Goal: Information Seeking & Learning: Learn about a topic

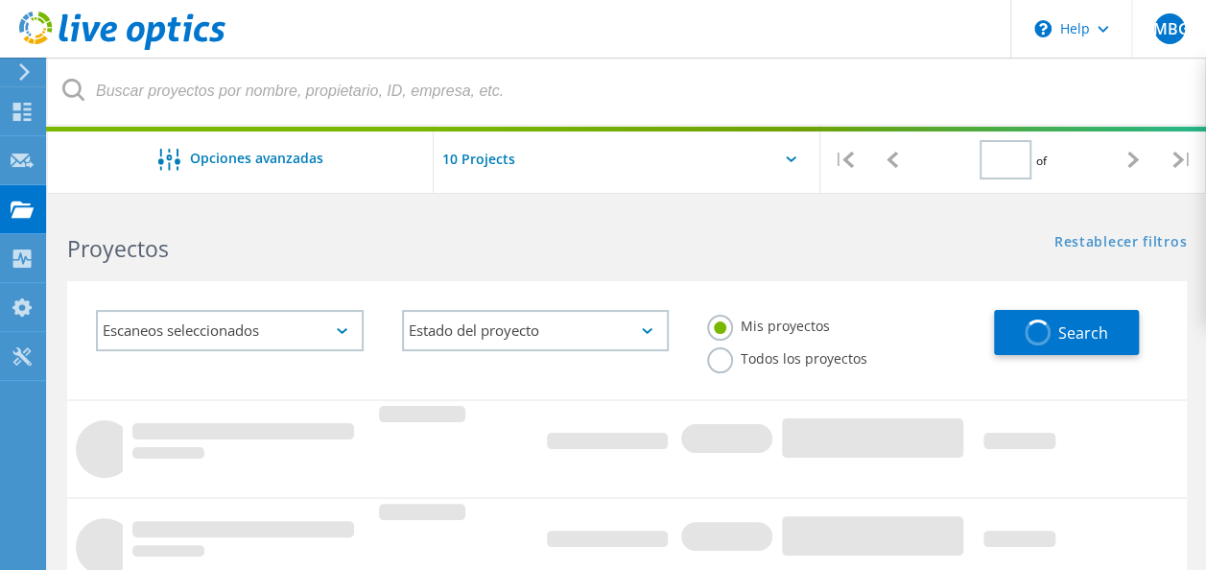
type input "1"
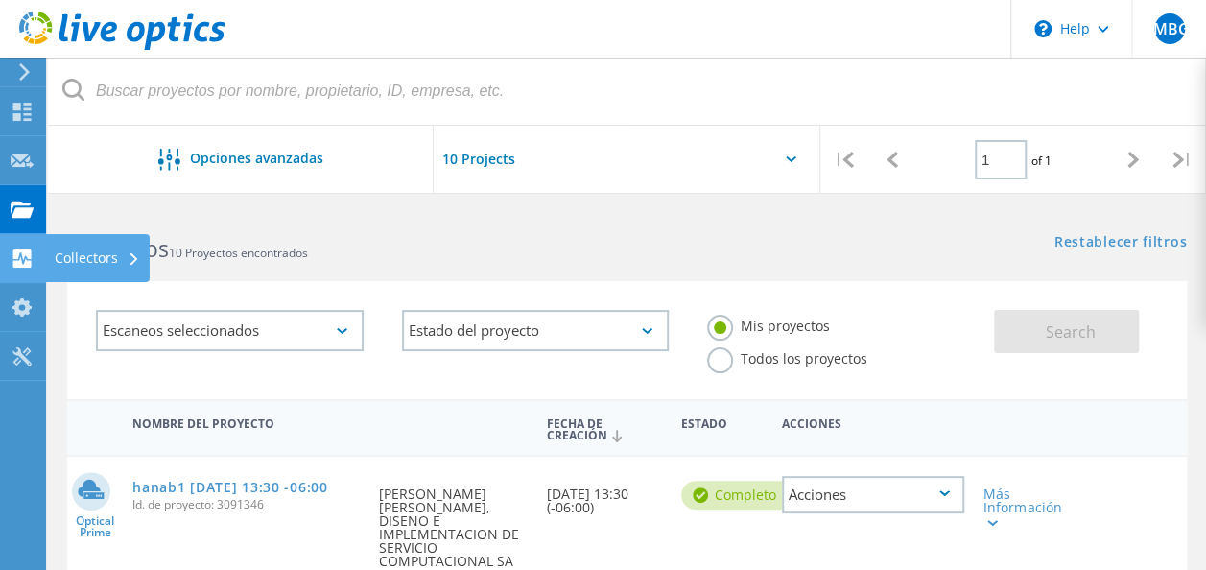
click at [25, 254] on use at bounding box center [22, 259] width 18 height 18
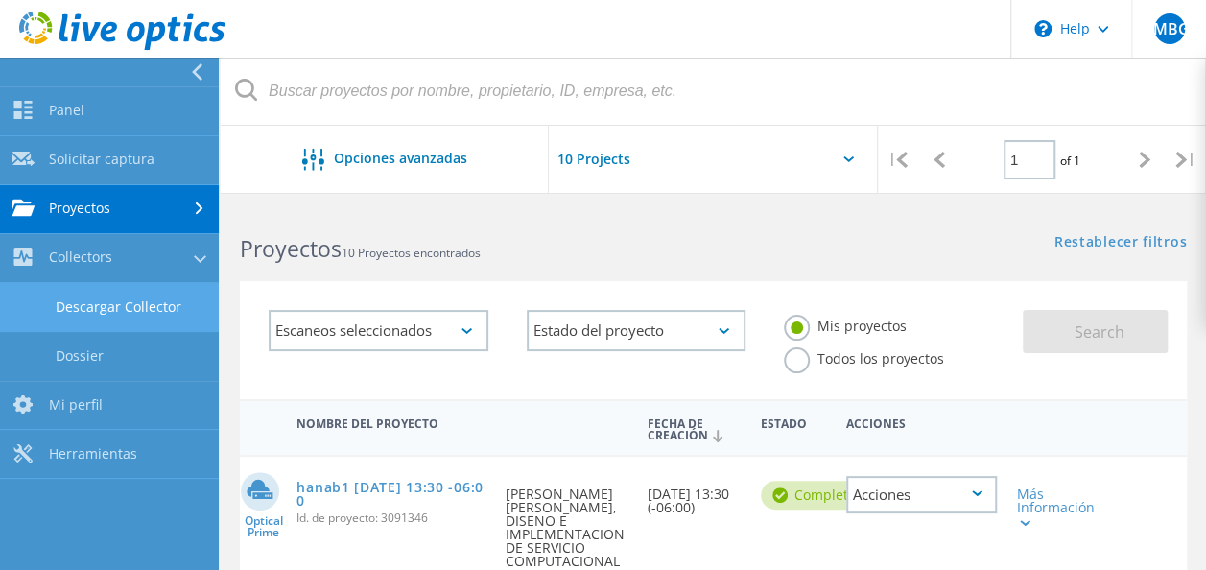
click at [132, 297] on link "Descargar Collector" at bounding box center [109, 307] width 219 height 49
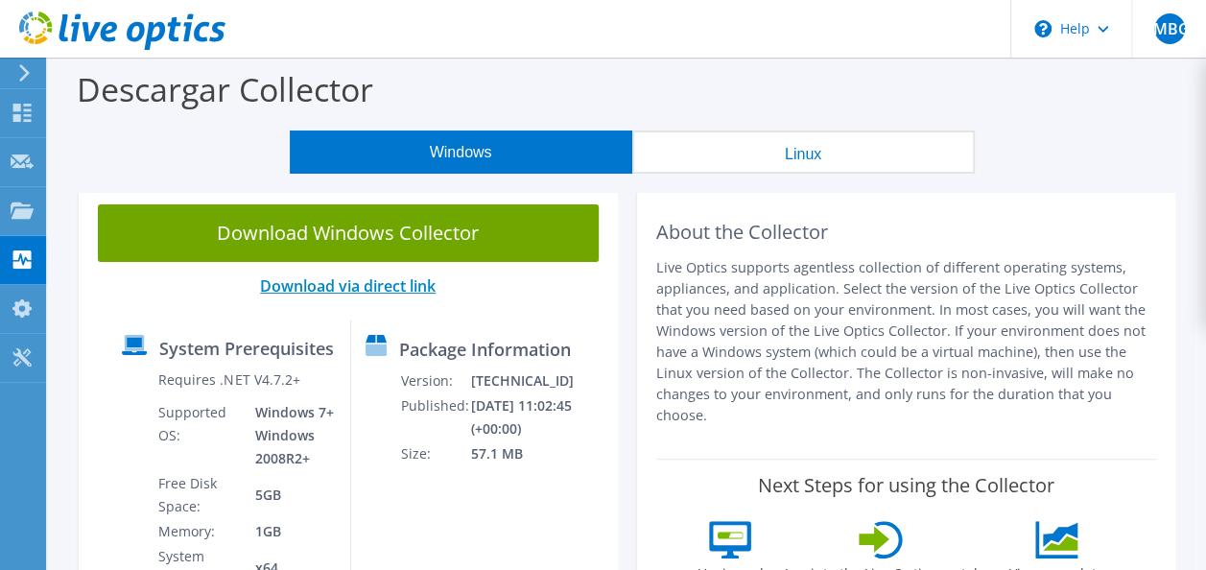
click at [407, 283] on link "Download via direct link" at bounding box center [348, 285] width 176 height 21
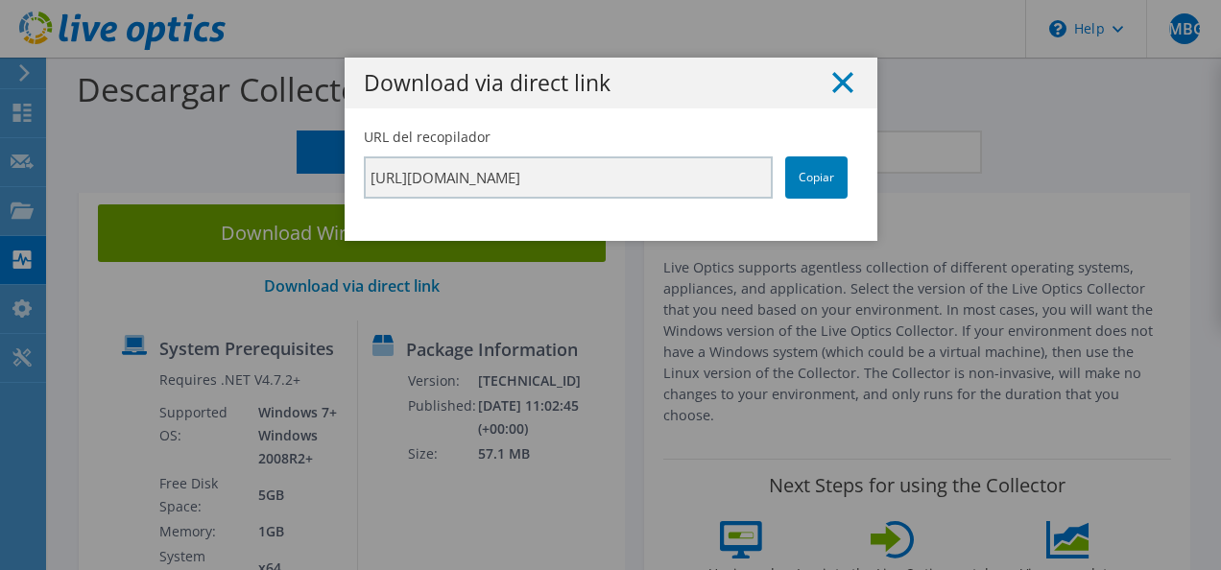
click at [834, 83] on line at bounding box center [842, 82] width 19 height 19
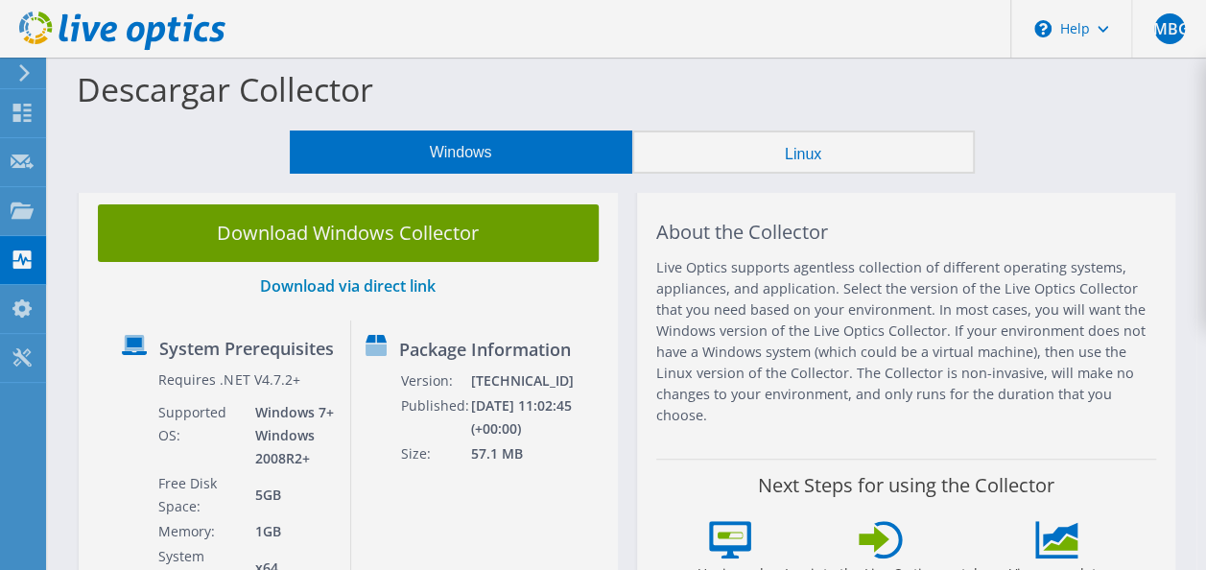
click at [783, 169] on div at bounding box center [603, 285] width 1206 height 570
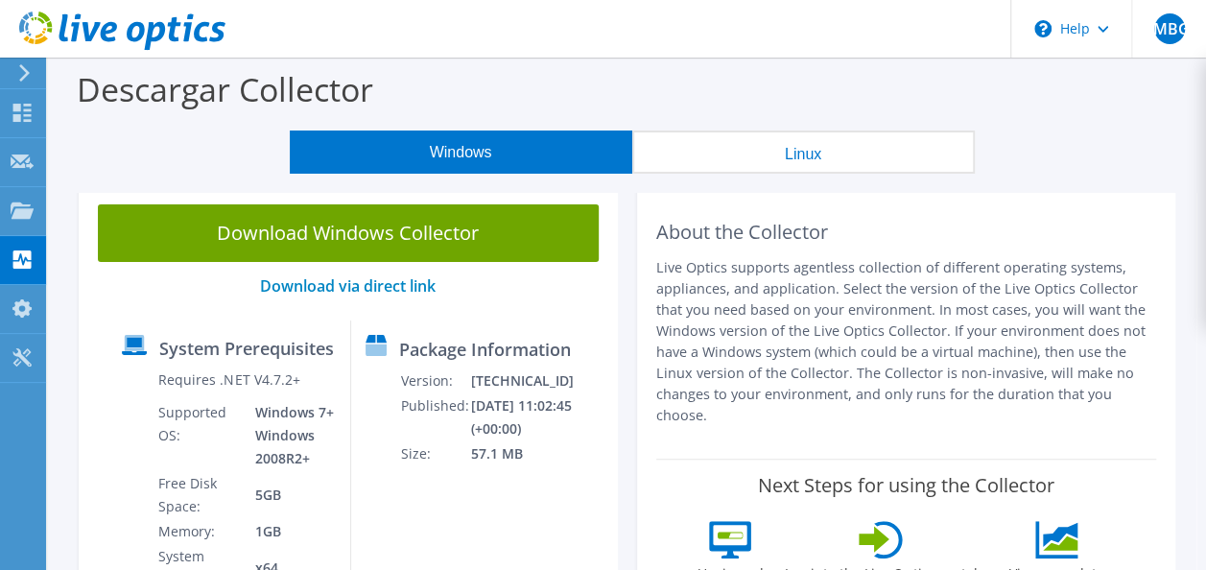
click at [780, 165] on button "Linux" at bounding box center [803, 152] width 343 height 43
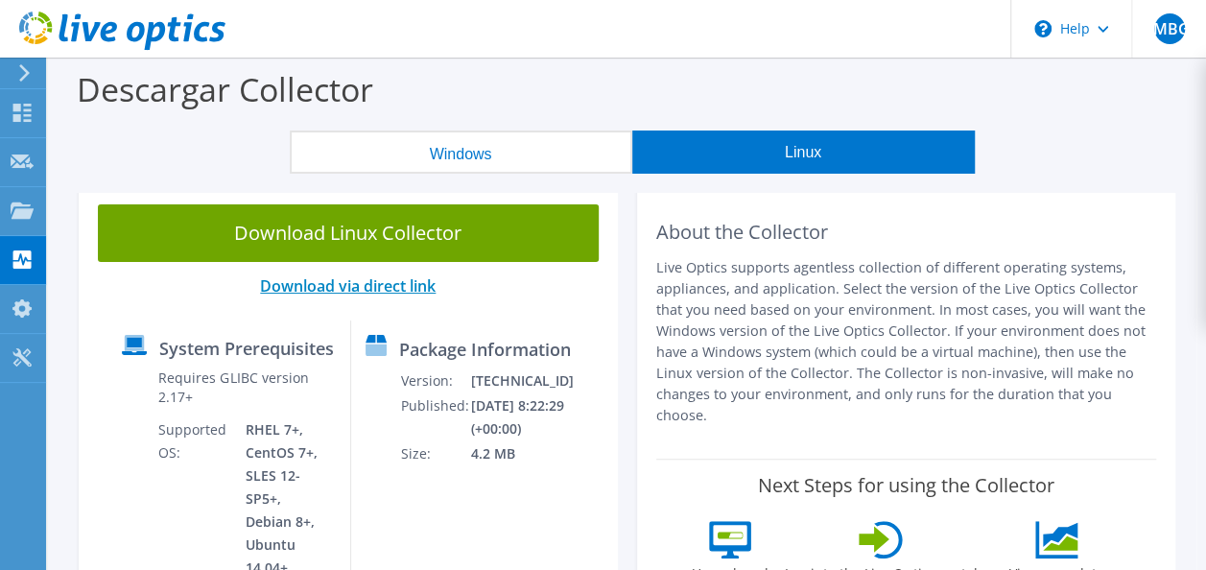
click at [410, 293] on link "Download via direct link" at bounding box center [348, 285] width 176 height 21
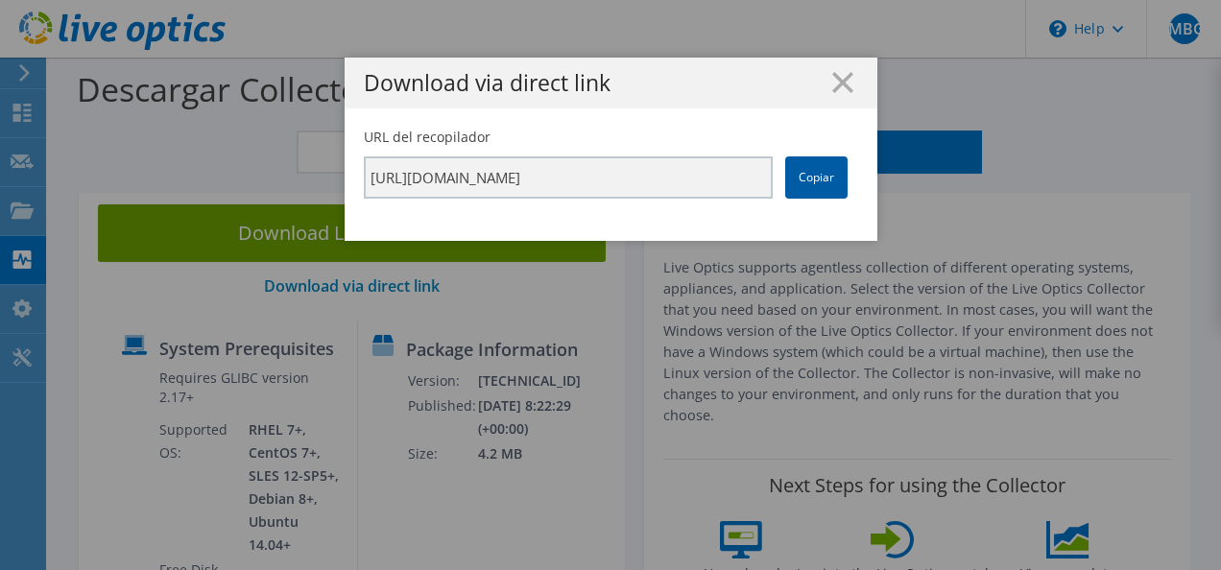
click at [808, 188] on link "Copiar" at bounding box center [816, 177] width 62 height 42
drag, startPoint x: 808, startPoint y: 188, endPoint x: 791, endPoint y: 178, distance: 20.2
click at [791, 178] on link "Copiar" at bounding box center [816, 177] width 62 height 42
click at [96, 291] on div "Download via direct link URL del recopilador https://app.liveoptics.com/collect…" at bounding box center [610, 285] width 1221 height 455
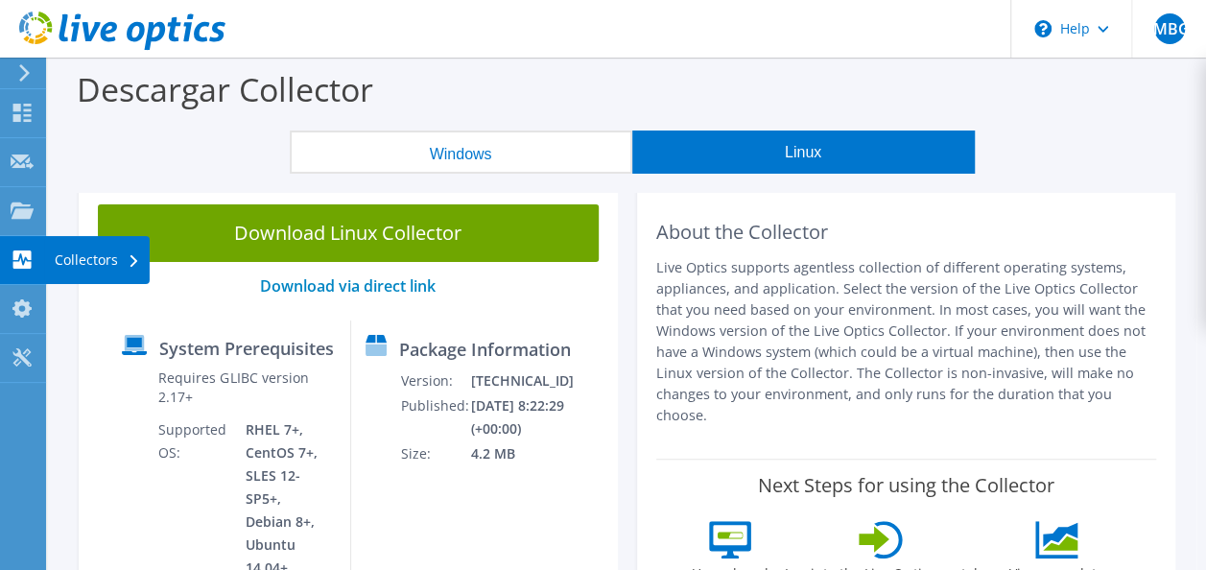
click at [83, 263] on div "Collectors" at bounding box center [97, 260] width 105 height 48
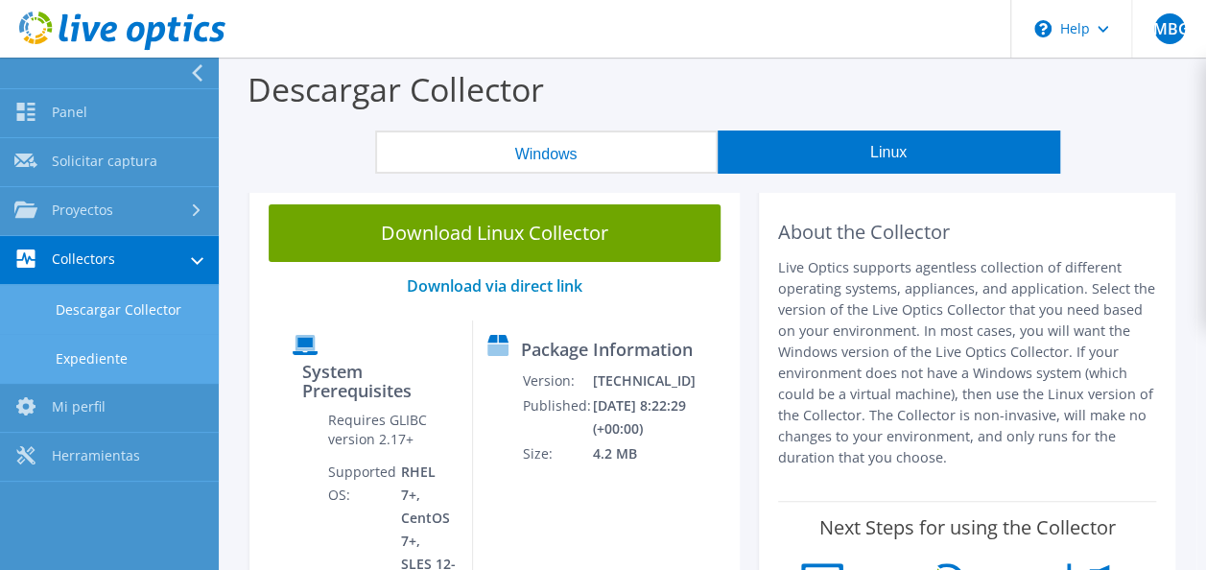
click at [109, 361] on link "Expediente" at bounding box center [109, 358] width 219 height 49
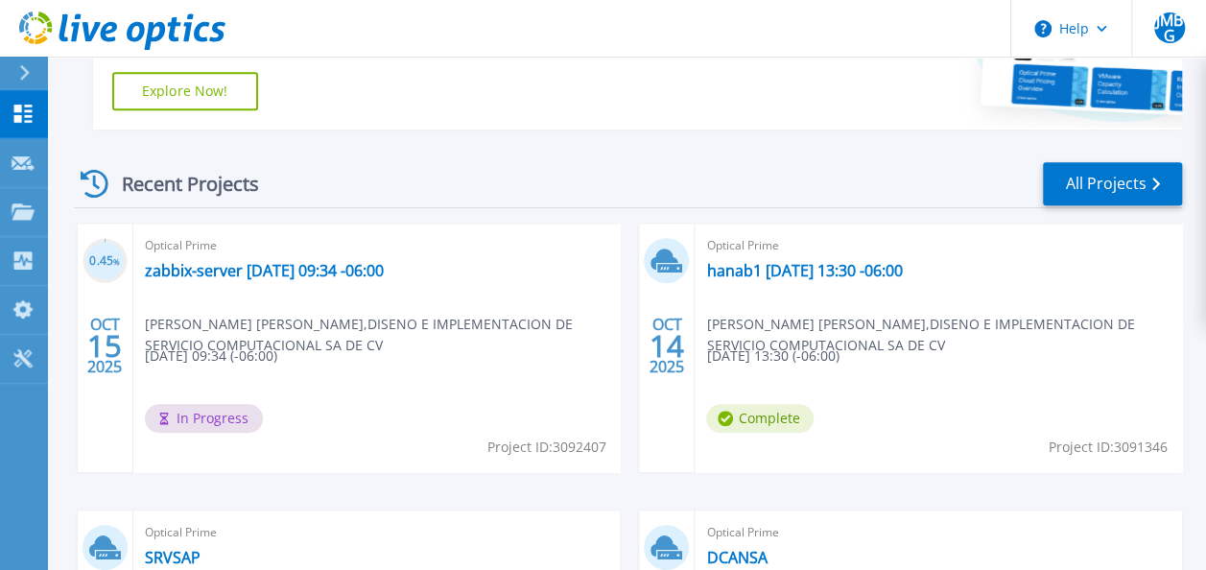
scroll to position [460, 0]
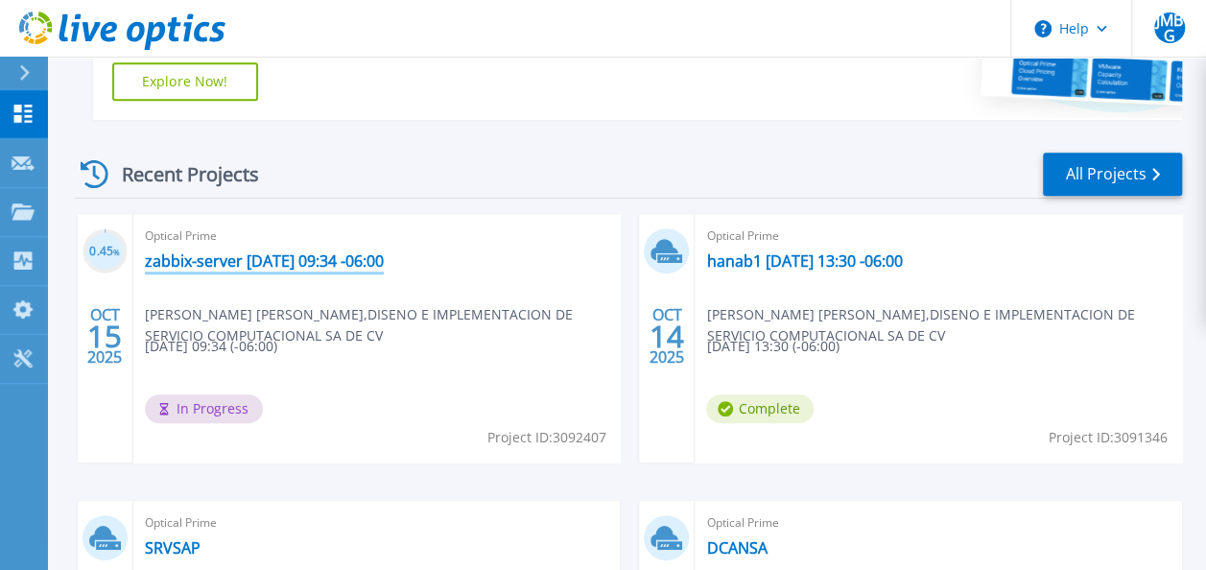
click at [207, 267] on link "zabbix-server 2025-10-15 09:34 -06:00" at bounding box center [264, 260] width 239 height 19
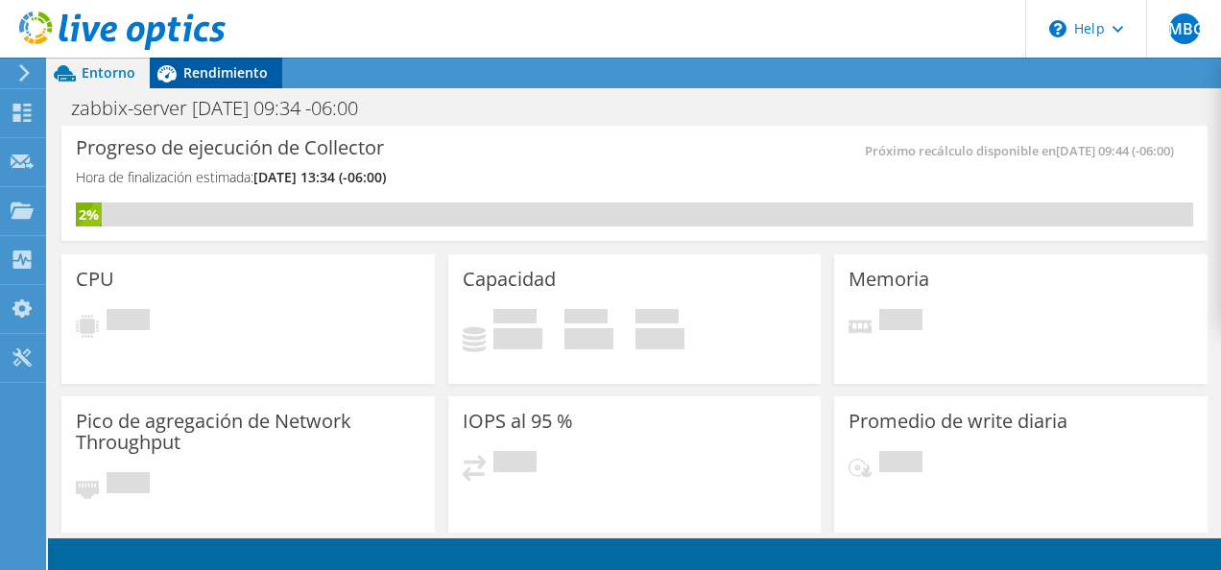
click at [186, 73] on span "Rendimiento" at bounding box center [225, 72] width 84 height 18
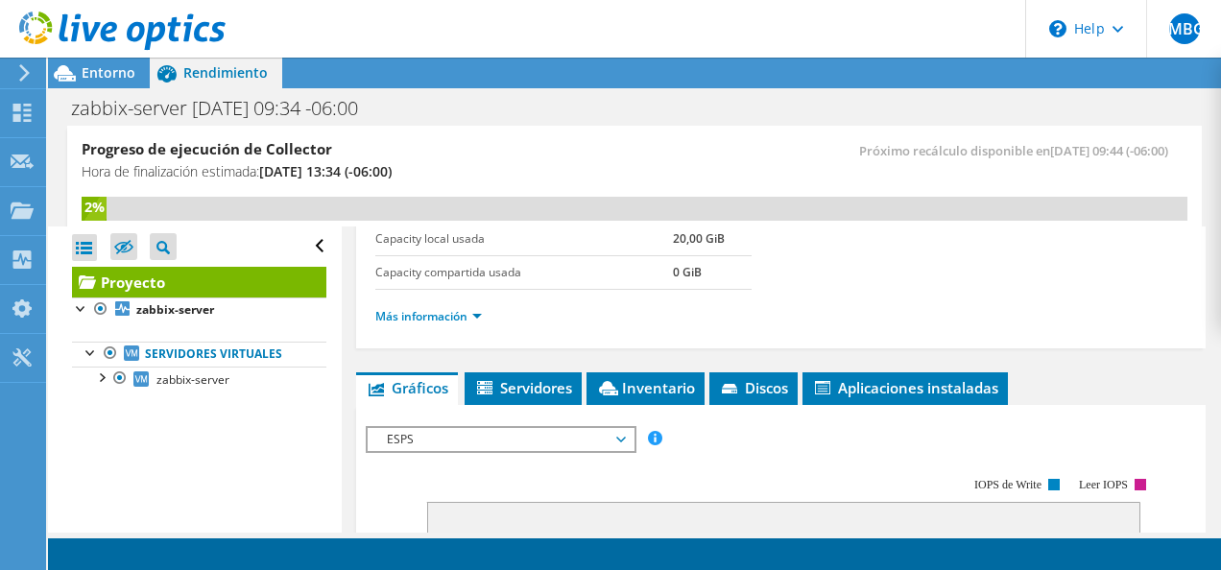
scroll to position [430, 0]
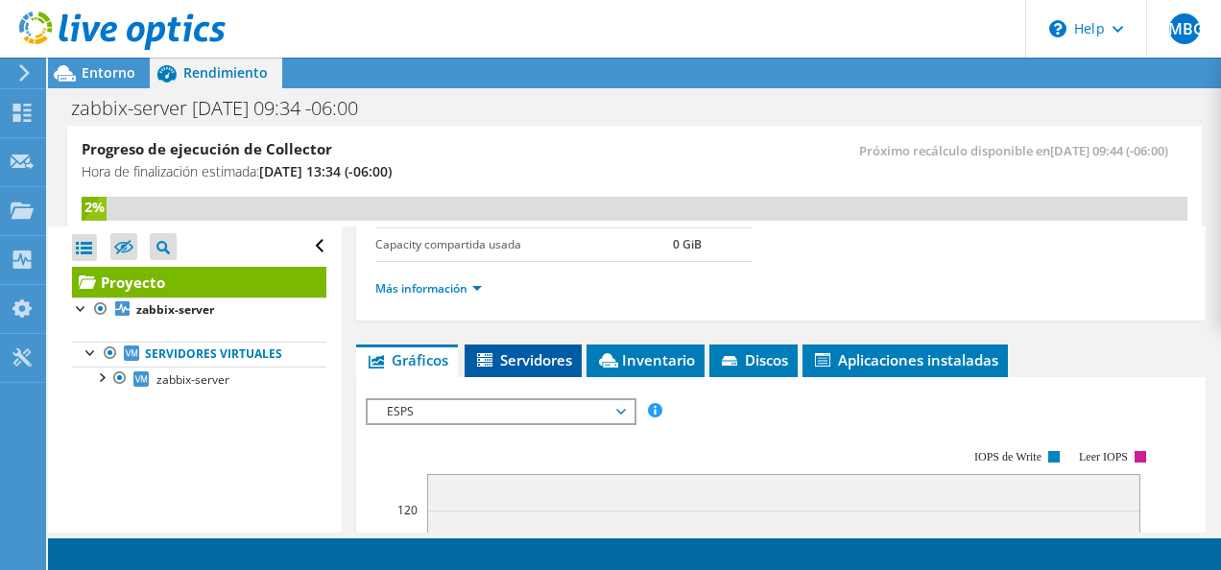
click at [550, 357] on span "Servidores" at bounding box center [523, 359] width 98 height 19
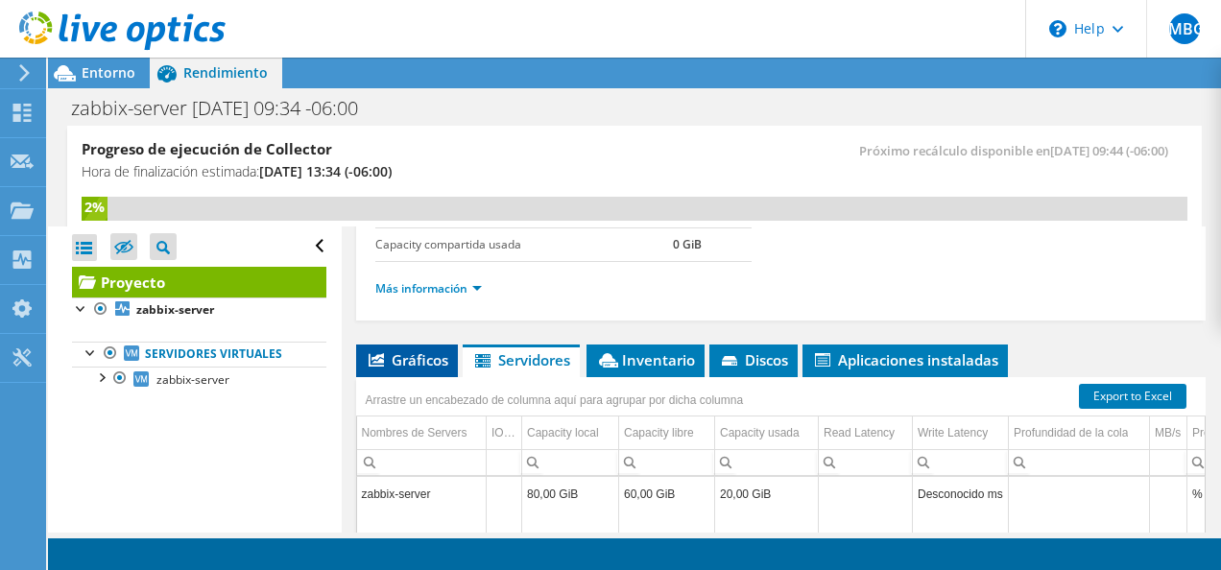
click at [427, 350] on span "Gráficos" at bounding box center [407, 359] width 83 height 19
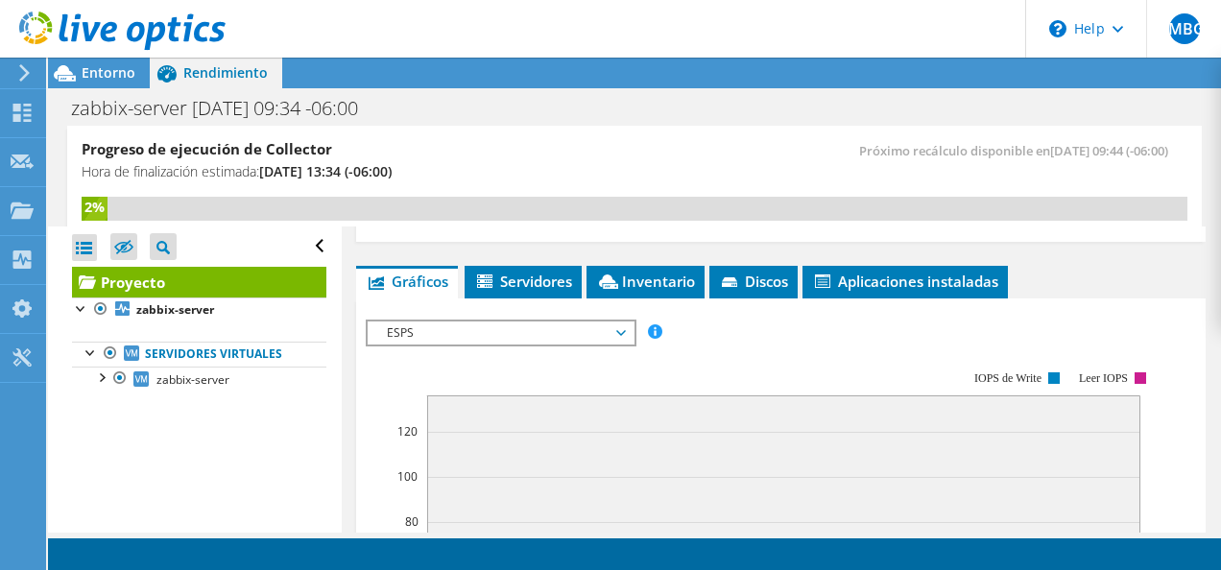
scroll to position [498, 0]
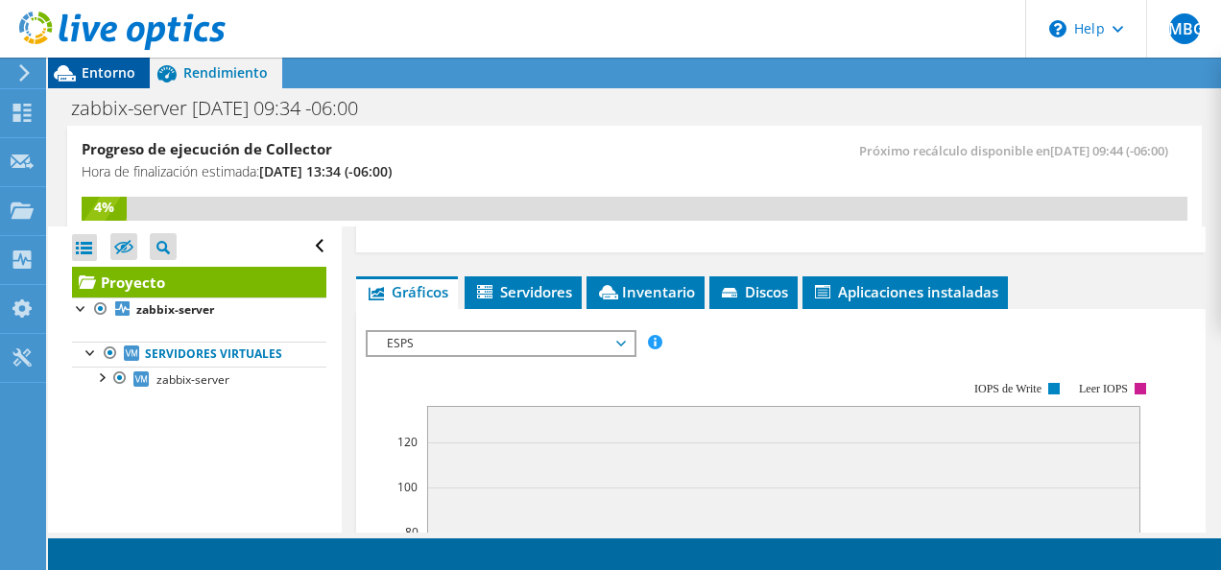
click at [97, 69] on span "Entorno" at bounding box center [109, 72] width 54 height 18
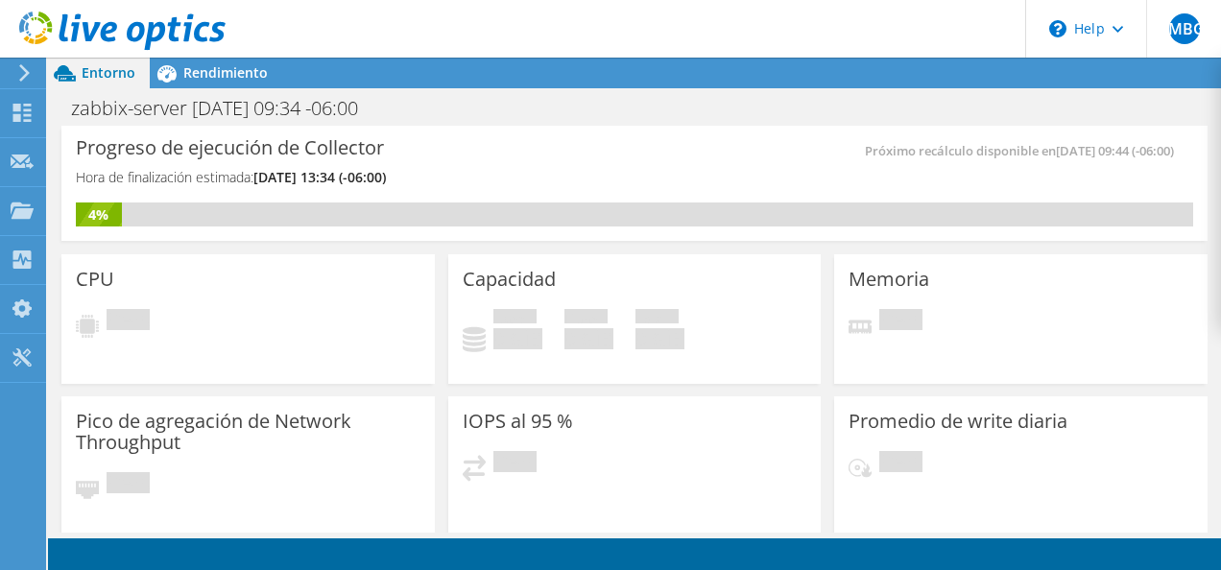
click at [25, 69] on use at bounding box center [24, 72] width 11 height 17
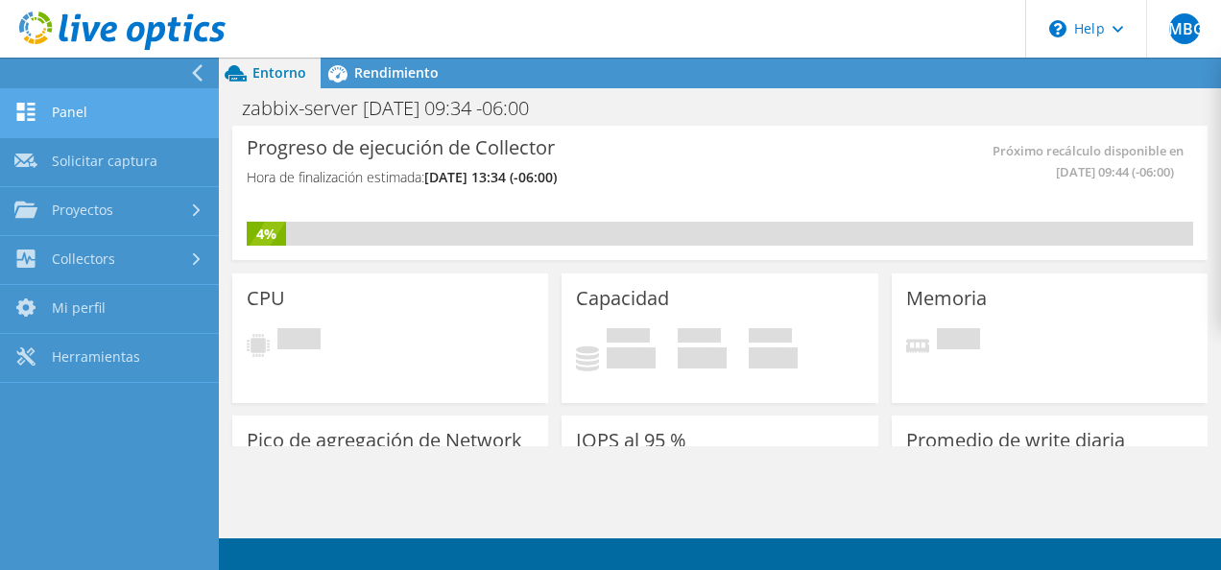
click at [63, 124] on link "Panel" at bounding box center [109, 113] width 219 height 49
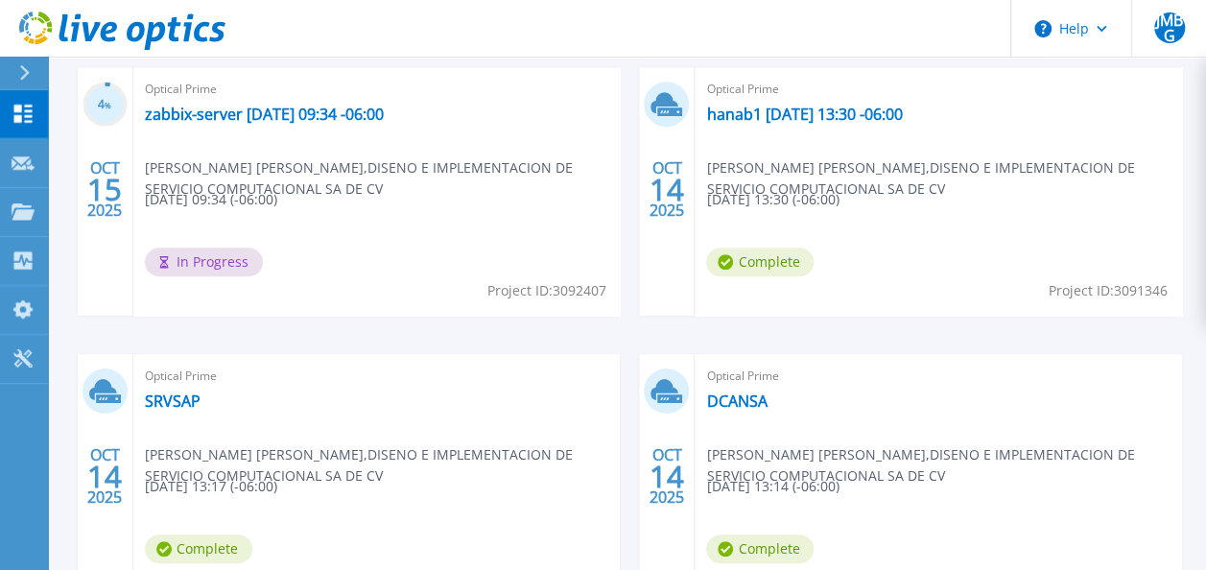
scroll to position [600, 0]
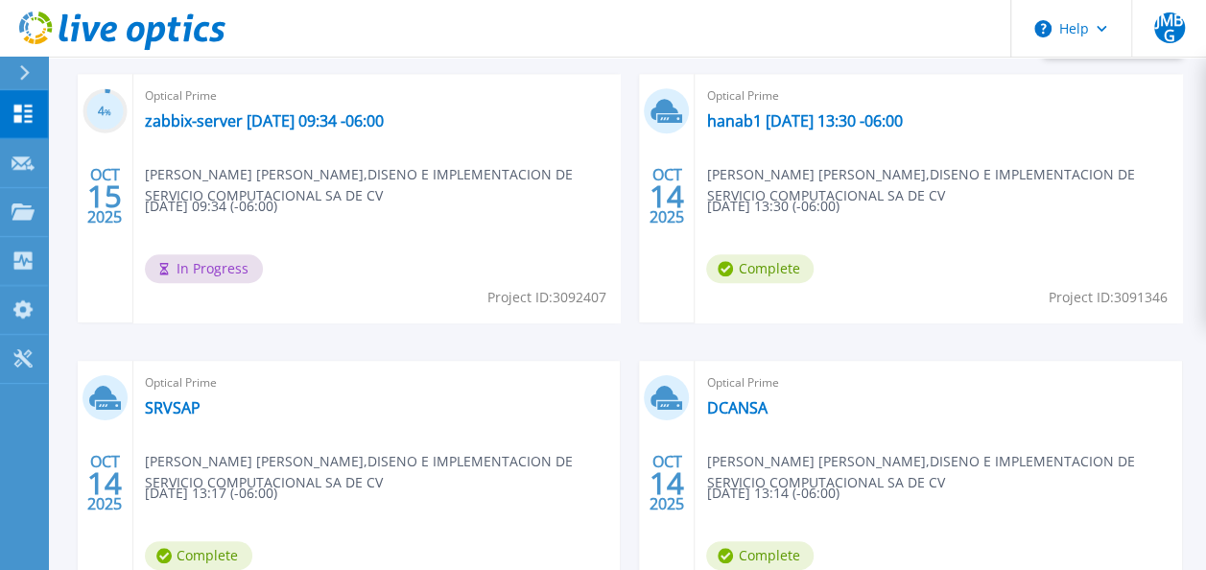
click at [28, 73] on icon at bounding box center [25, 72] width 10 height 15
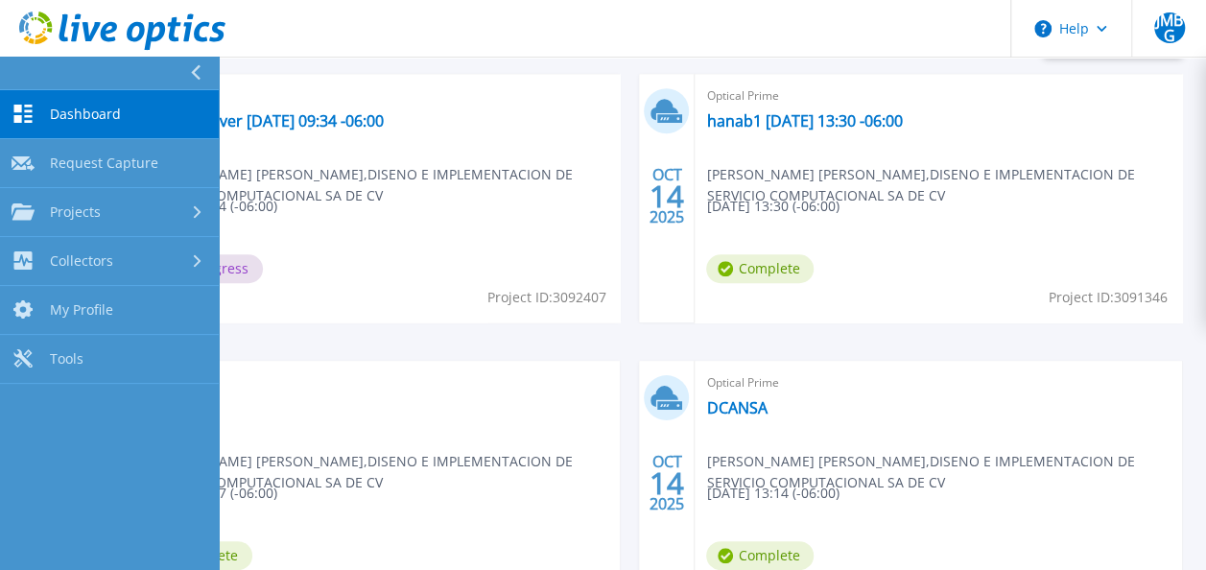
click at [79, 115] on span "Dashboard" at bounding box center [85, 114] width 71 height 17
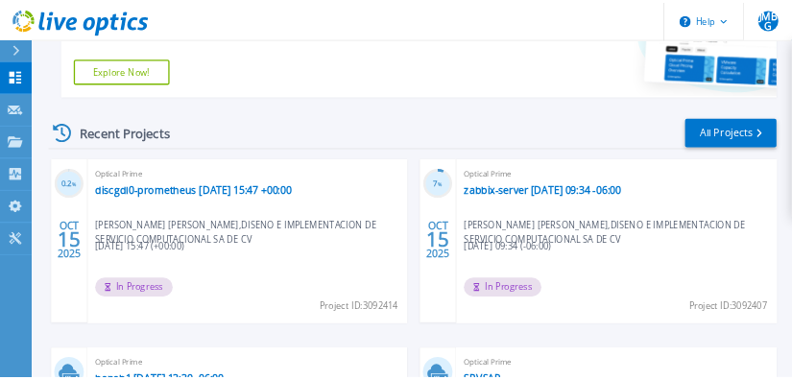
scroll to position [384, 0]
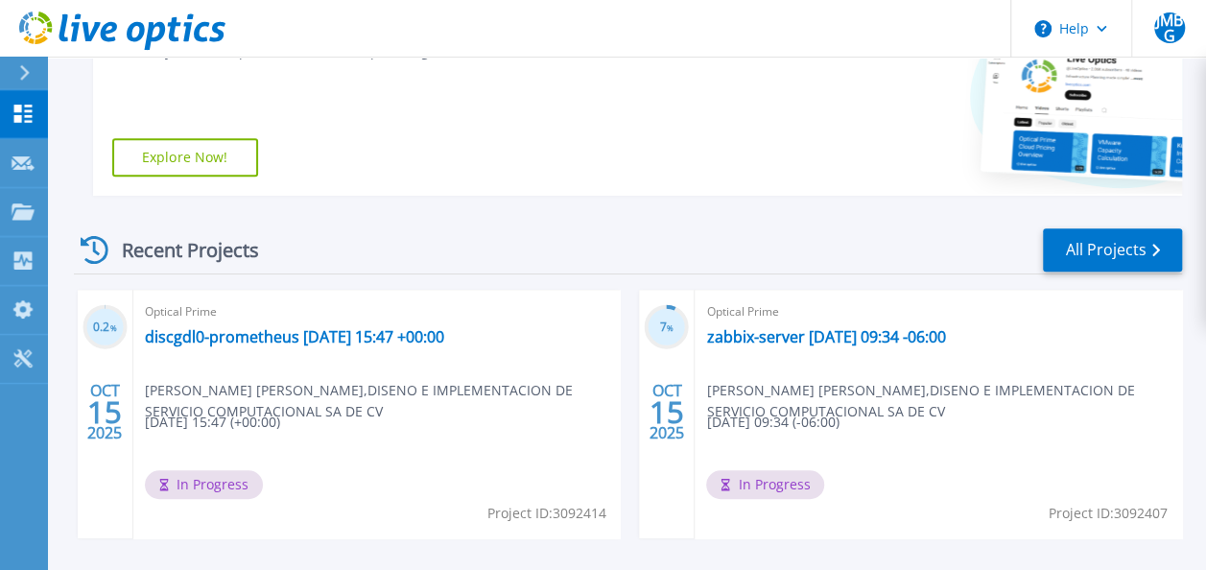
click at [351, 273] on div "Recent Projects All Projects" at bounding box center [628, 250] width 1108 height 48
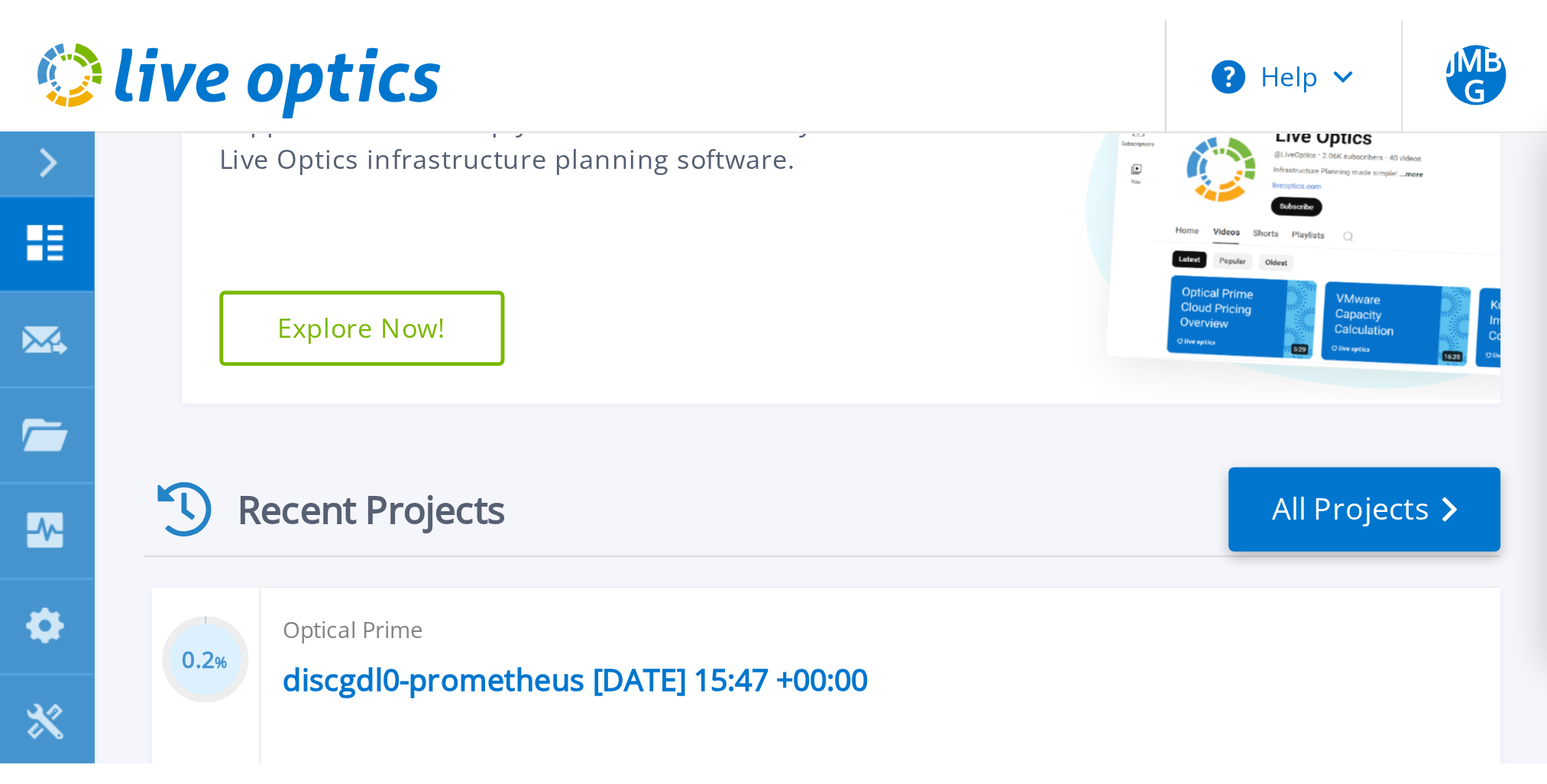
scroll to position [62, 0]
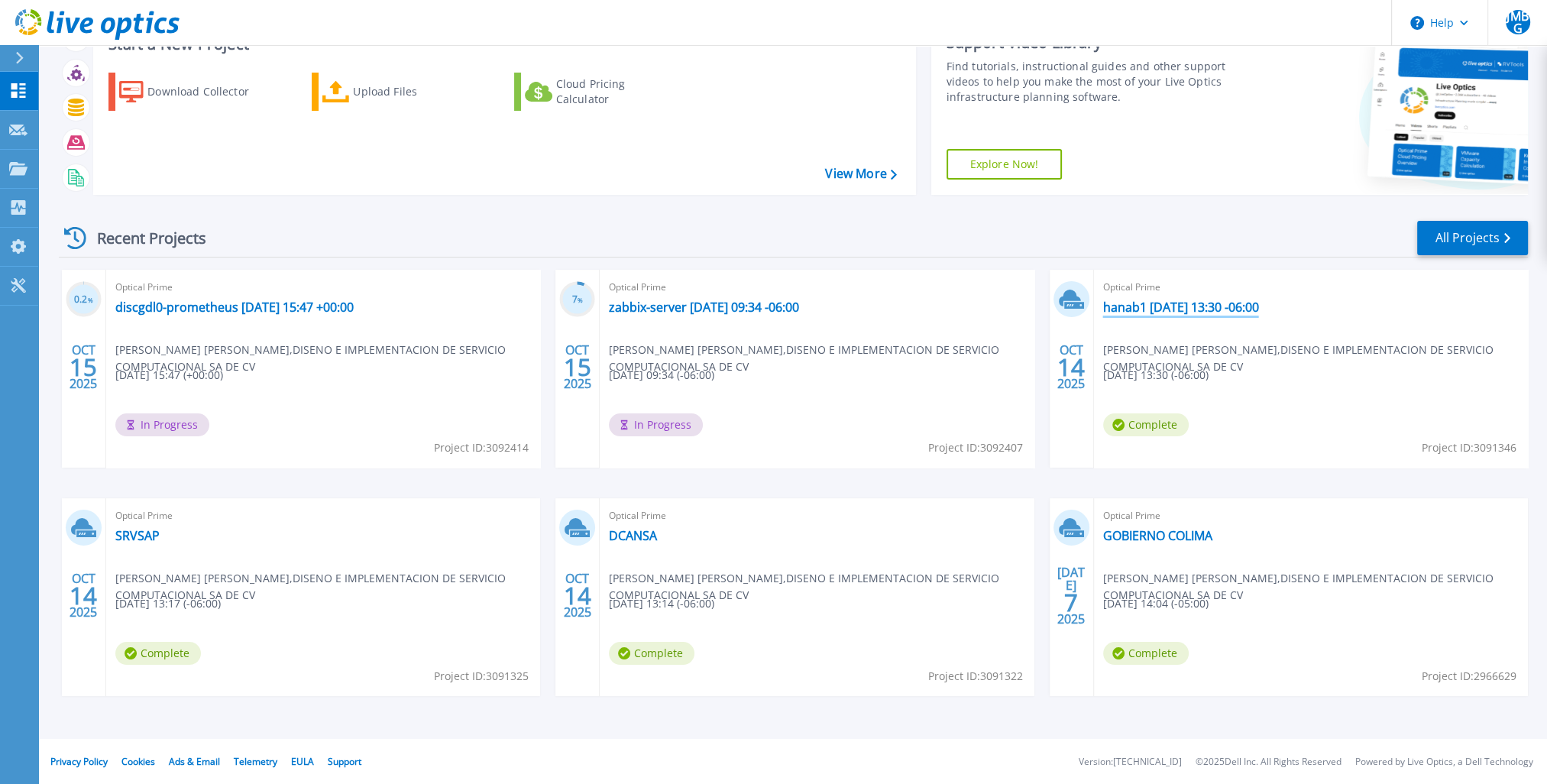
click at [959, 301] on link "hanab1 [DATE] 13:30 -06:00" at bounding box center [1182, 306] width 156 height 15
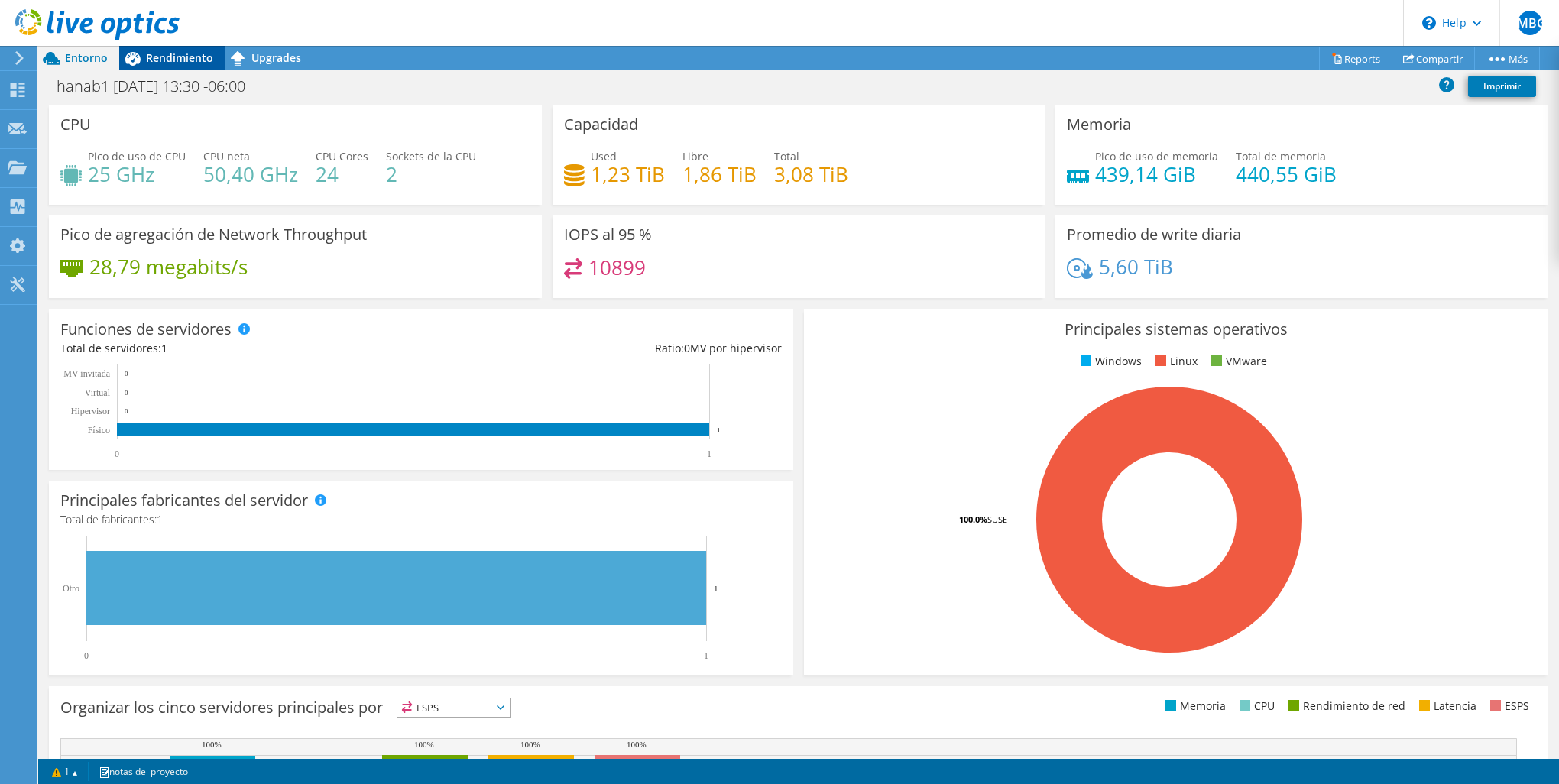
click at [160, 66] on div "Rendimiento" at bounding box center [172, 58] width 105 height 25
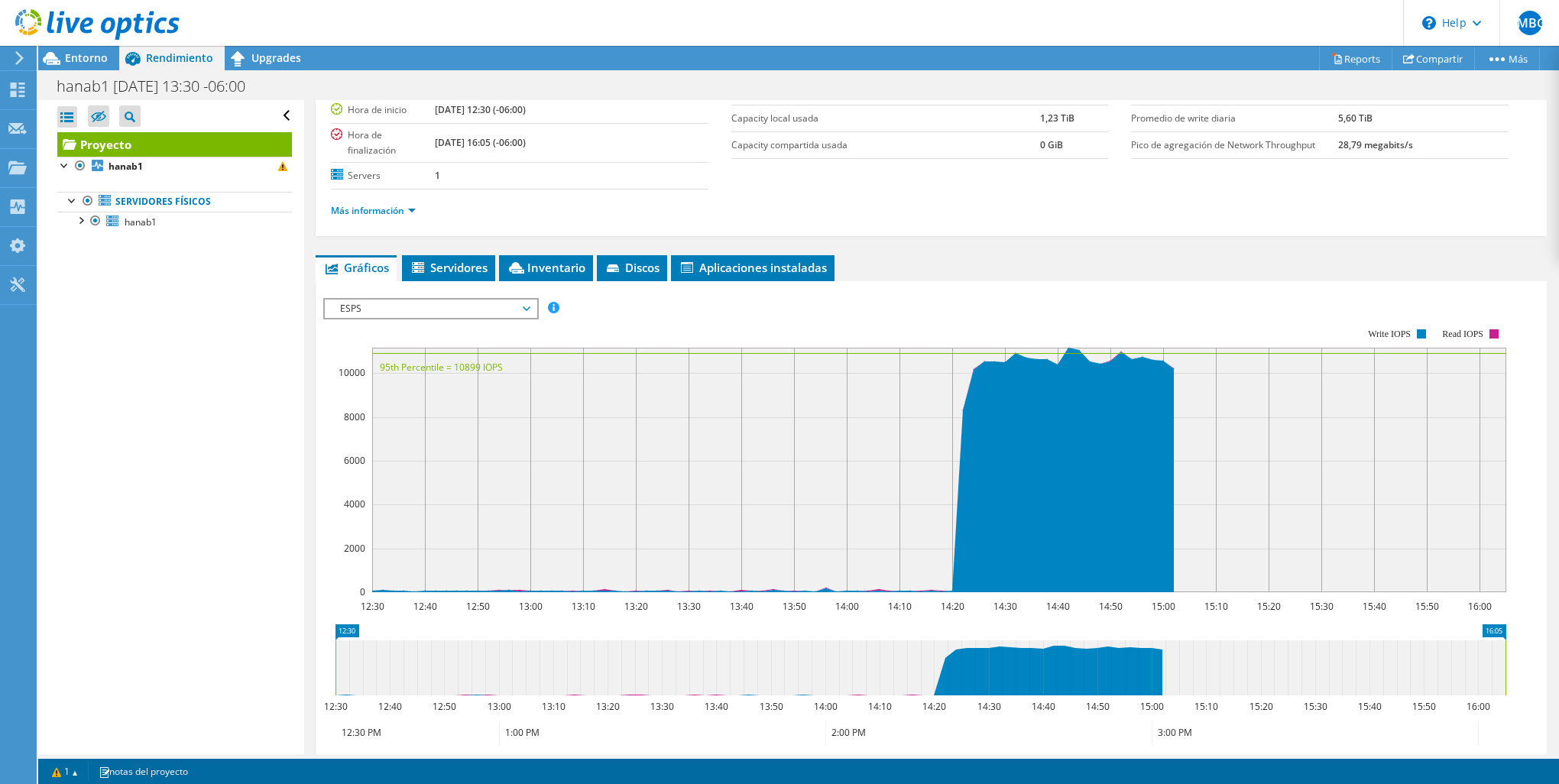
scroll to position [153, 0]
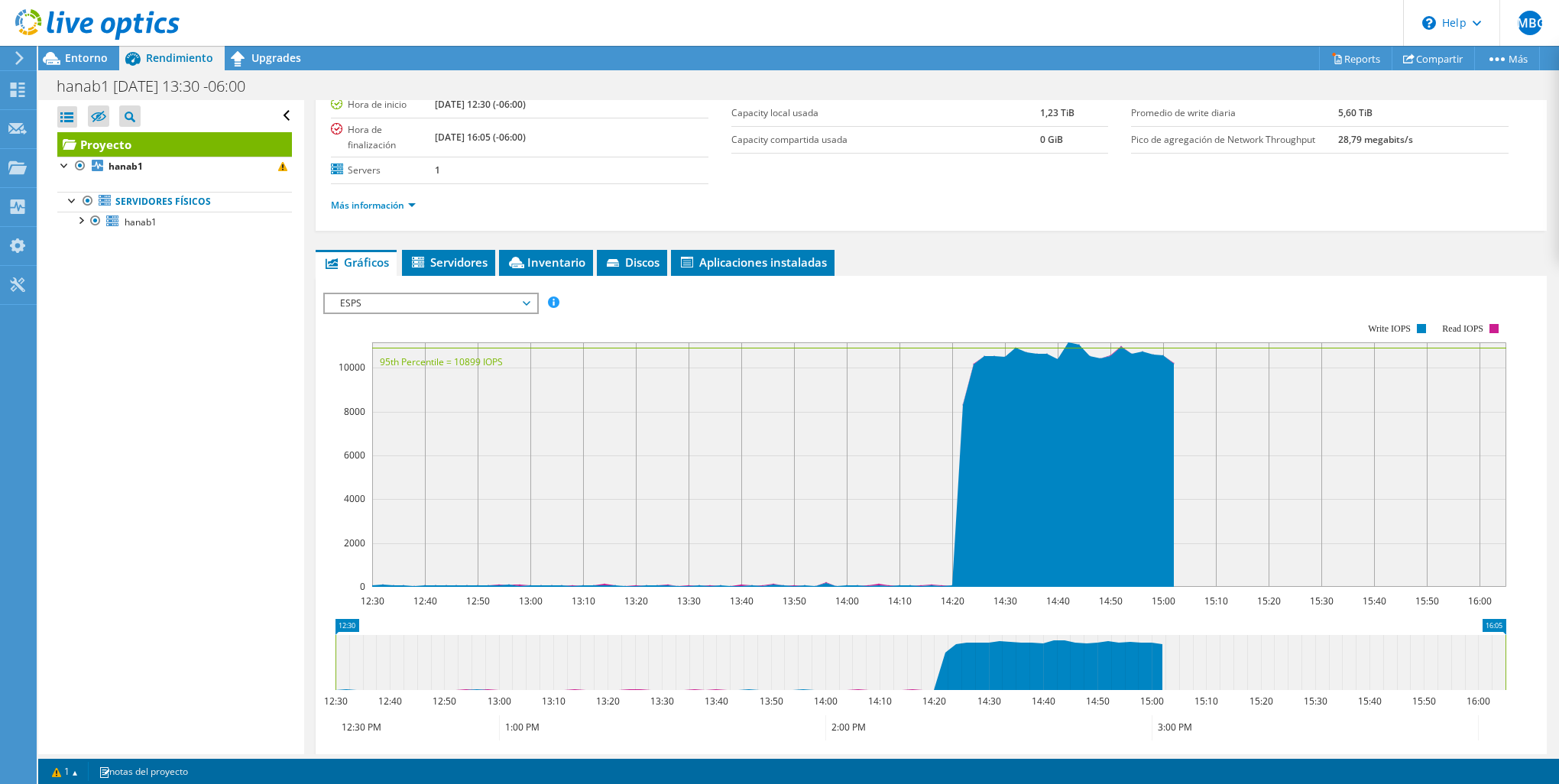
click at [405, 298] on span "ESPS" at bounding box center [430, 302] width 197 height 18
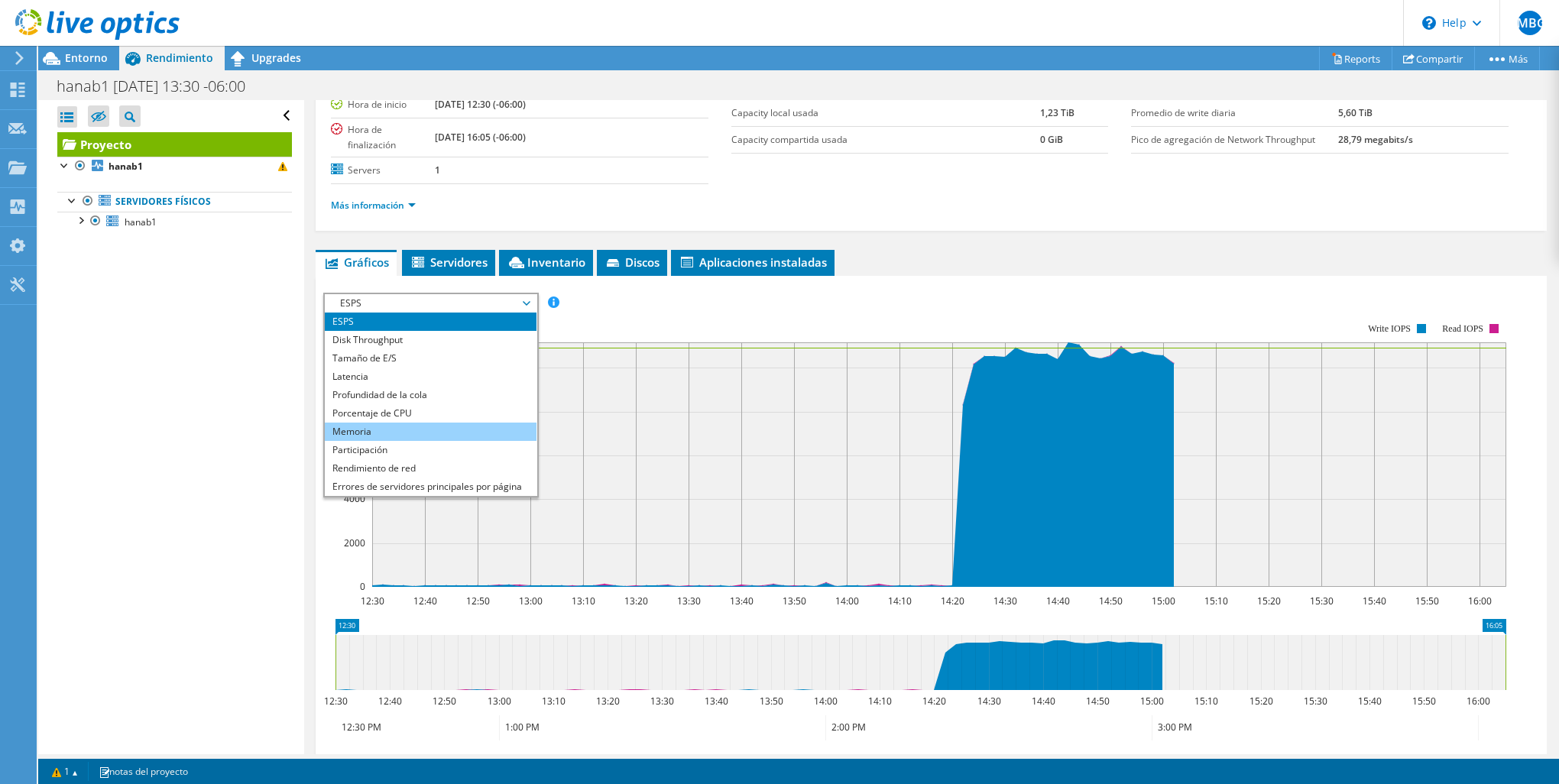
click at [408, 423] on li "Memoria" at bounding box center [431, 431] width 212 height 18
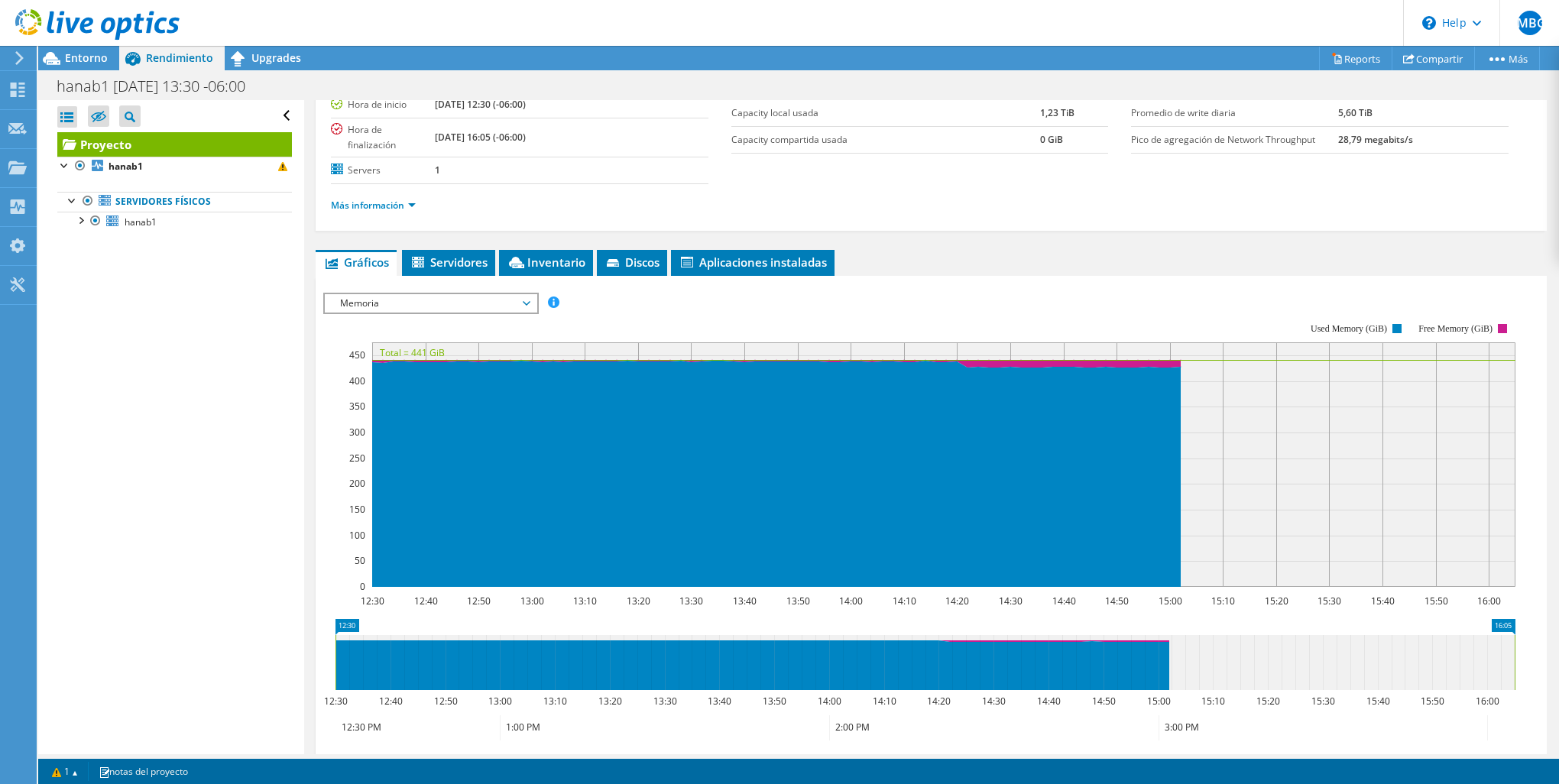
drag, startPoint x: 412, startPoint y: 351, endPoint x: 441, endPoint y: 350, distance: 29.0
click at [441, 350] on text "Total = 441 GiB" at bounding box center [412, 353] width 65 height 13
click at [465, 304] on span "Memoria" at bounding box center [430, 302] width 197 height 18
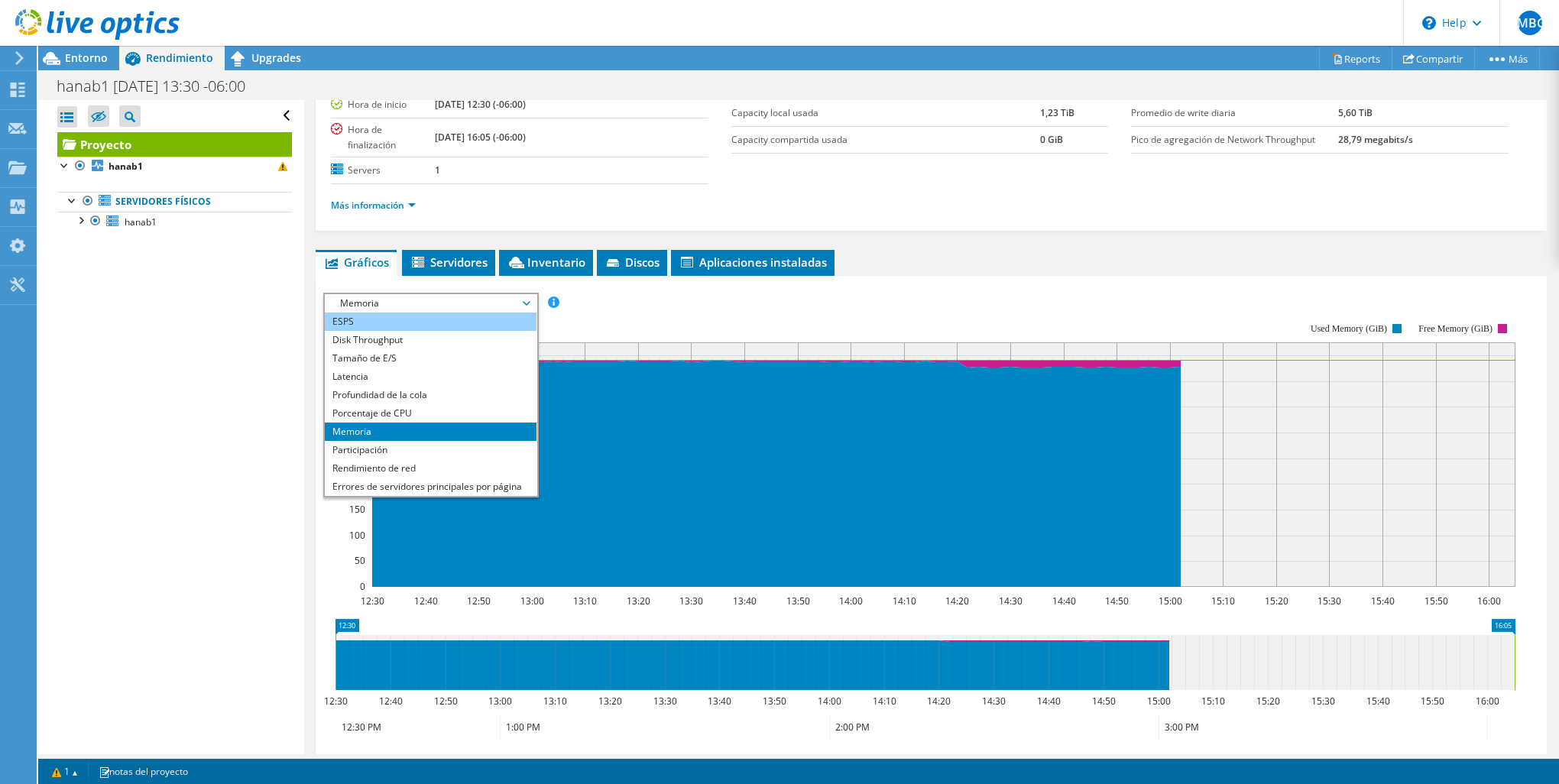
click at [404, 320] on li "ESPS" at bounding box center [431, 322] width 212 height 18
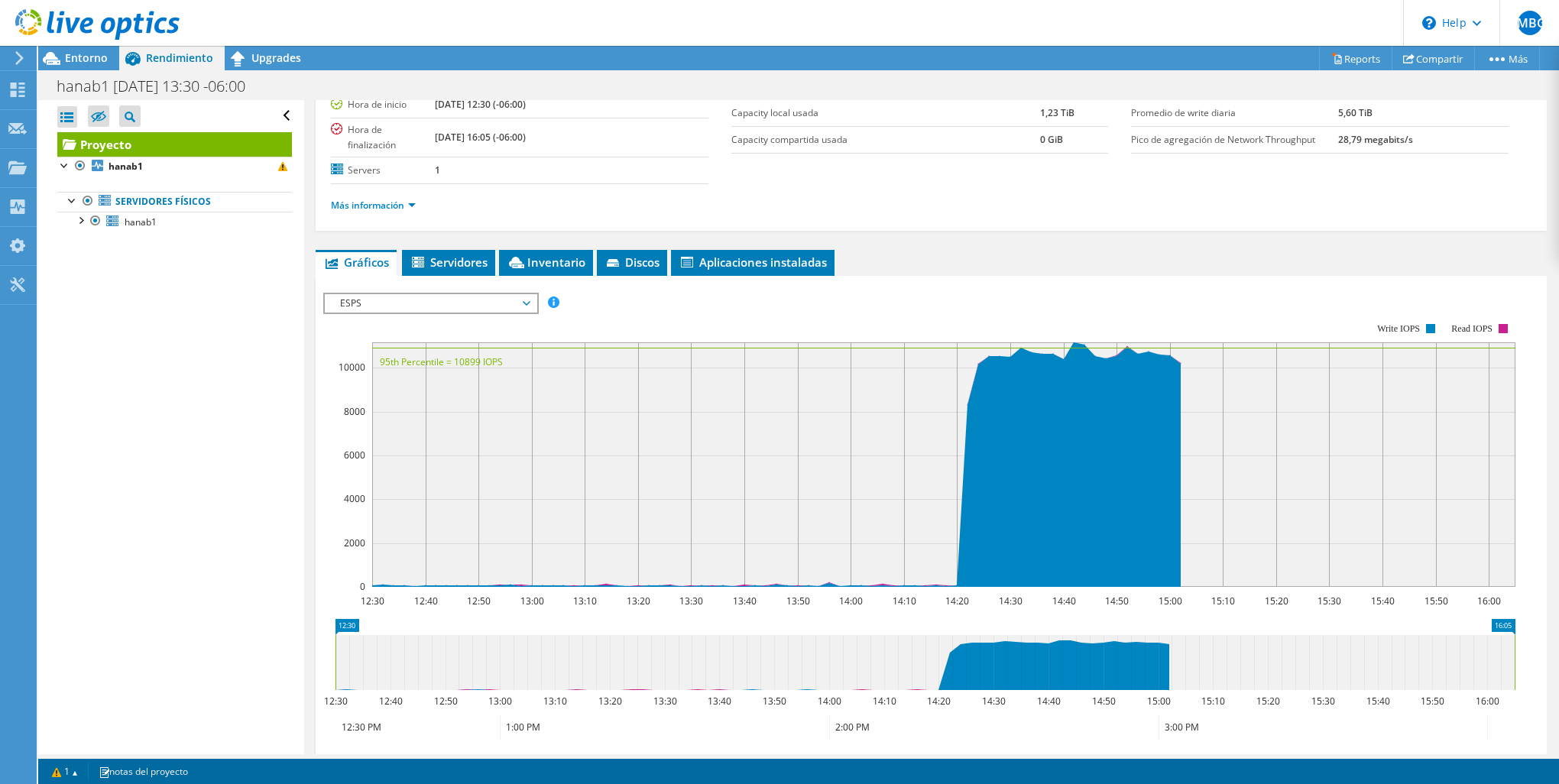
click at [455, 298] on span "ESPS" at bounding box center [430, 302] width 197 height 18
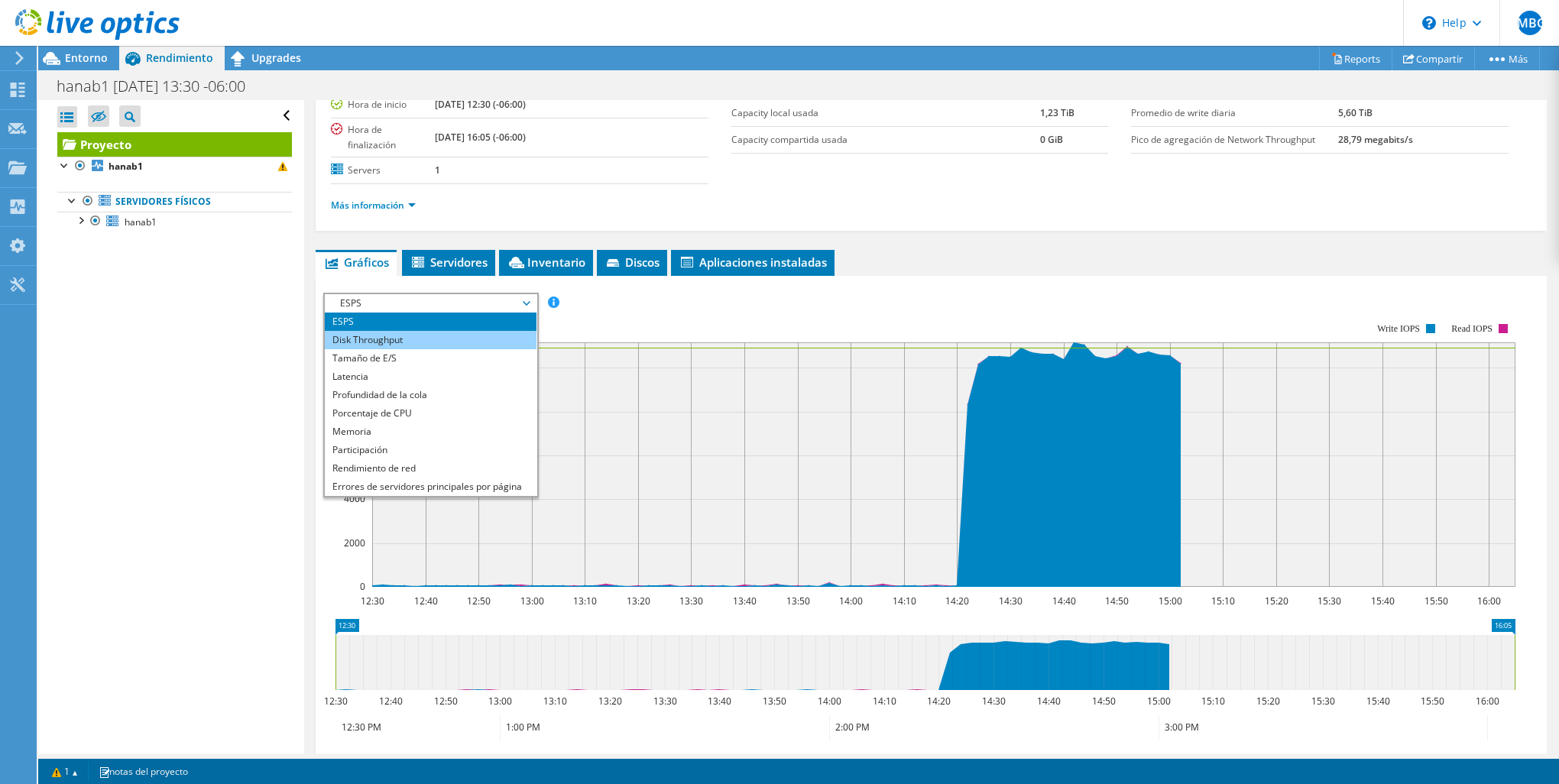
click at [447, 340] on li "Disk Throughput" at bounding box center [431, 340] width 212 height 18
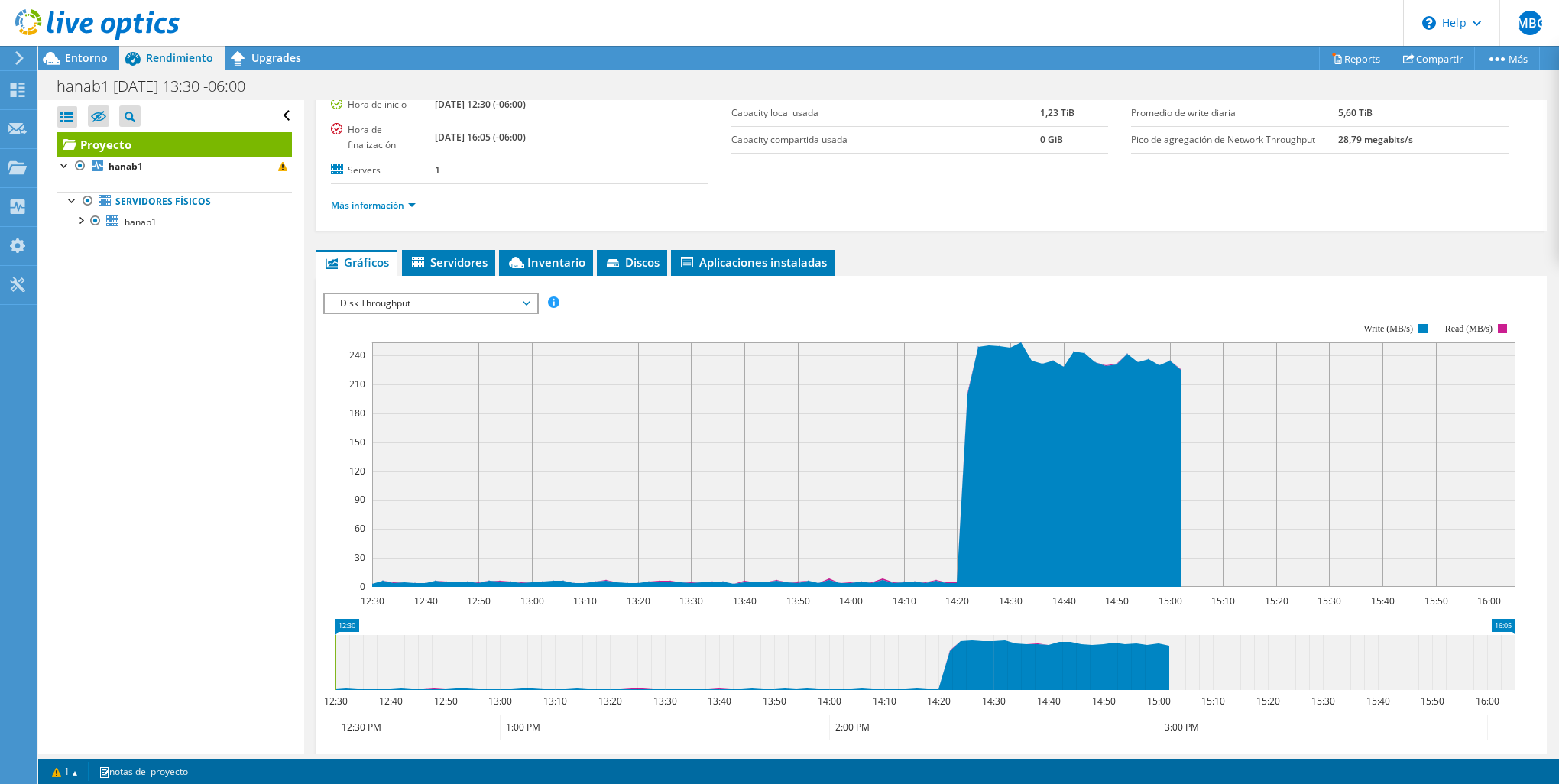
click at [443, 304] on span "Disk Throughput" at bounding box center [430, 302] width 197 height 18
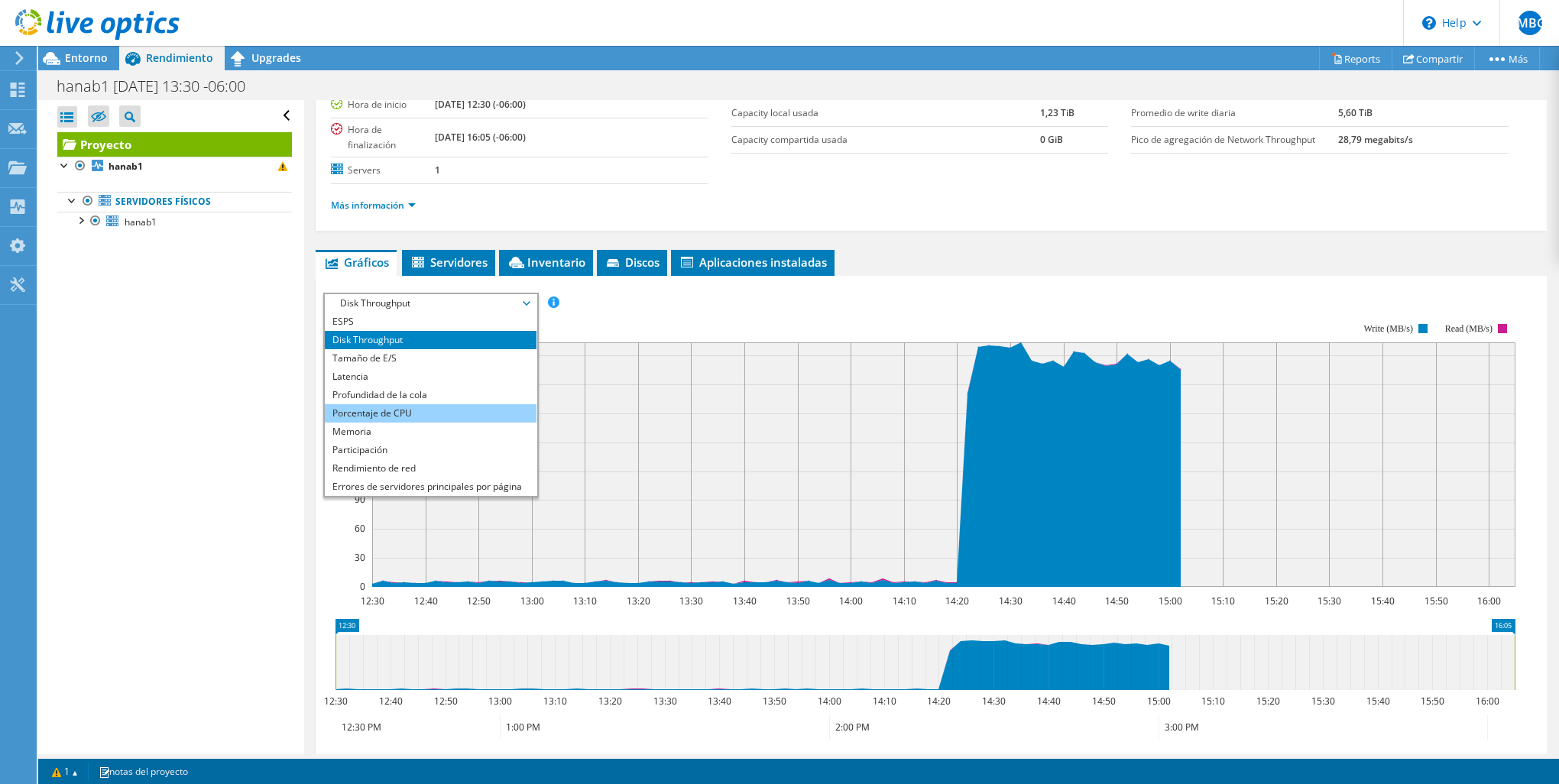
click at [419, 408] on li "Porcentaje de CPU" at bounding box center [431, 413] width 212 height 18
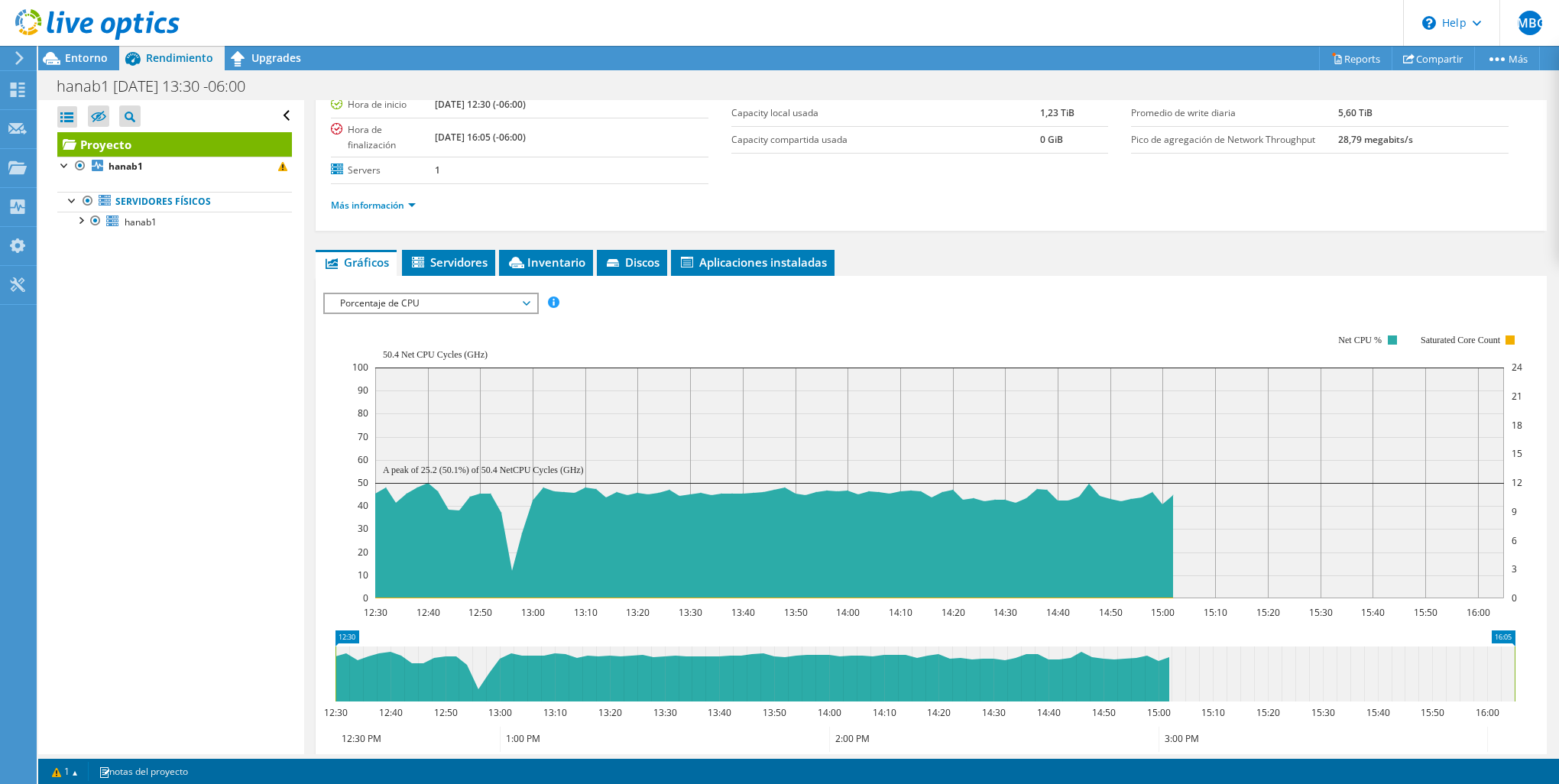
click at [399, 302] on span "Porcentaje de CPU" at bounding box center [430, 302] width 197 height 18
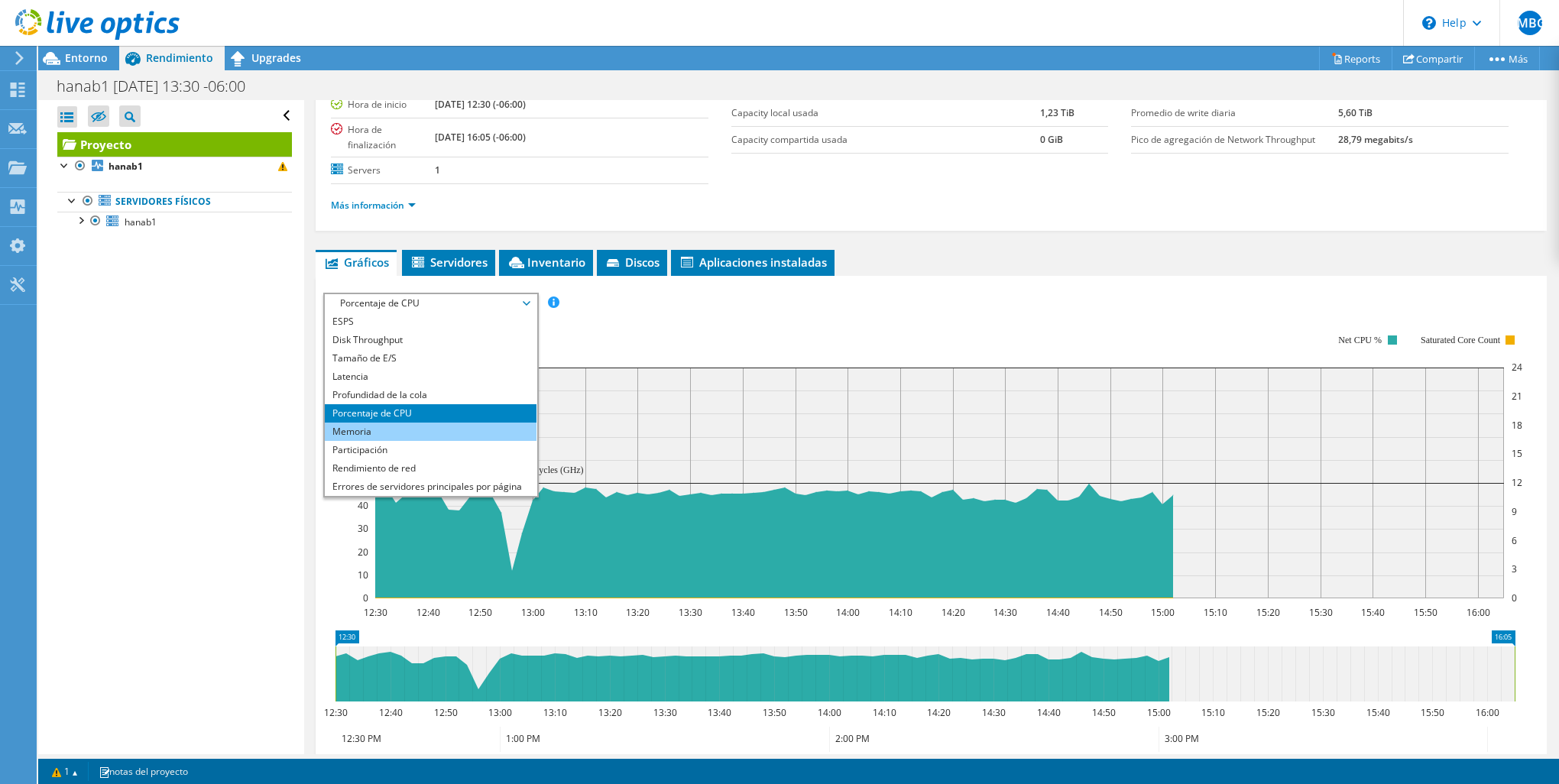
click at [383, 430] on li "Memoria" at bounding box center [431, 431] width 212 height 18
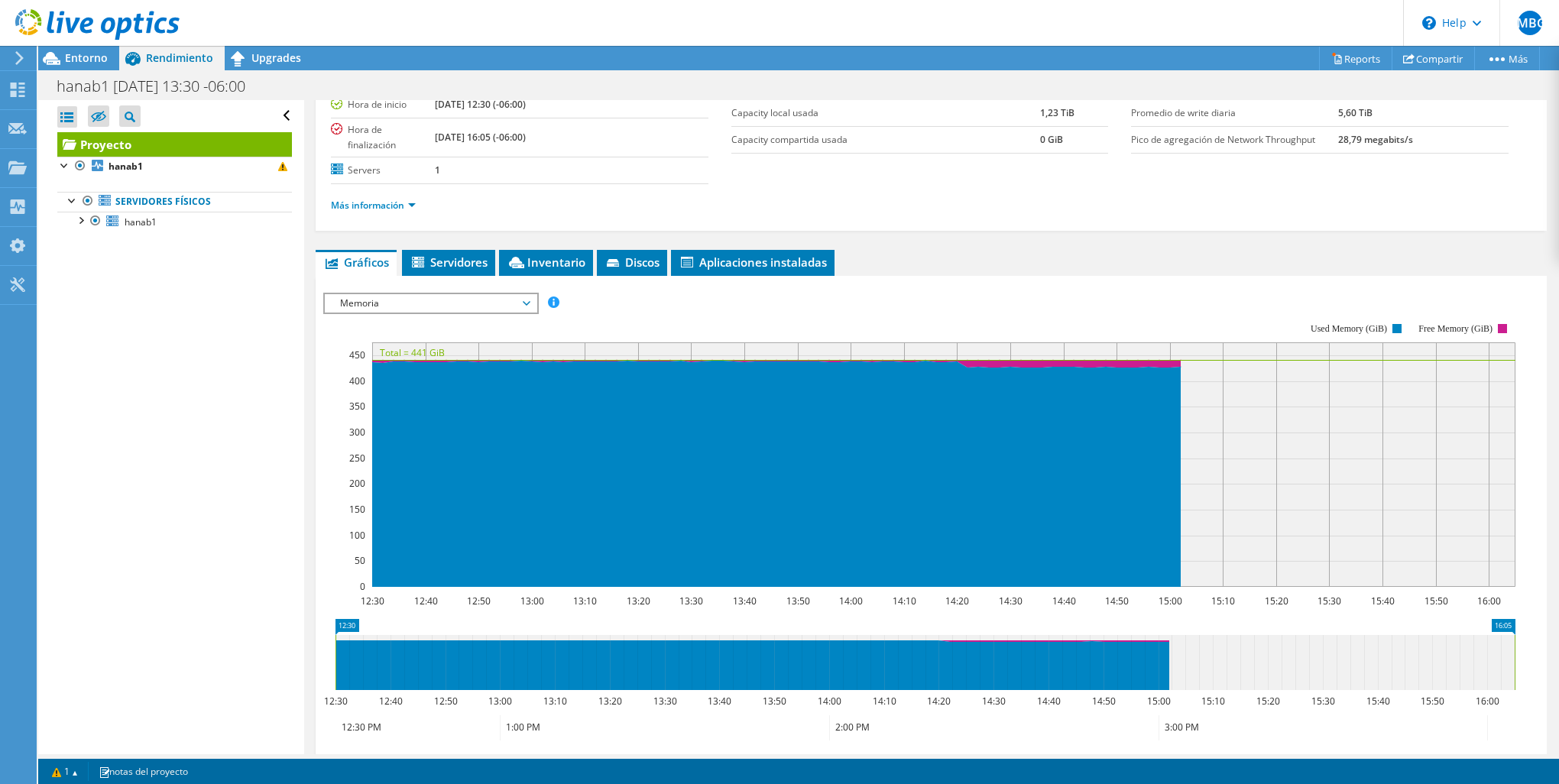
click at [446, 302] on span "Memoria" at bounding box center [430, 302] width 197 height 18
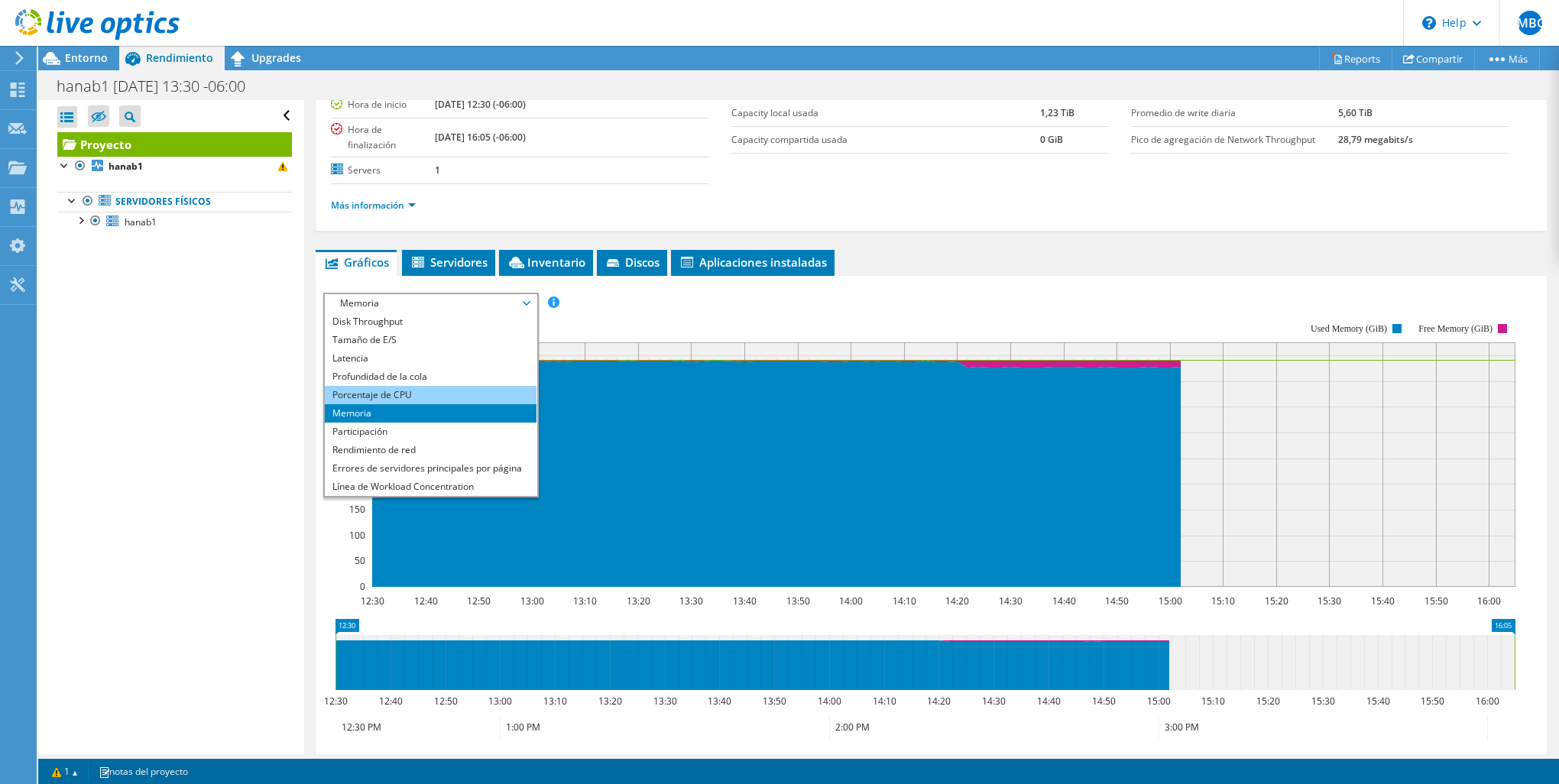
scroll to position [0, 0]
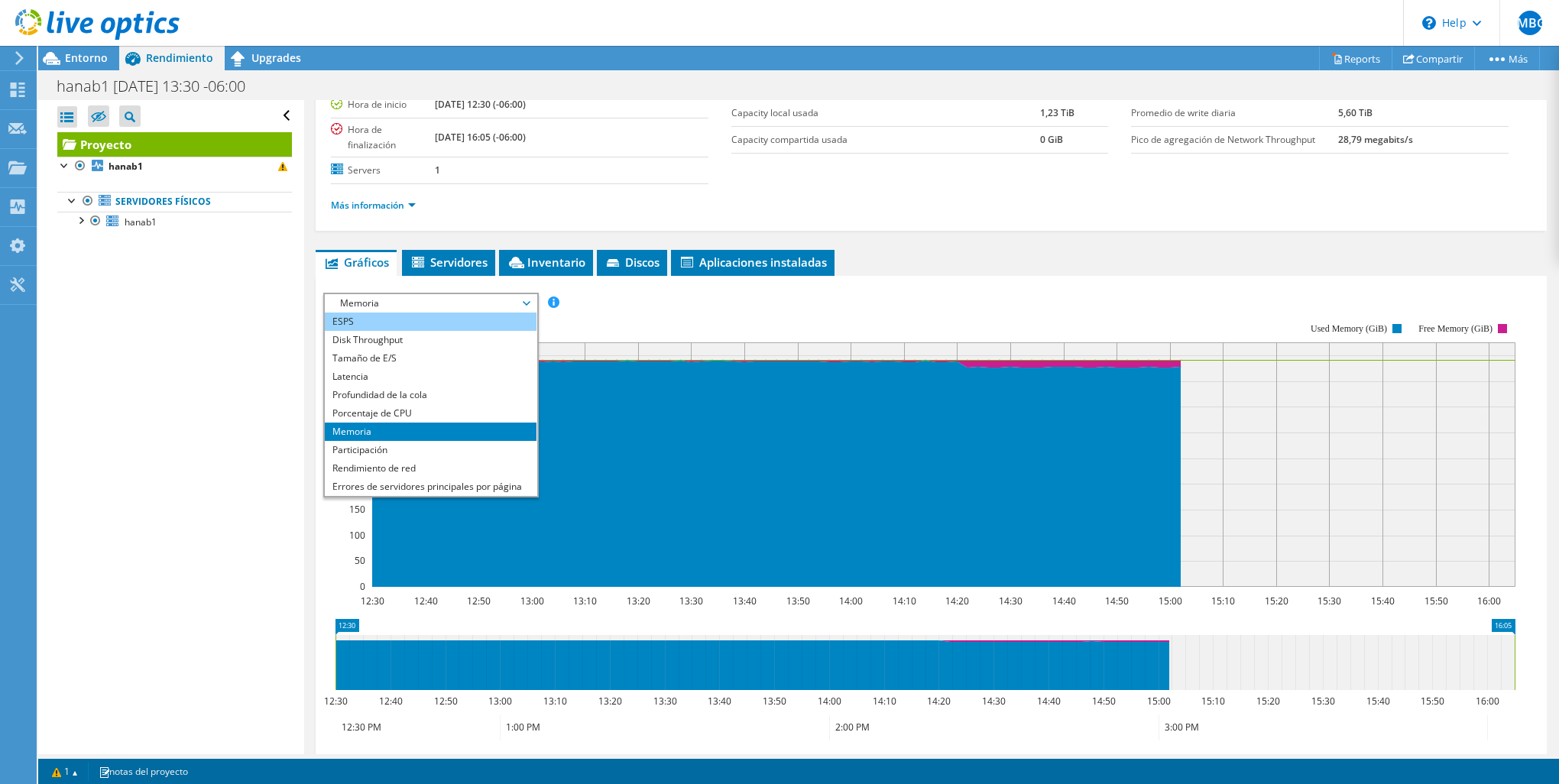
click at [406, 326] on li "ESPS" at bounding box center [431, 322] width 212 height 18
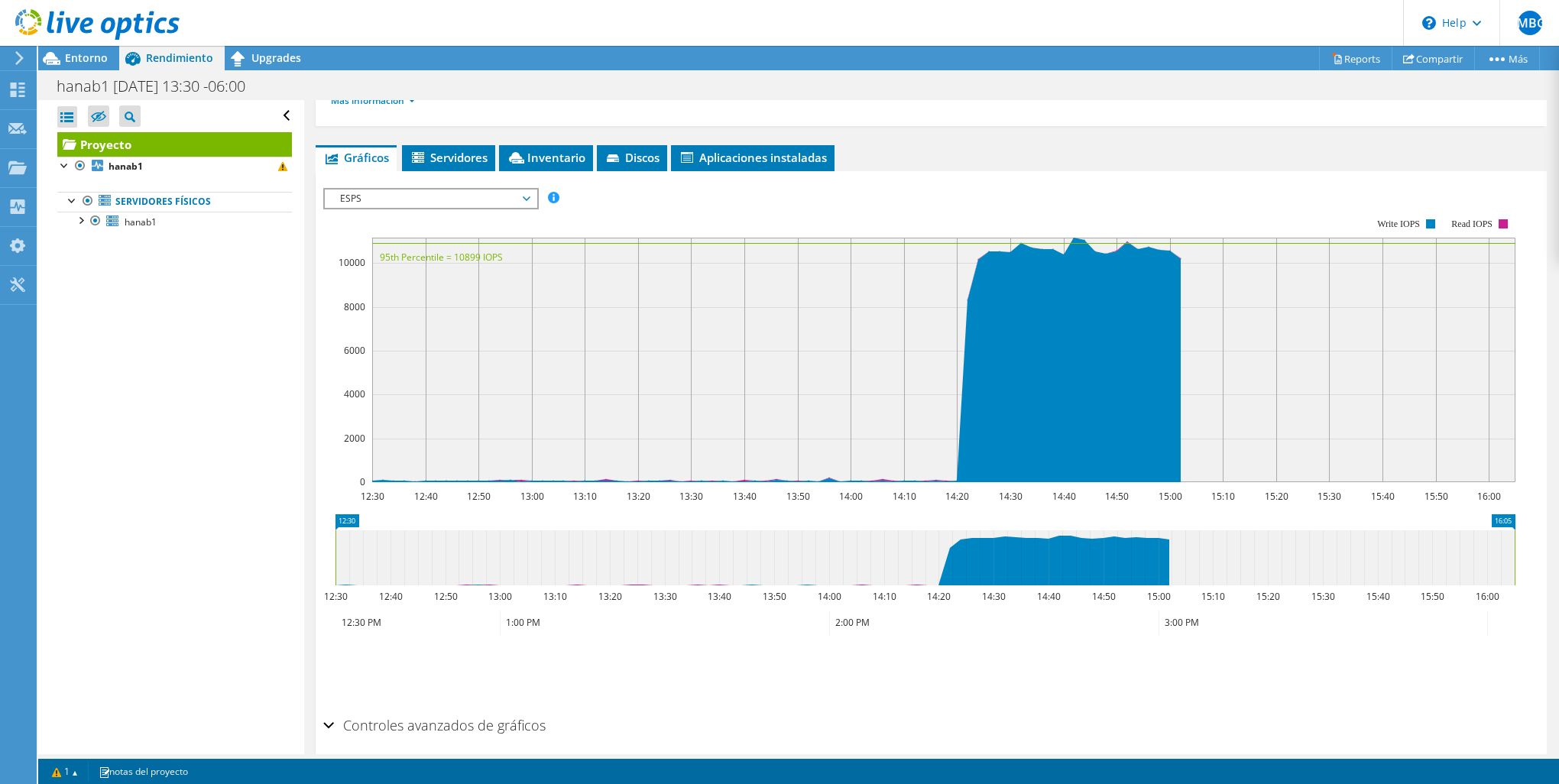
scroll to position [238, 0]
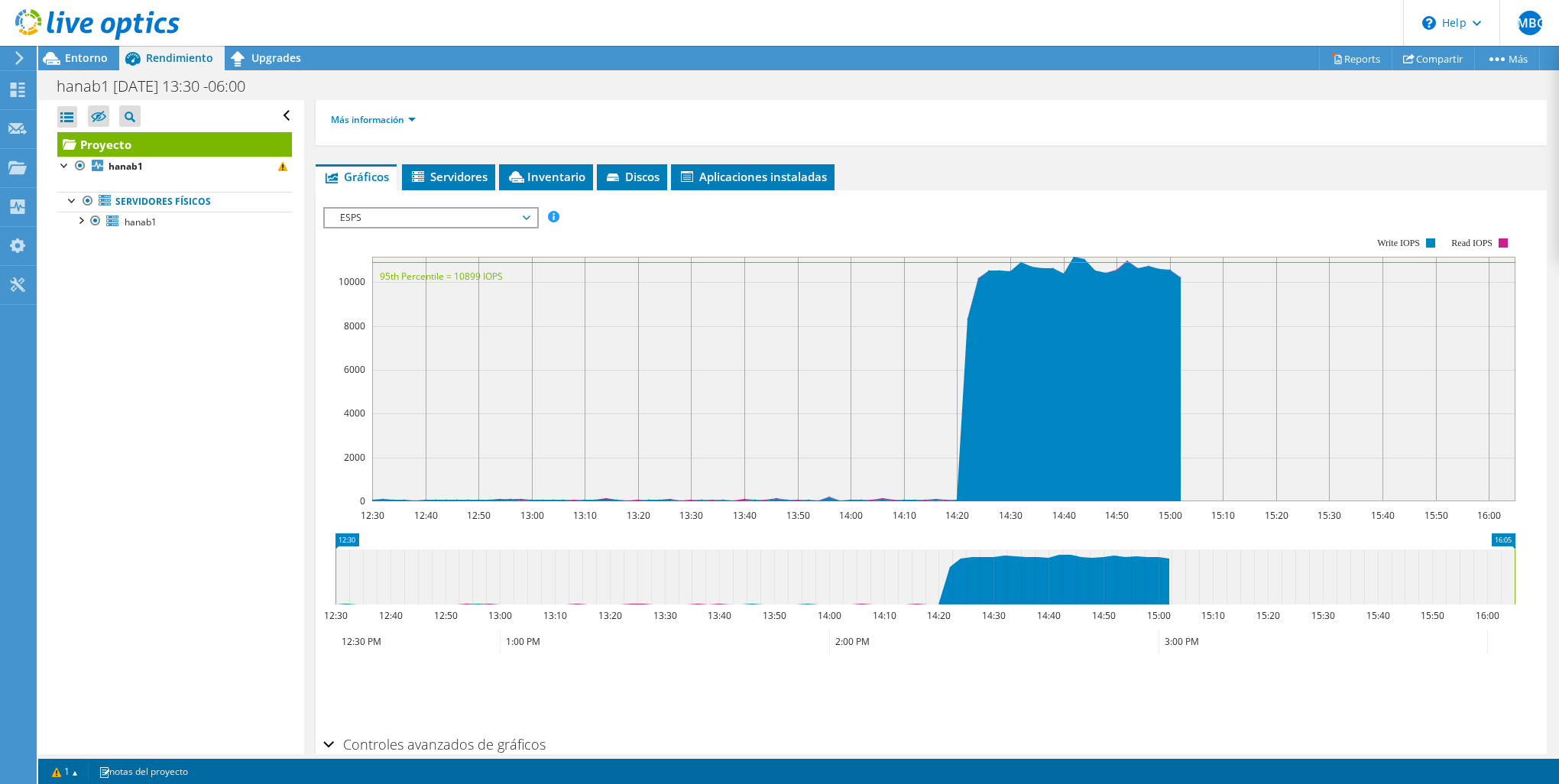
click at [471, 213] on span "ESPS" at bounding box center [430, 217] width 197 height 18
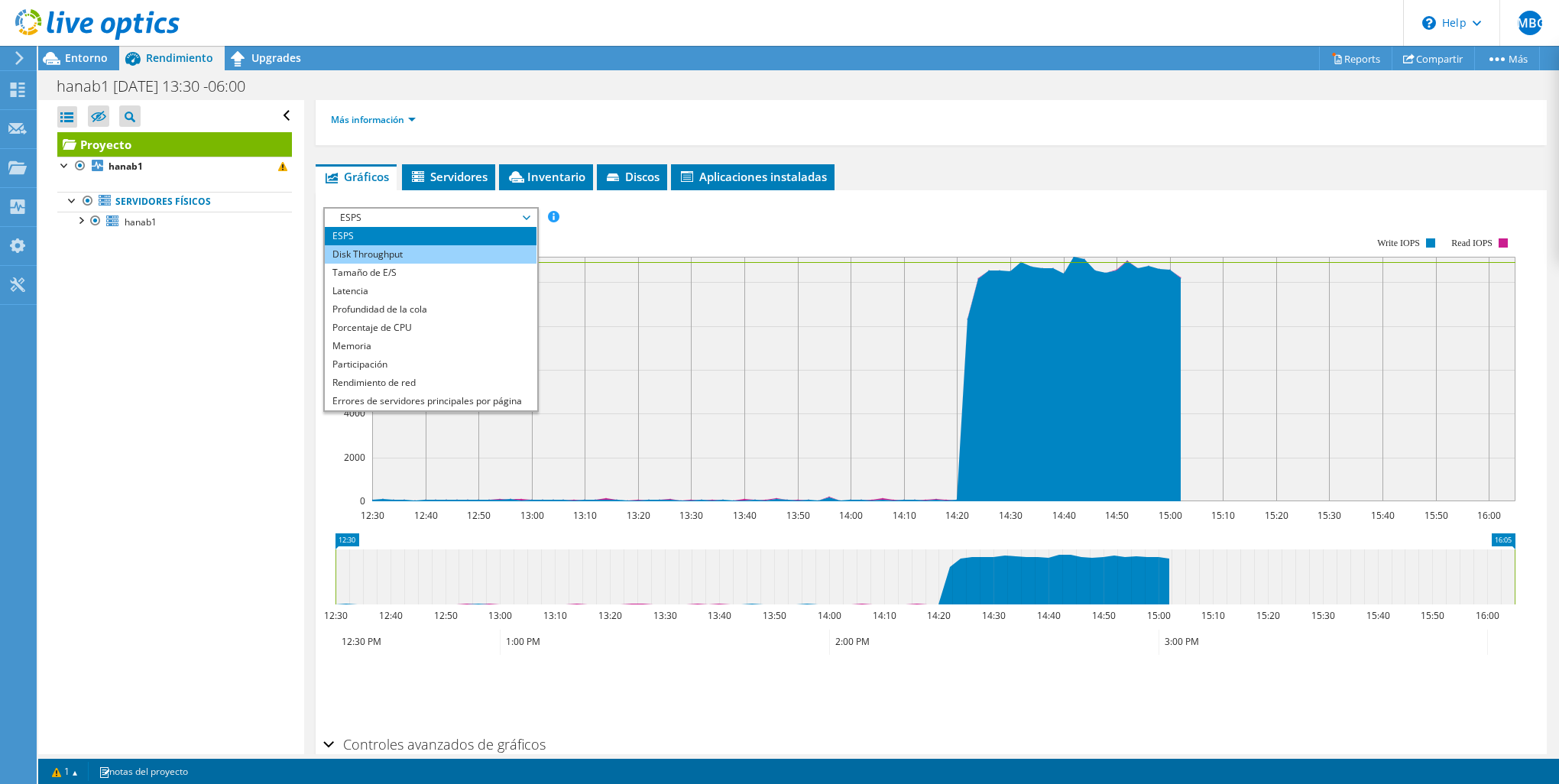
click at [475, 246] on li "Disk Throughput" at bounding box center [431, 254] width 212 height 18
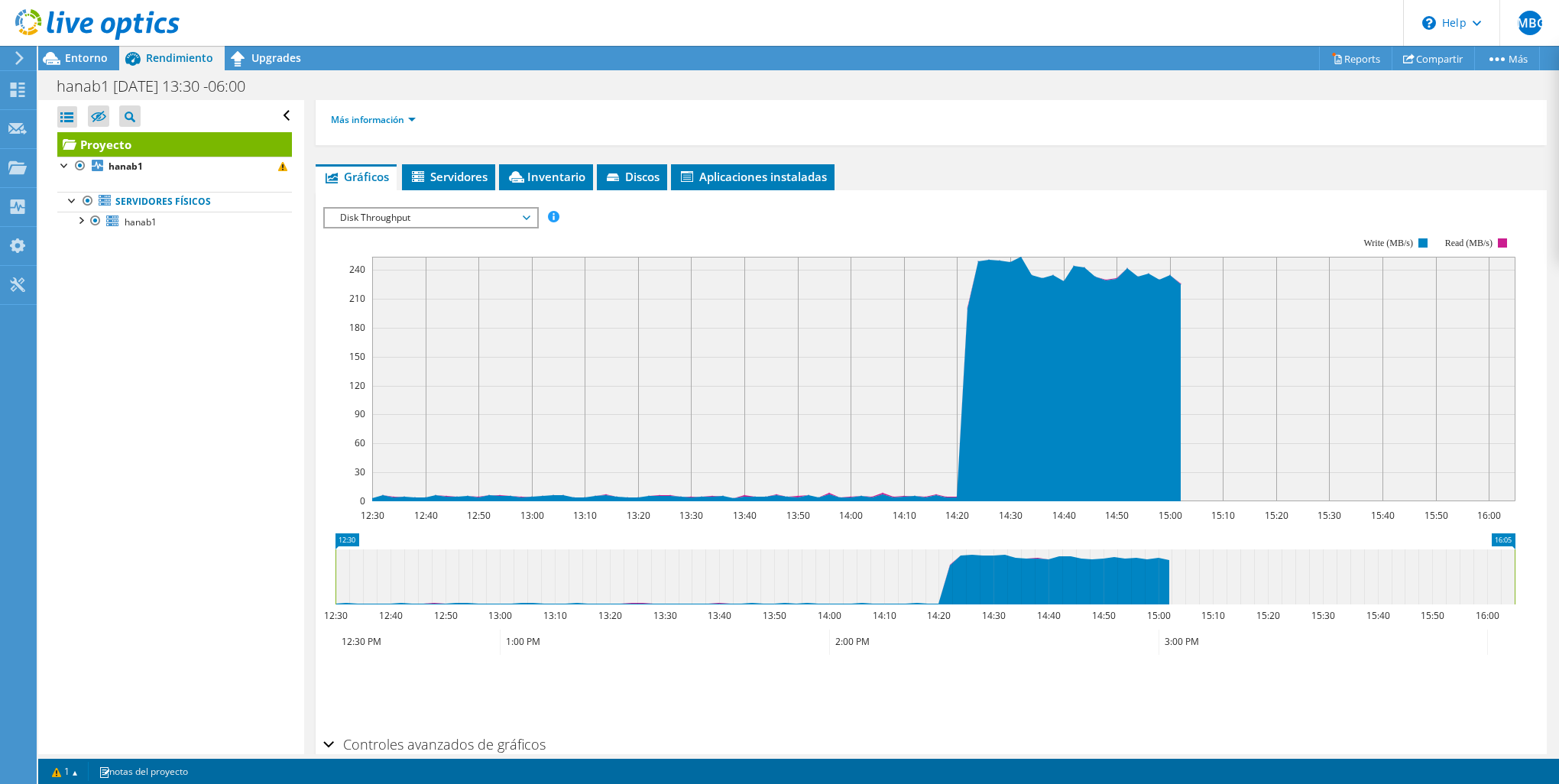
click at [422, 217] on span "Disk Throughput" at bounding box center [430, 217] width 197 height 18
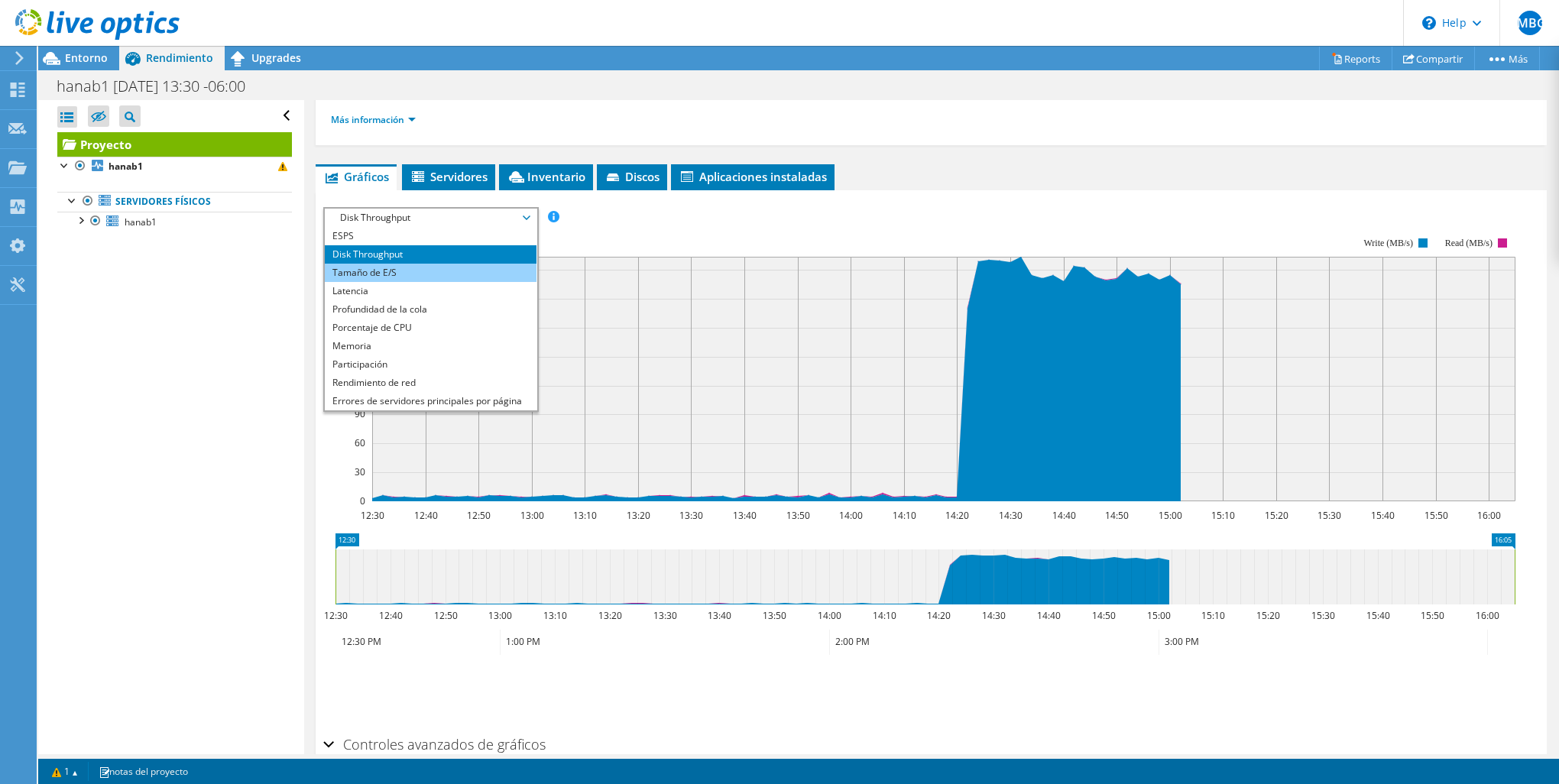
click at [425, 276] on li "Tamaño de E/S" at bounding box center [431, 272] width 212 height 18
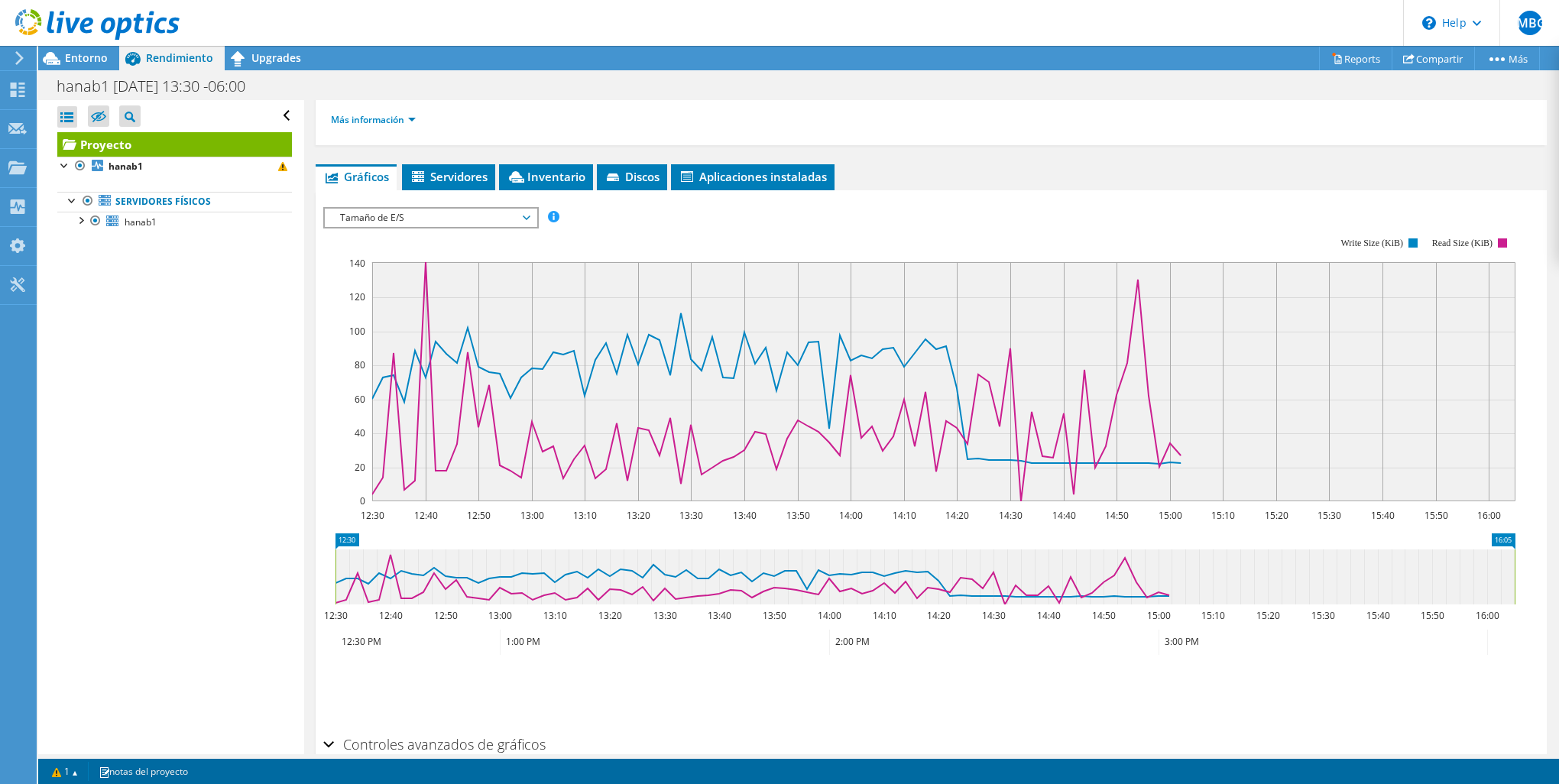
click at [404, 220] on span "Tamaño de E/S" at bounding box center [430, 217] width 197 height 18
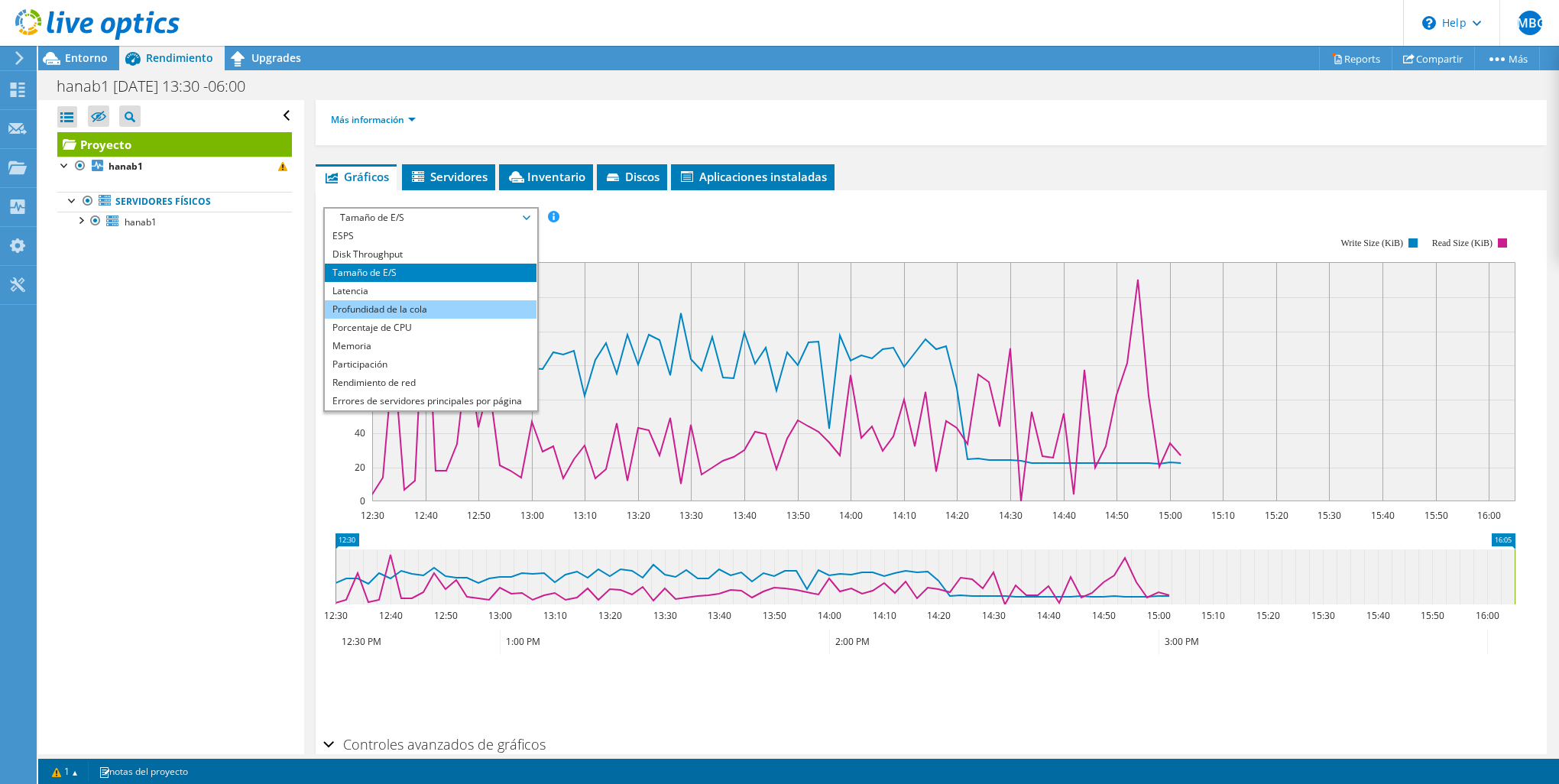
click at [407, 300] on li "Profundidad de la cola" at bounding box center [431, 309] width 212 height 18
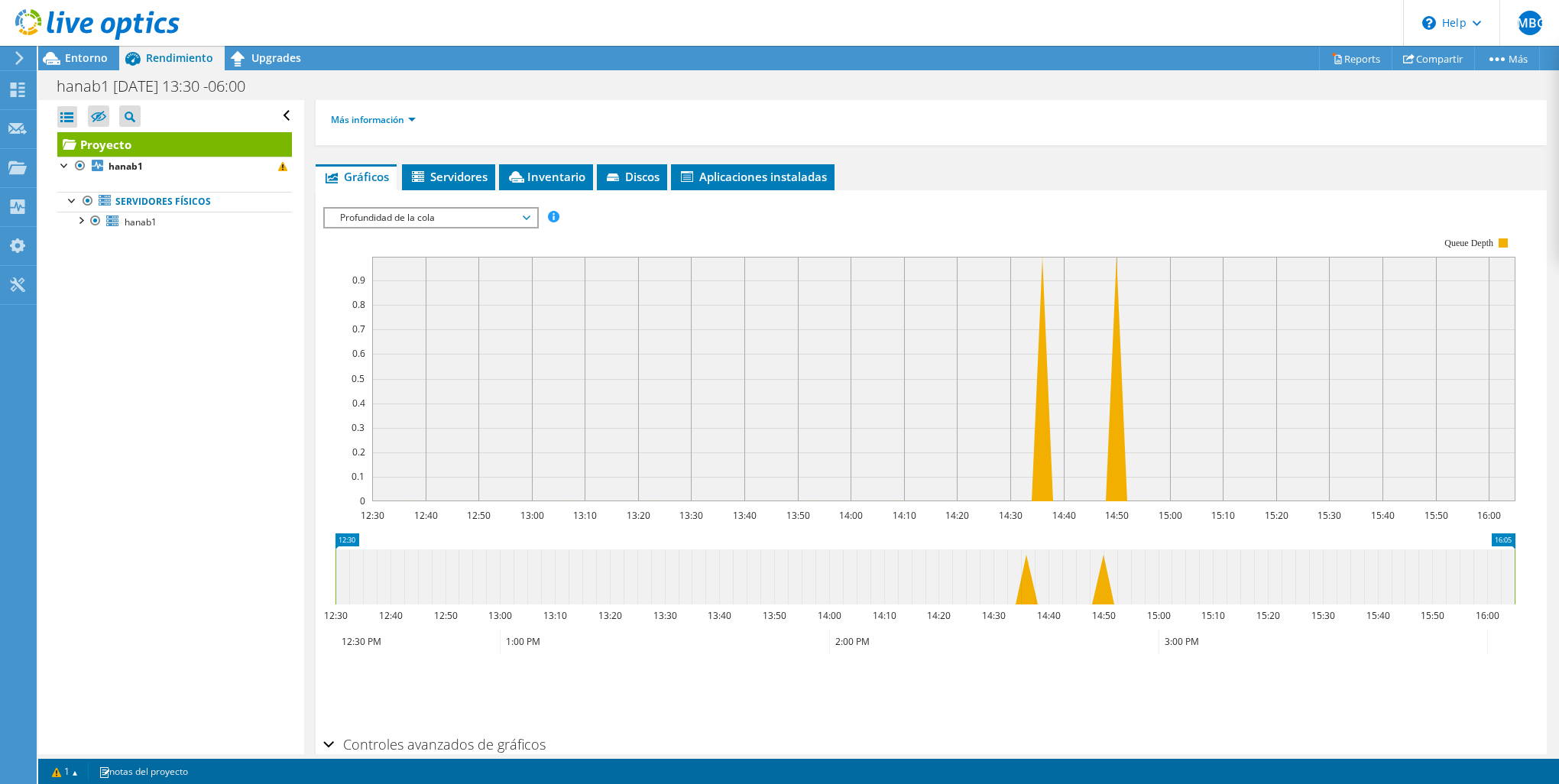
click at [412, 262] on rect at bounding box center [944, 378] width 1143 height 244
click at [414, 213] on span "Profundidad de la cola" at bounding box center [430, 217] width 197 height 18
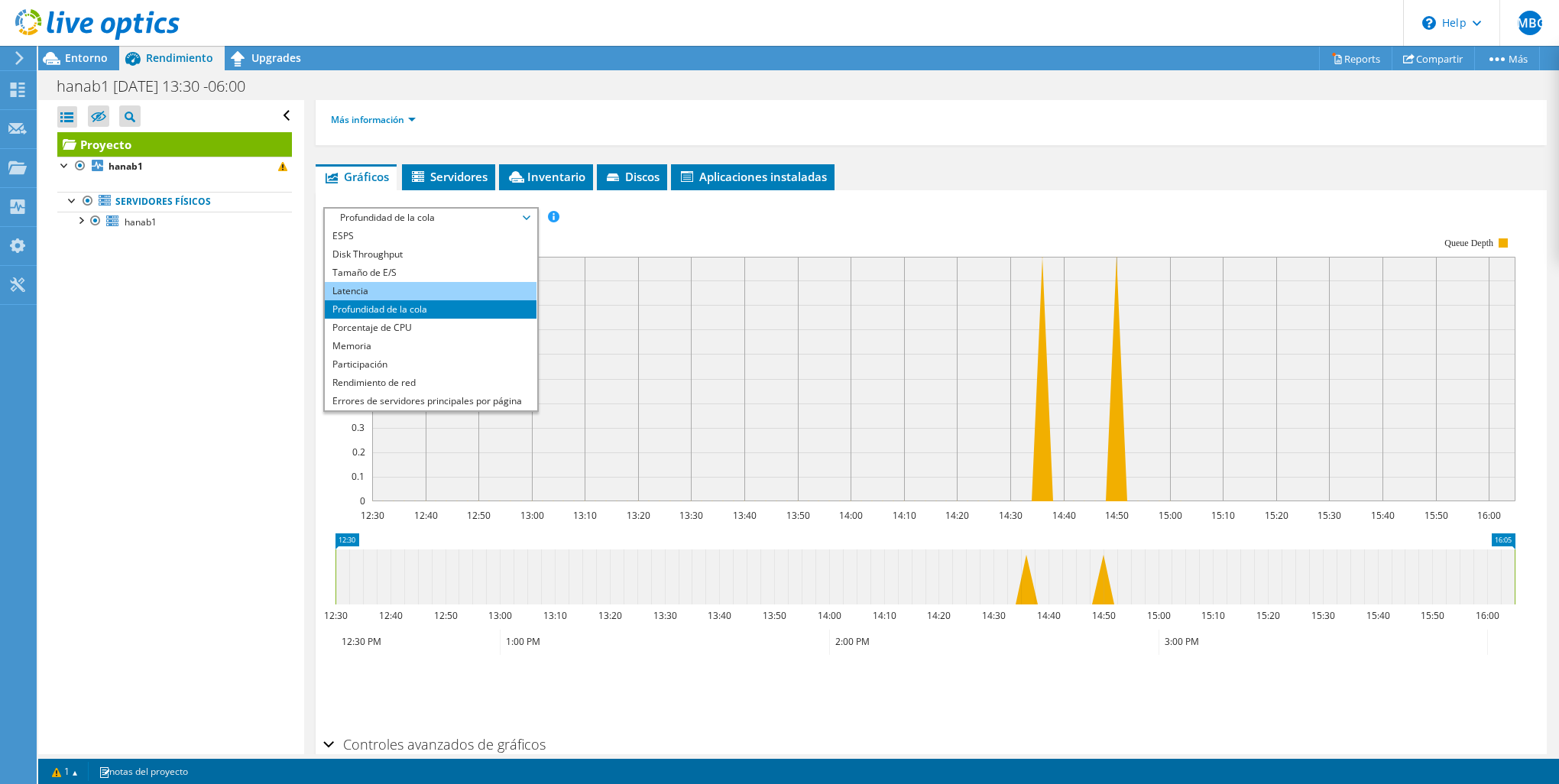
click at [400, 287] on li "Latencia" at bounding box center [431, 291] width 212 height 18
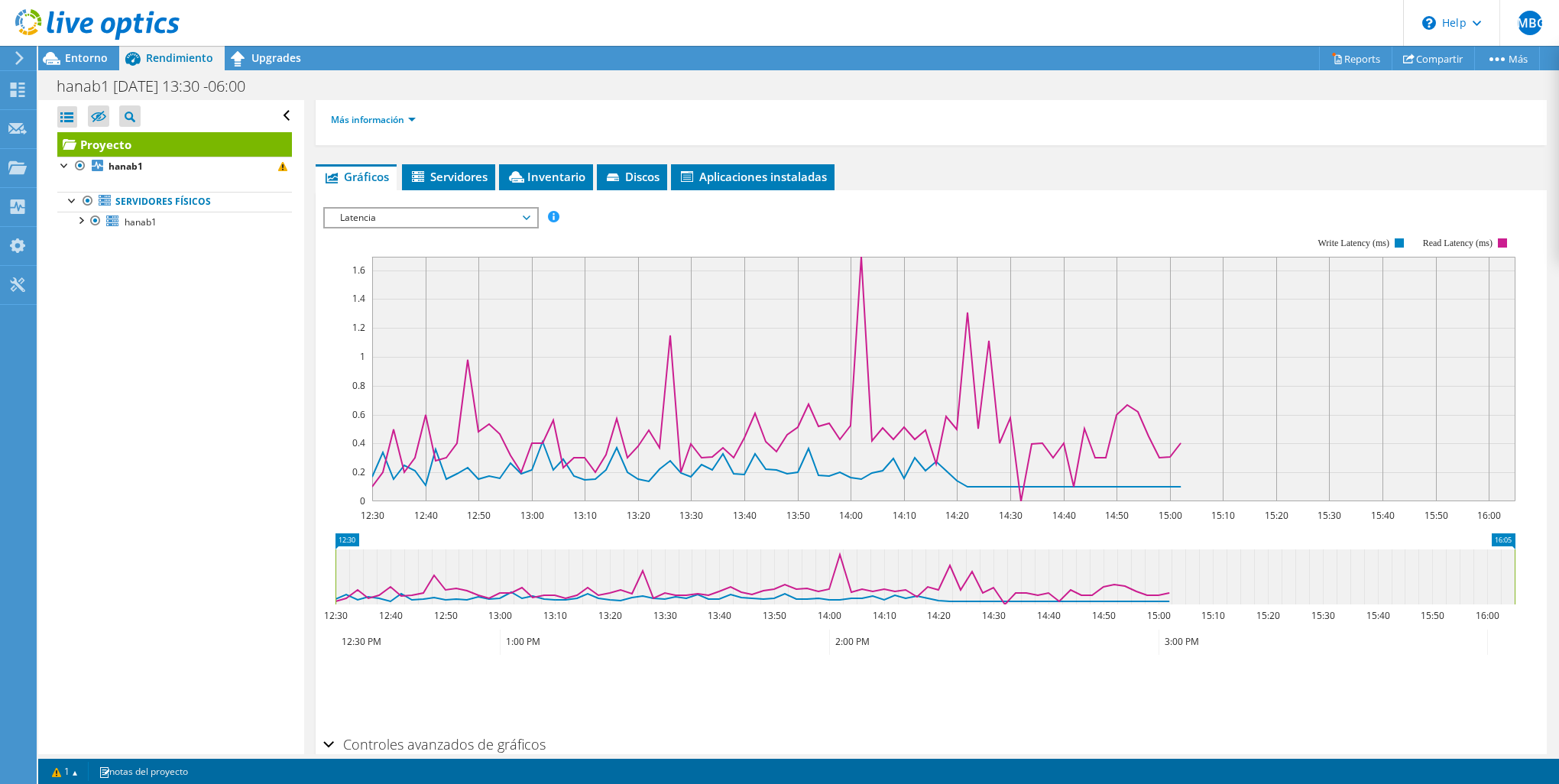
click at [436, 224] on rect at bounding box center [919, 369] width 1192 height 306
click at [448, 215] on span "Latencia" at bounding box center [430, 217] width 197 height 18
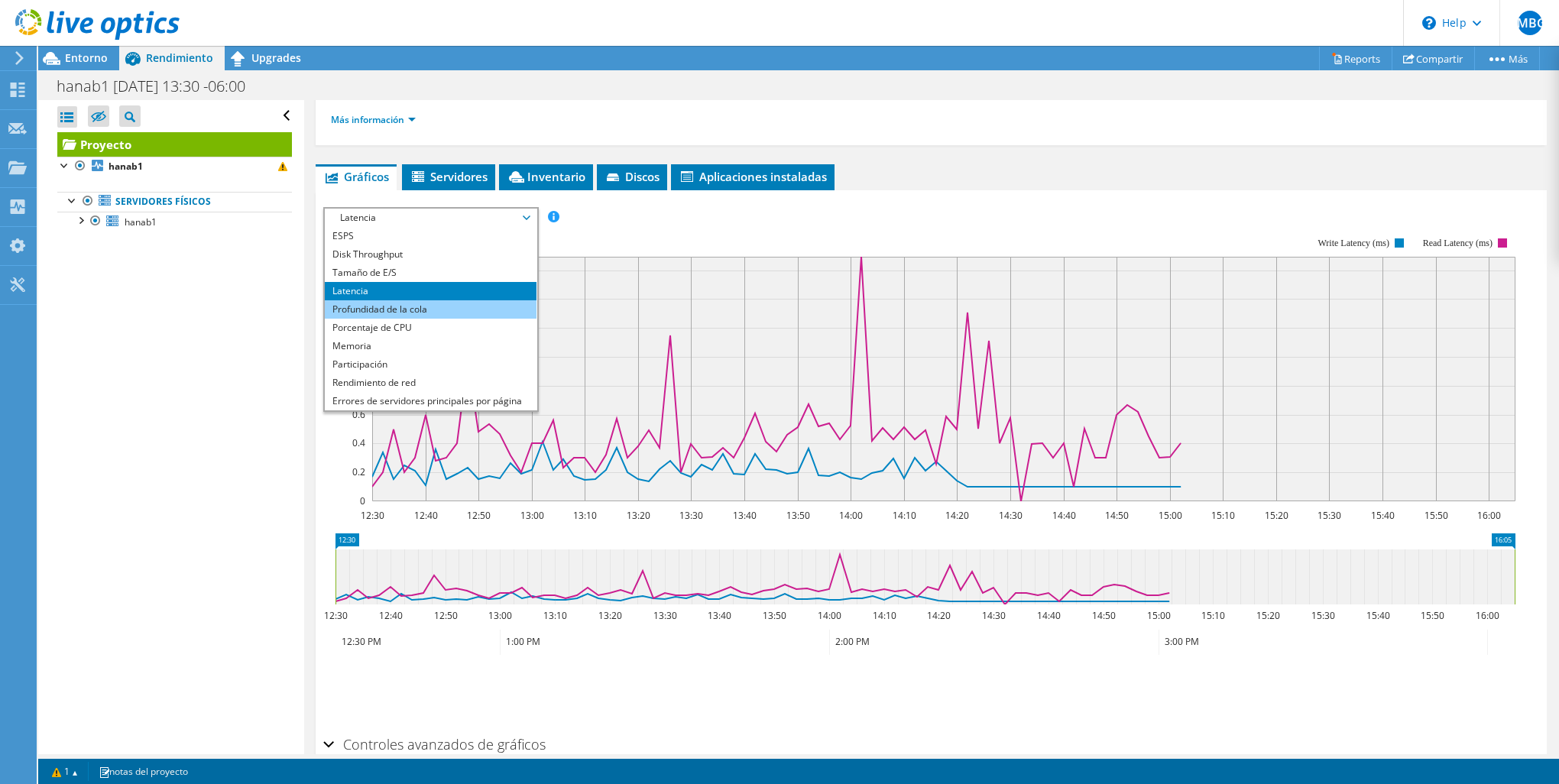
click at [437, 304] on li "Profundidad de la cola" at bounding box center [431, 309] width 212 height 18
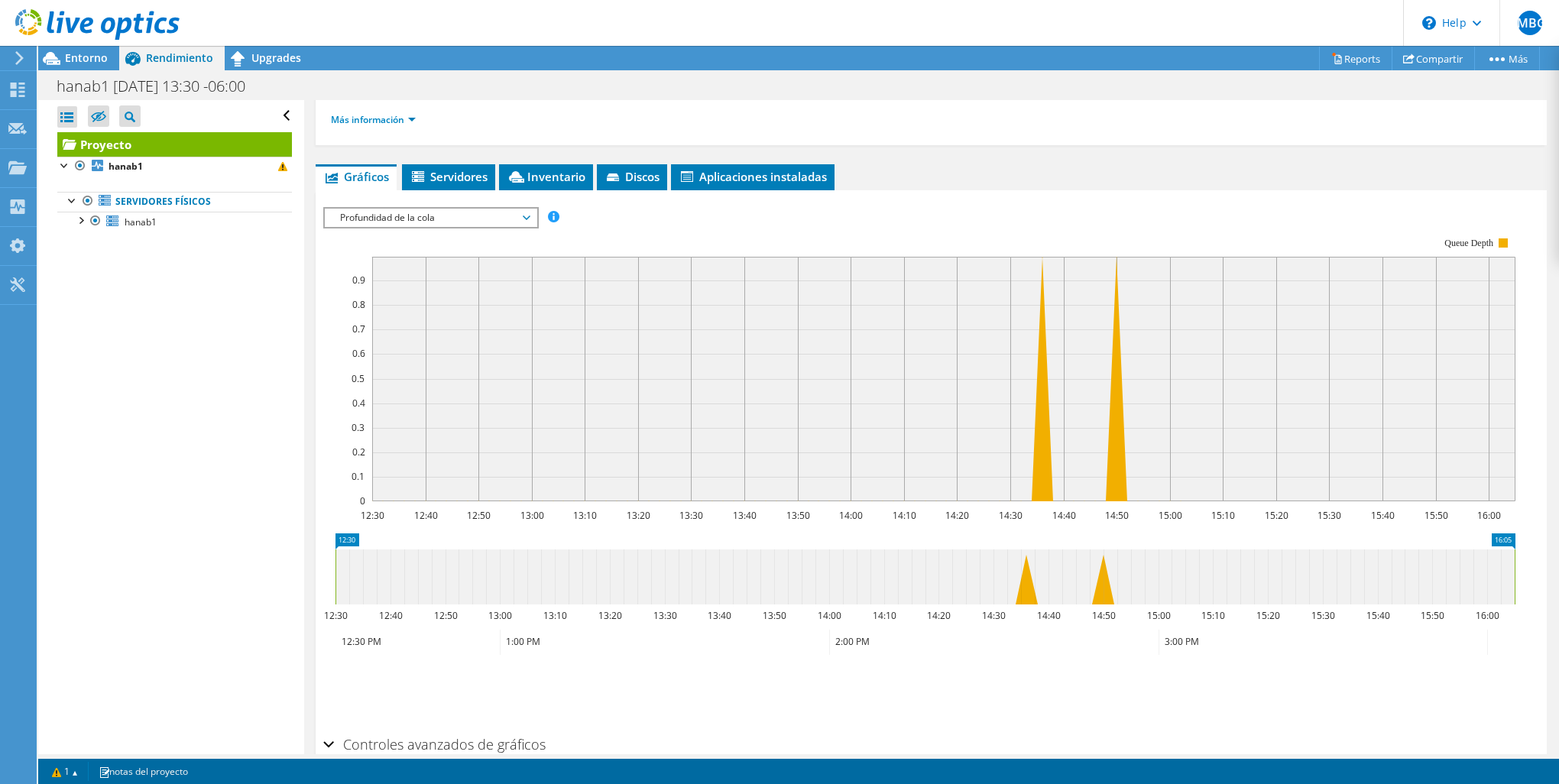
click at [458, 213] on span "Profundidad de la cola" at bounding box center [430, 217] width 197 height 18
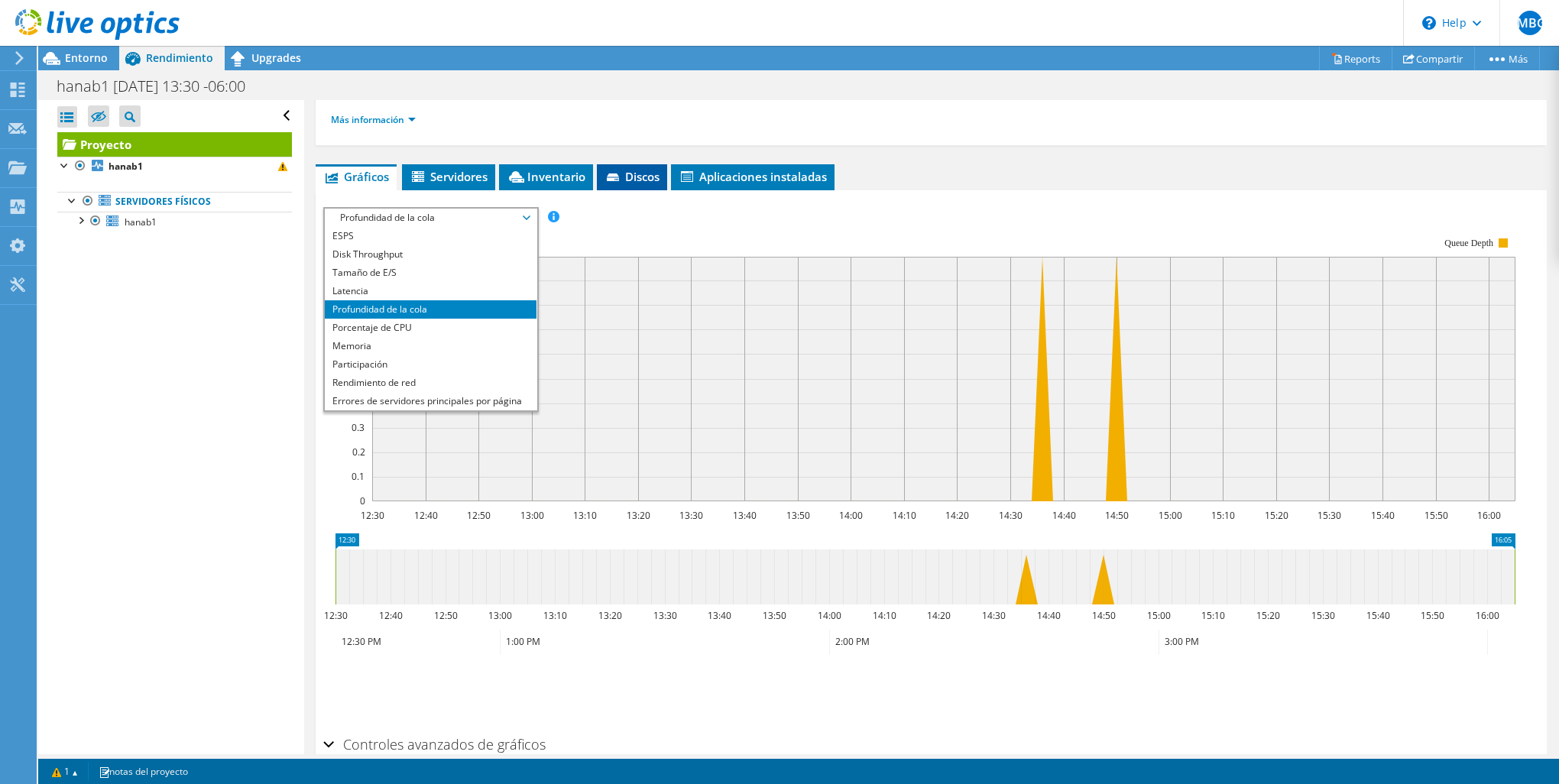
click at [619, 174] on icon at bounding box center [614, 178] width 15 height 10
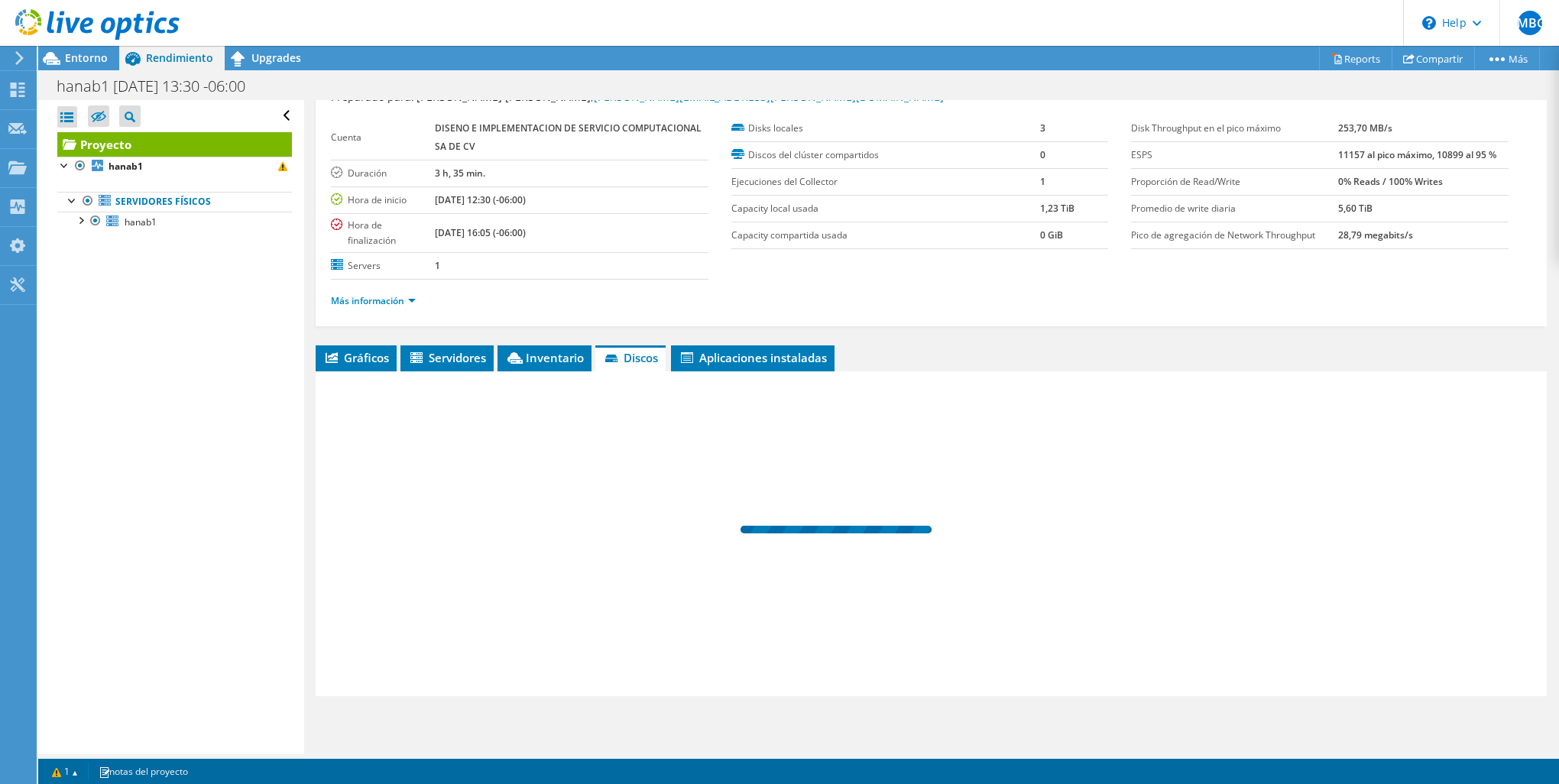
scroll to position [55, 0]
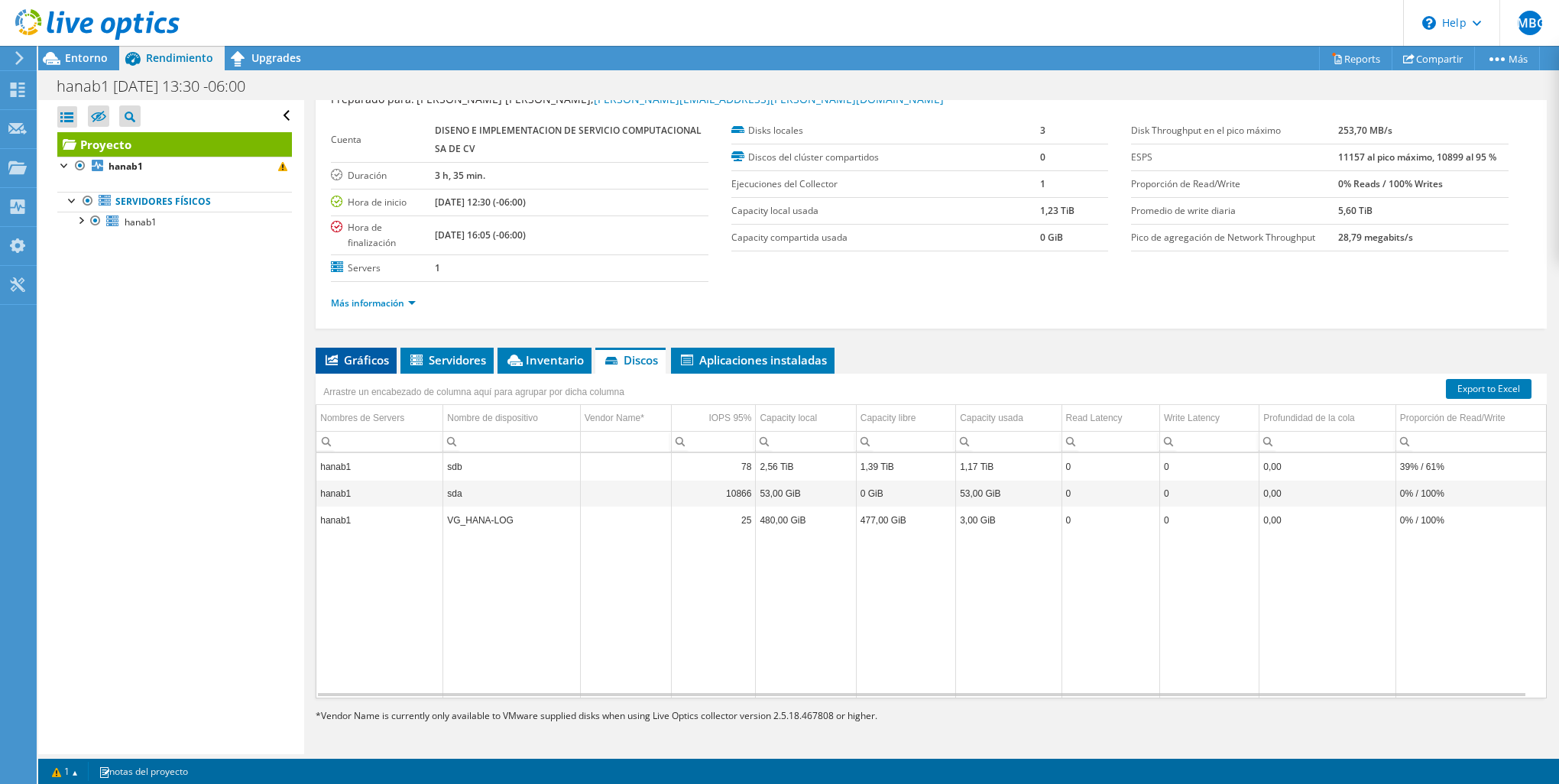
click at [369, 365] on li "Gráficos" at bounding box center [356, 361] width 81 height 26
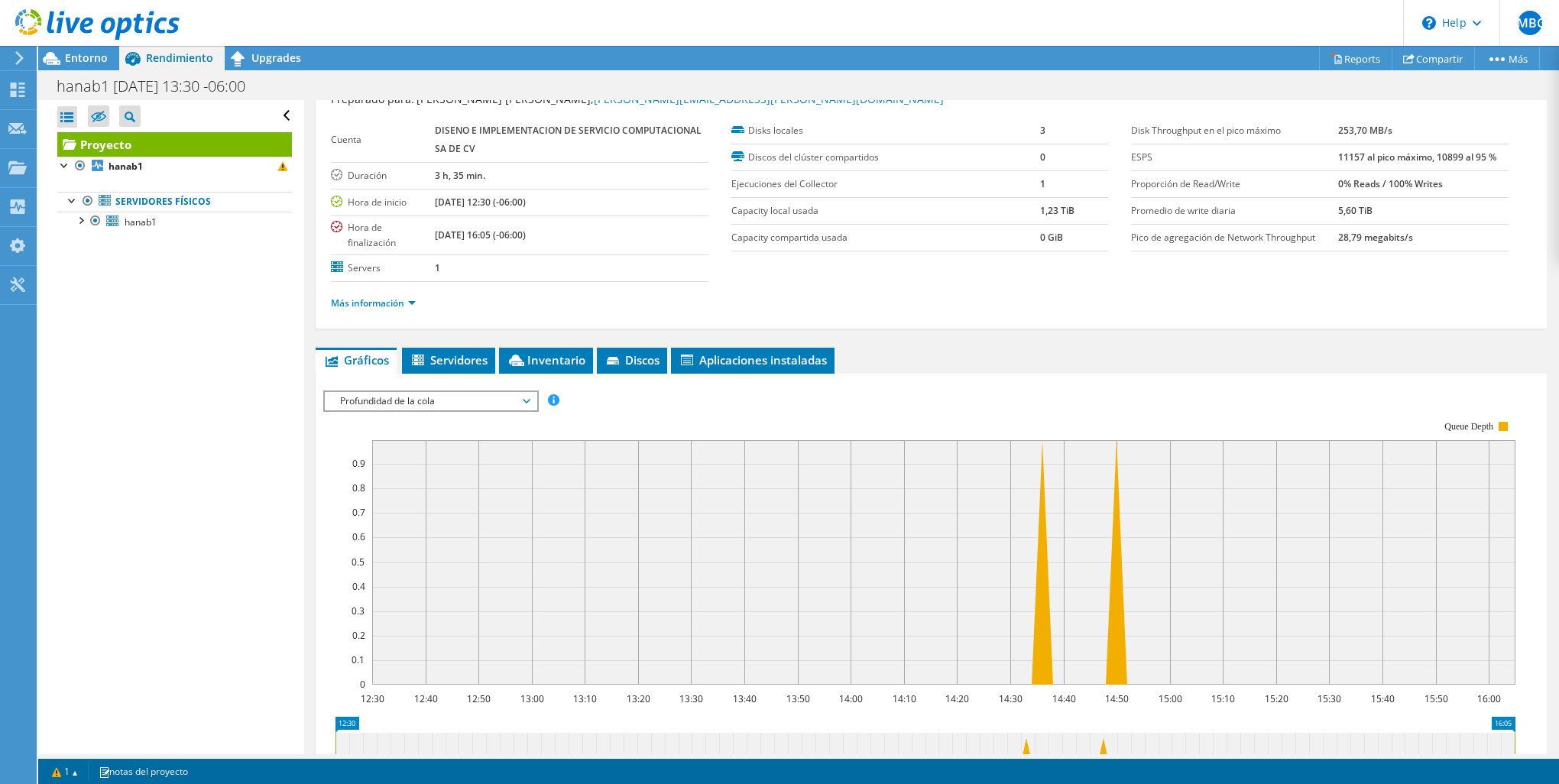
scroll to position [238, 0]
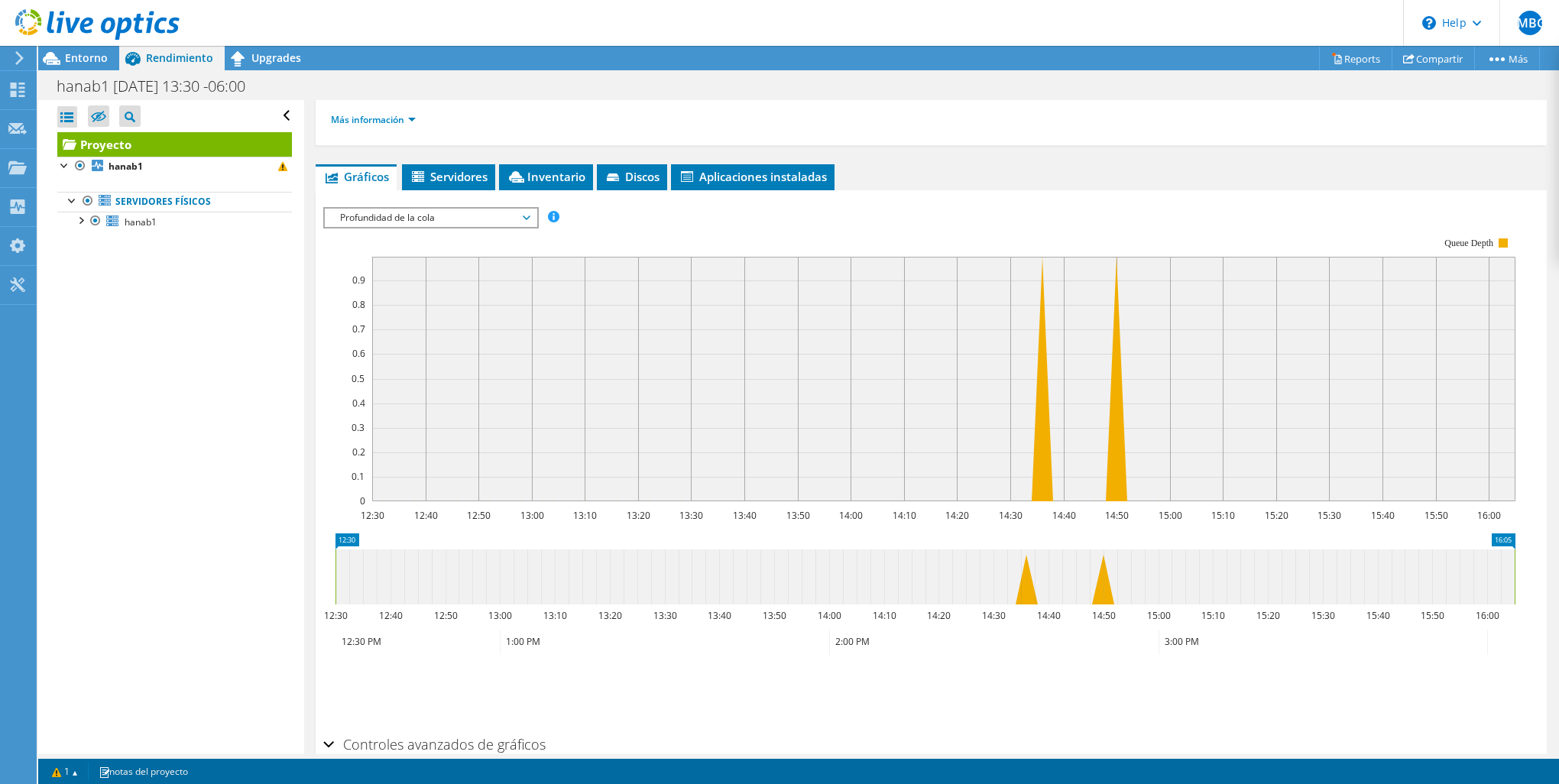
click at [394, 207] on div "Profundidad de la cola ESPS Disk Throughput Tamaño de E/S Latencia Profundidad …" at bounding box center [431, 217] width 216 height 21
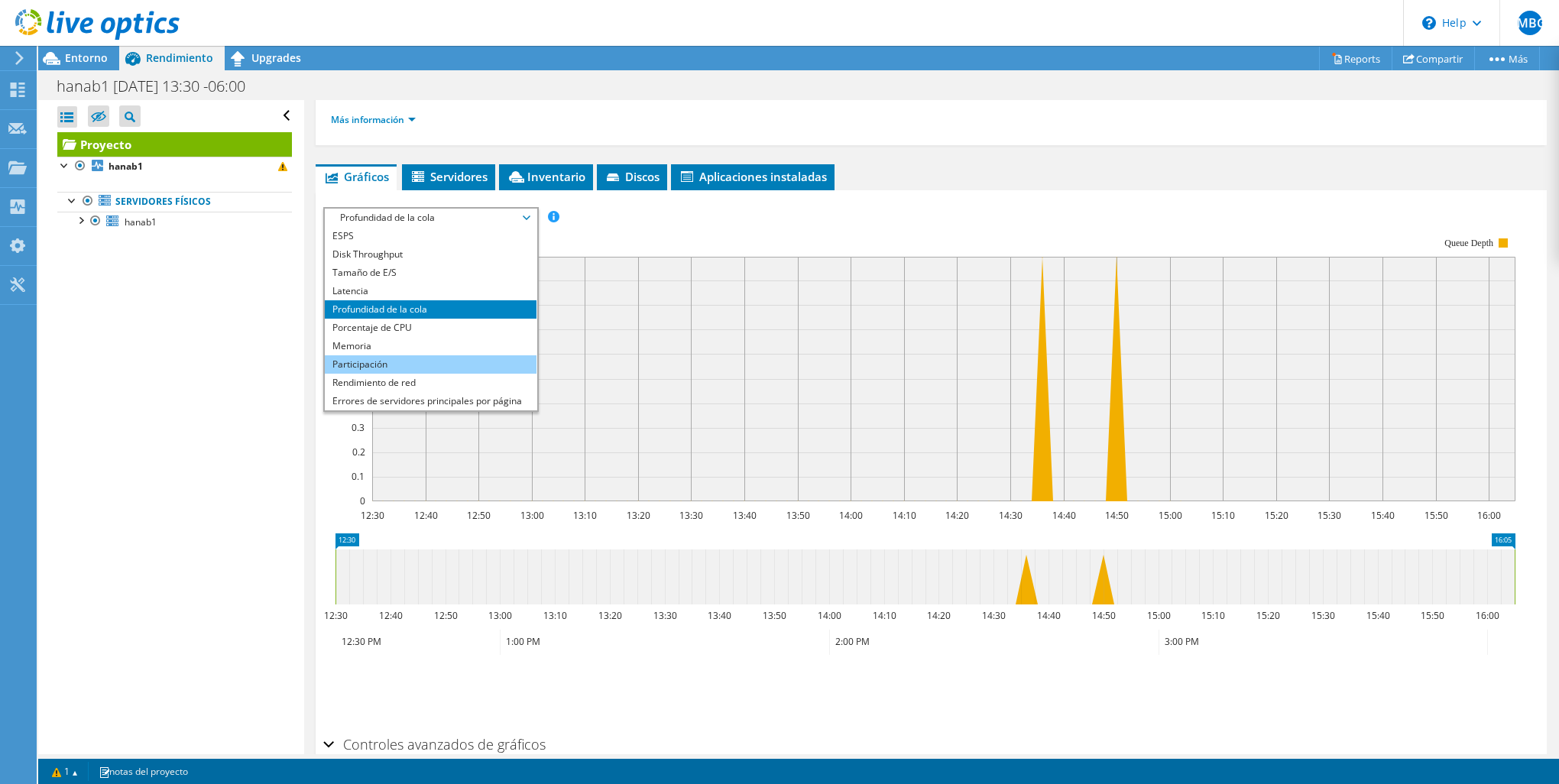
click at [427, 355] on li "Participación" at bounding box center [431, 364] width 212 height 18
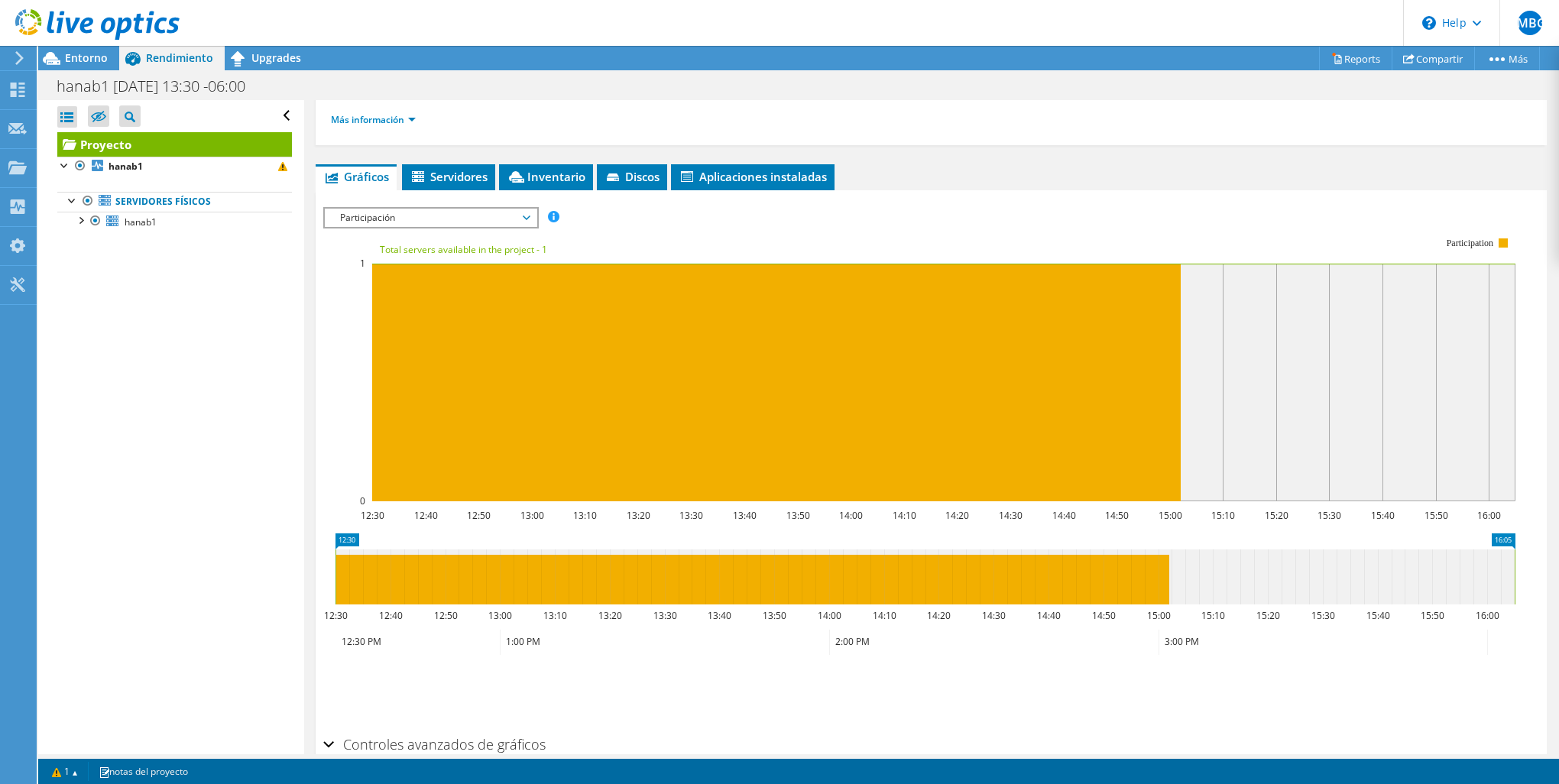
click at [537, 217] on span "Participación" at bounding box center [431, 217] width 212 height 18
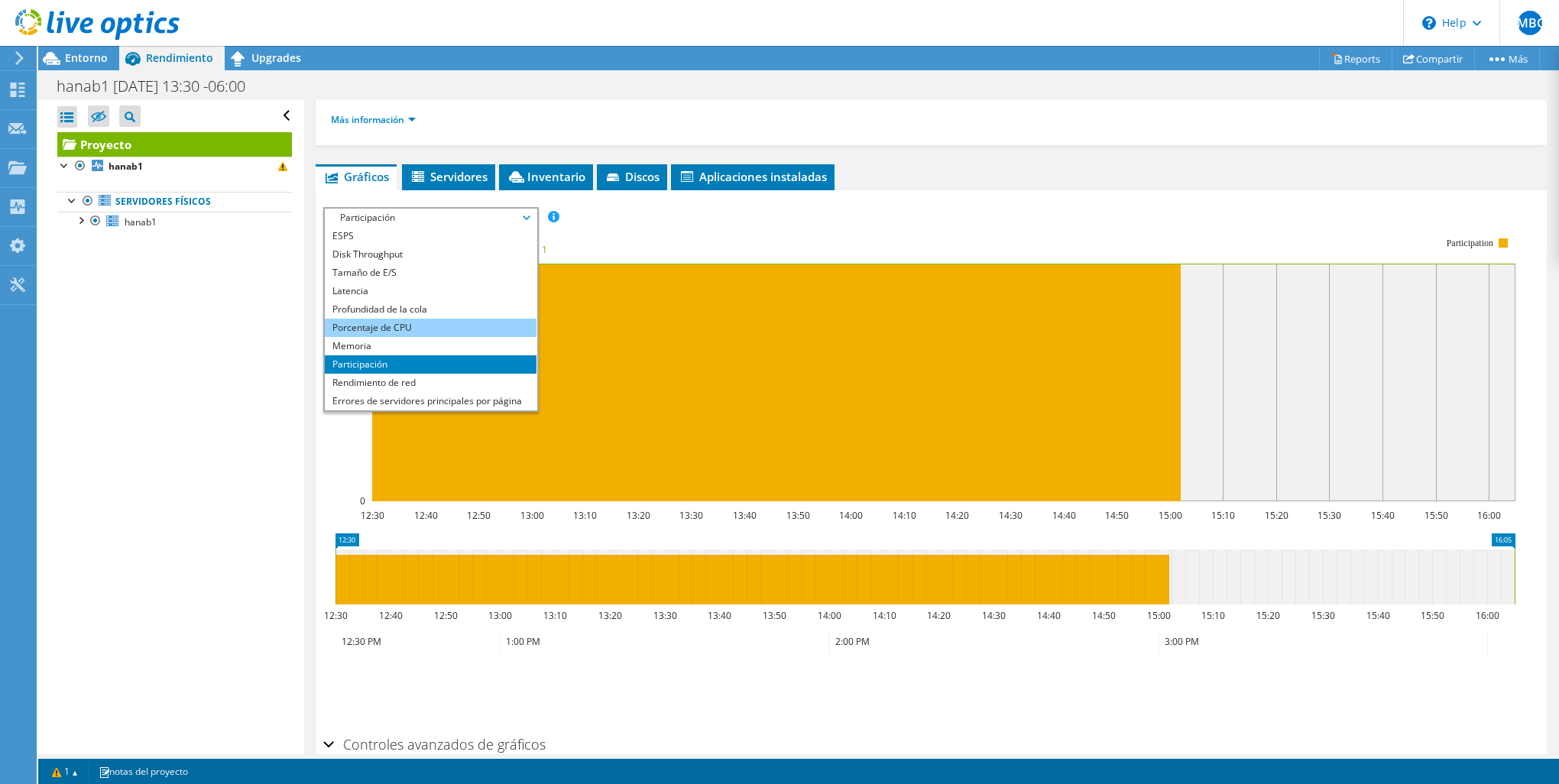
click at [486, 322] on li "Porcentaje de CPU" at bounding box center [431, 327] width 212 height 18
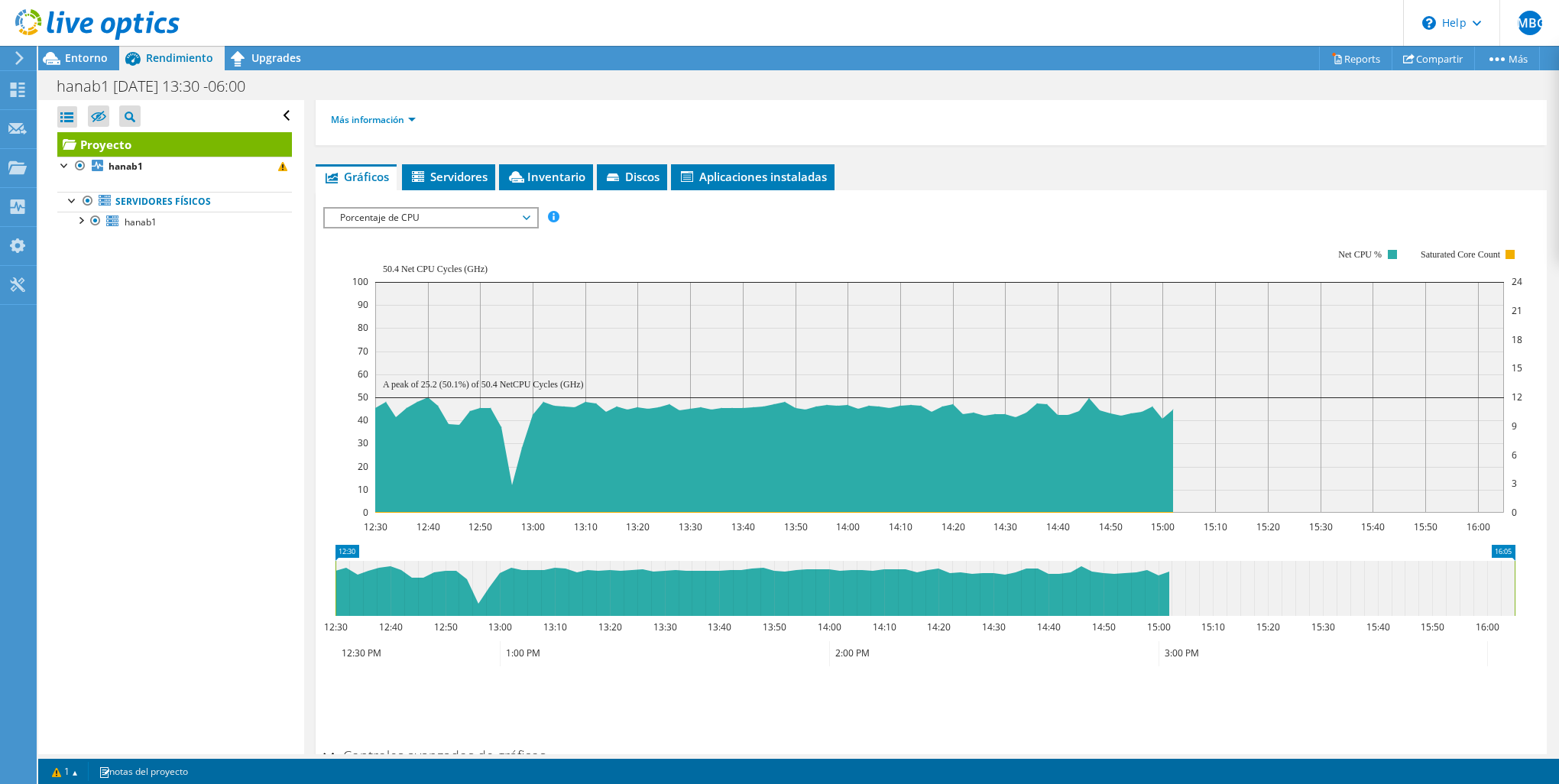
click at [521, 221] on span "Porcentaje de CPU" at bounding box center [430, 217] width 197 height 18
click at [483, 214] on span "Porcentaje de CPU" at bounding box center [430, 217] width 197 height 18
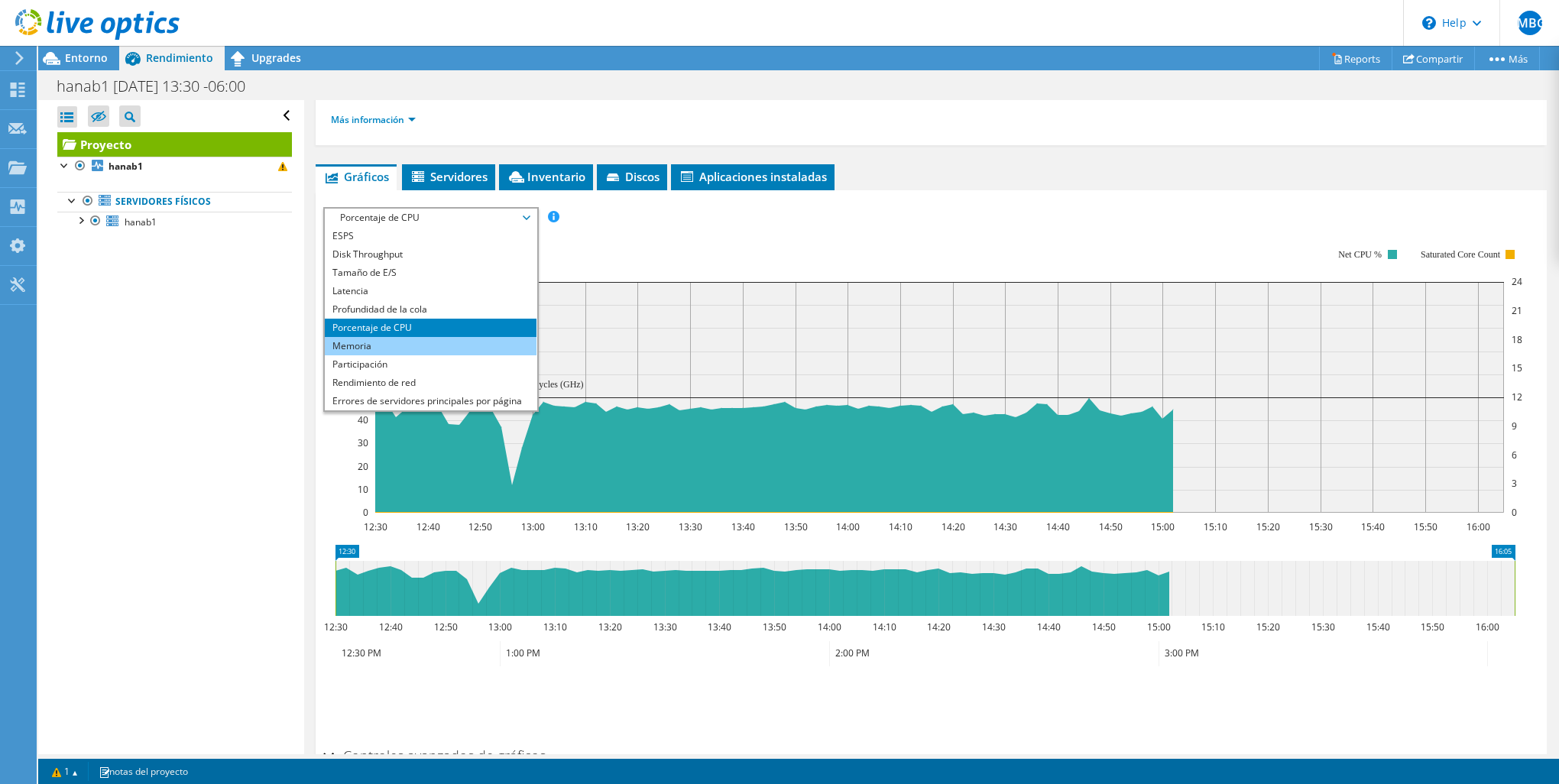
click at [413, 339] on li "Memoria" at bounding box center [431, 345] width 212 height 18
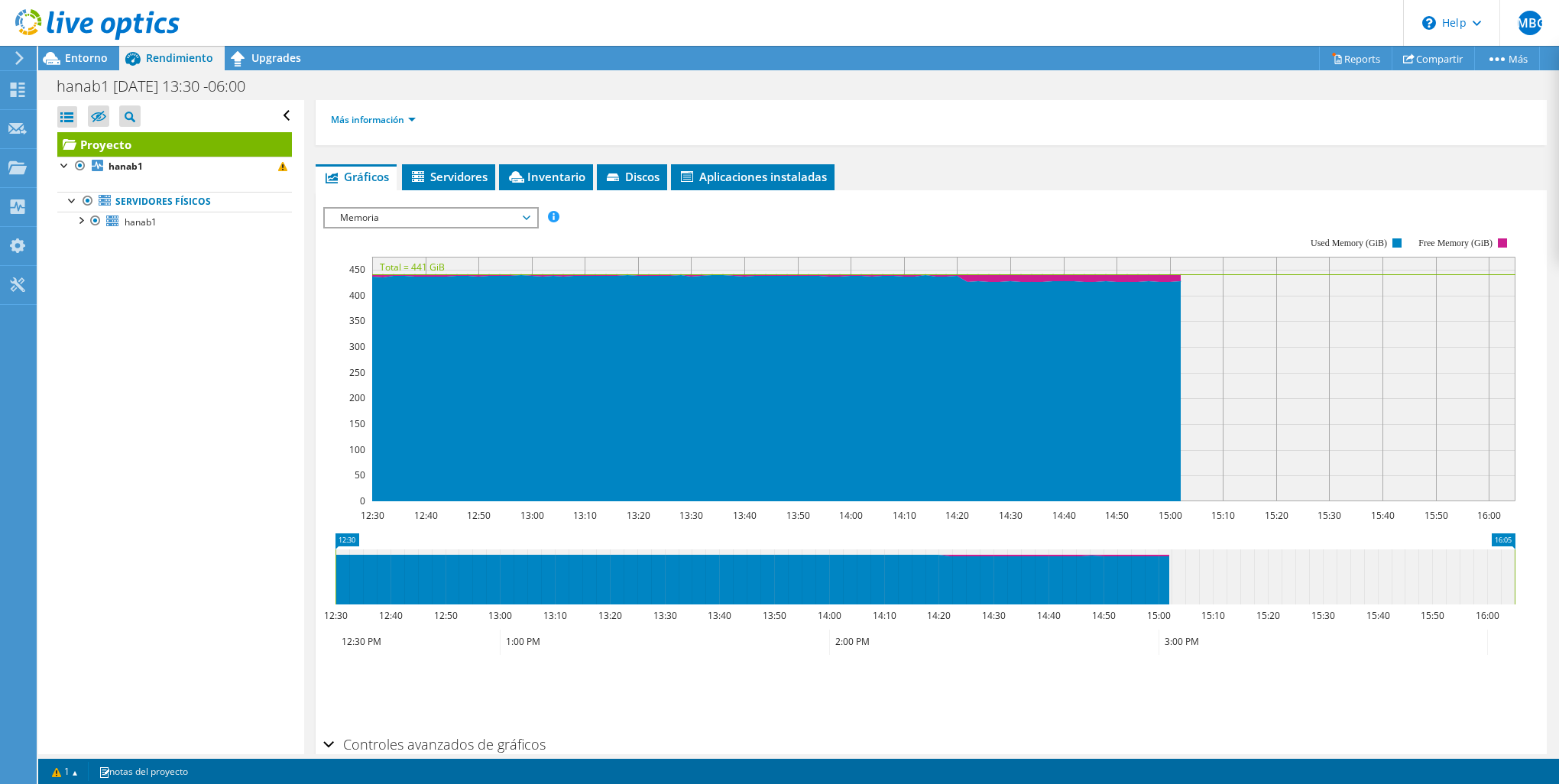
click at [408, 217] on span "Memoria" at bounding box center [430, 217] width 197 height 18
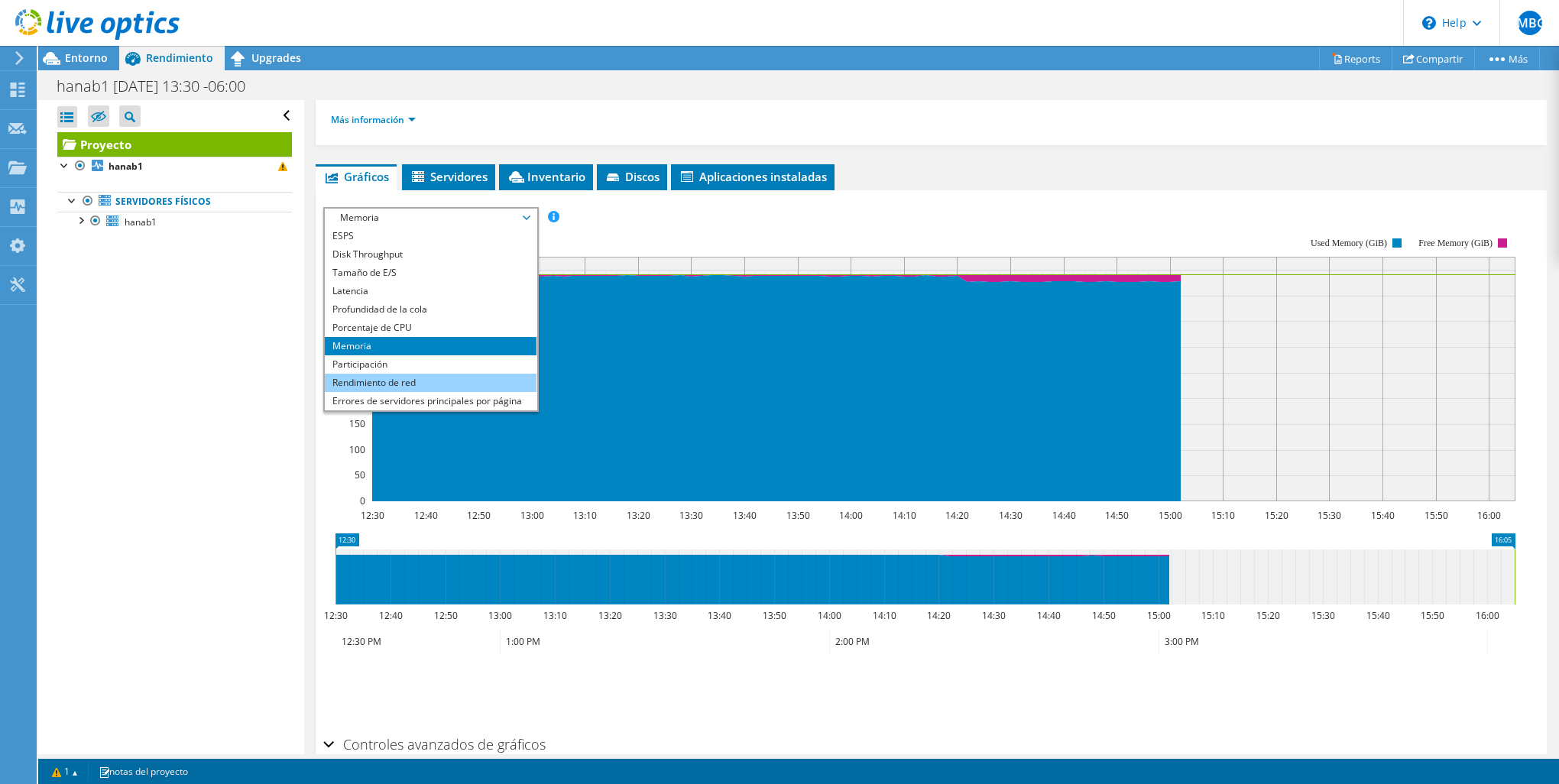
click at [411, 381] on li "Rendimiento de red" at bounding box center [431, 382] width 212 height 18
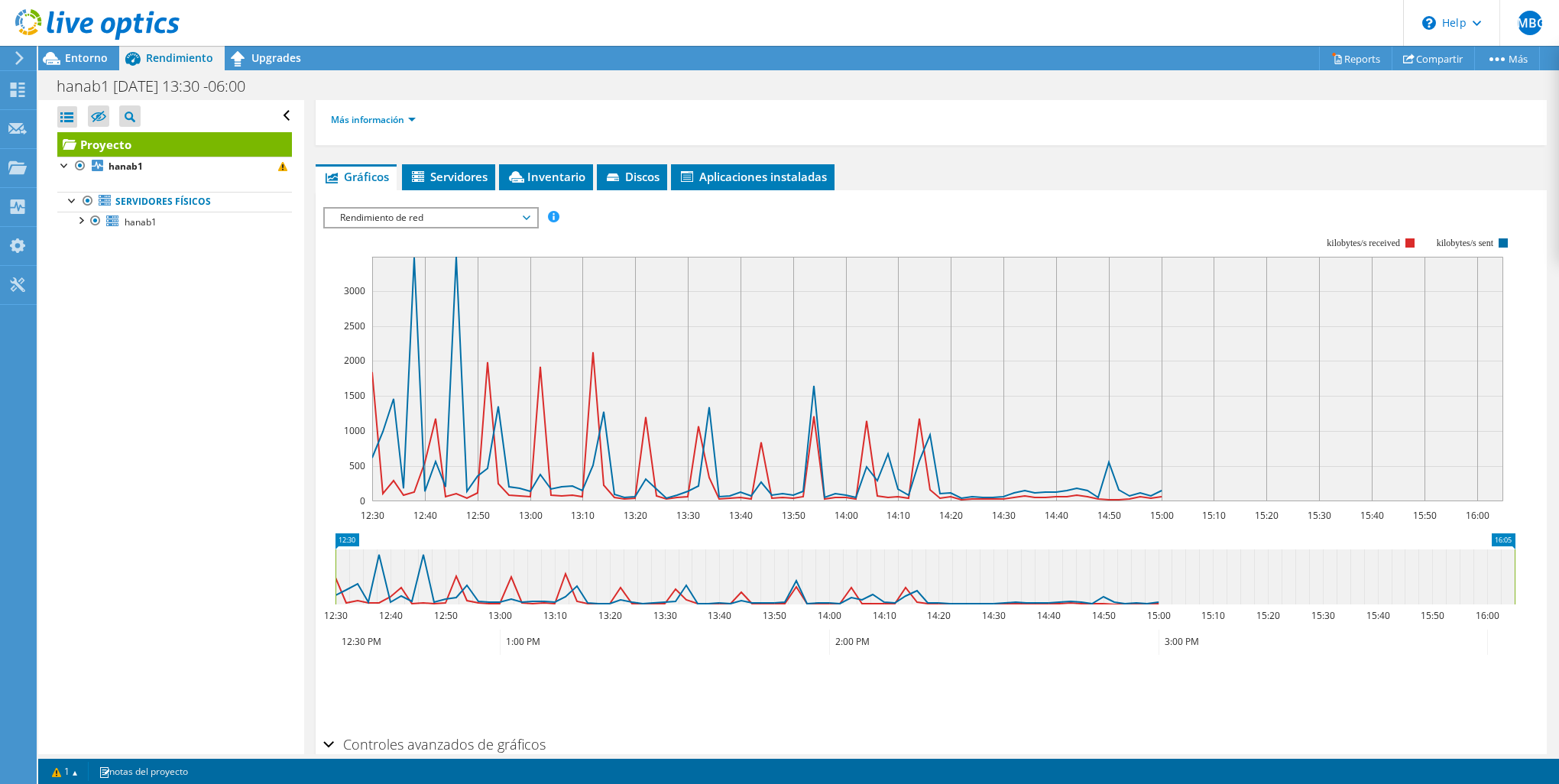
click at [414, 210] on span "Rendimiento de red" at bounding box center [430, 217] width 197 height 18
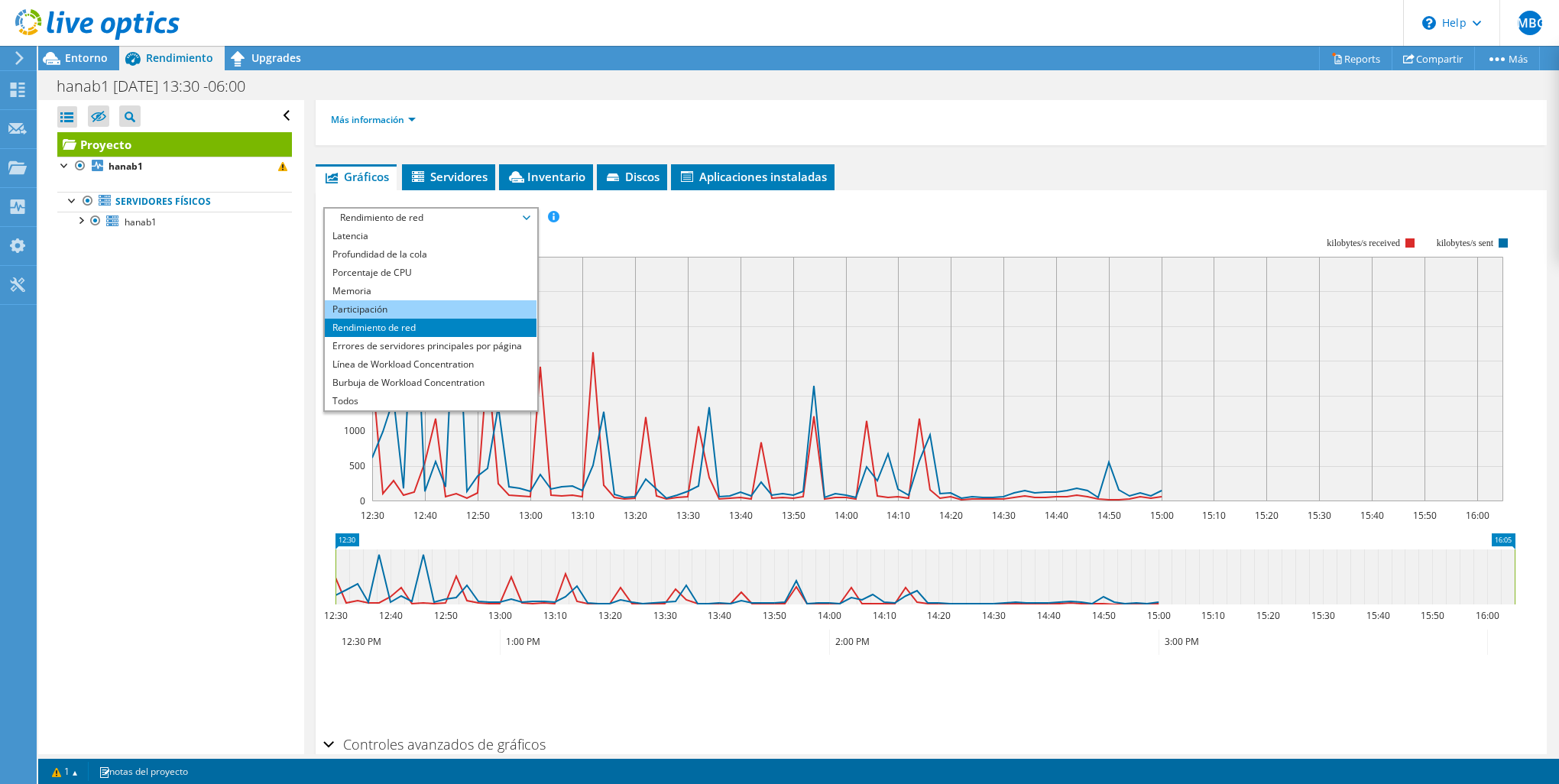
scroll to position [314, 0]
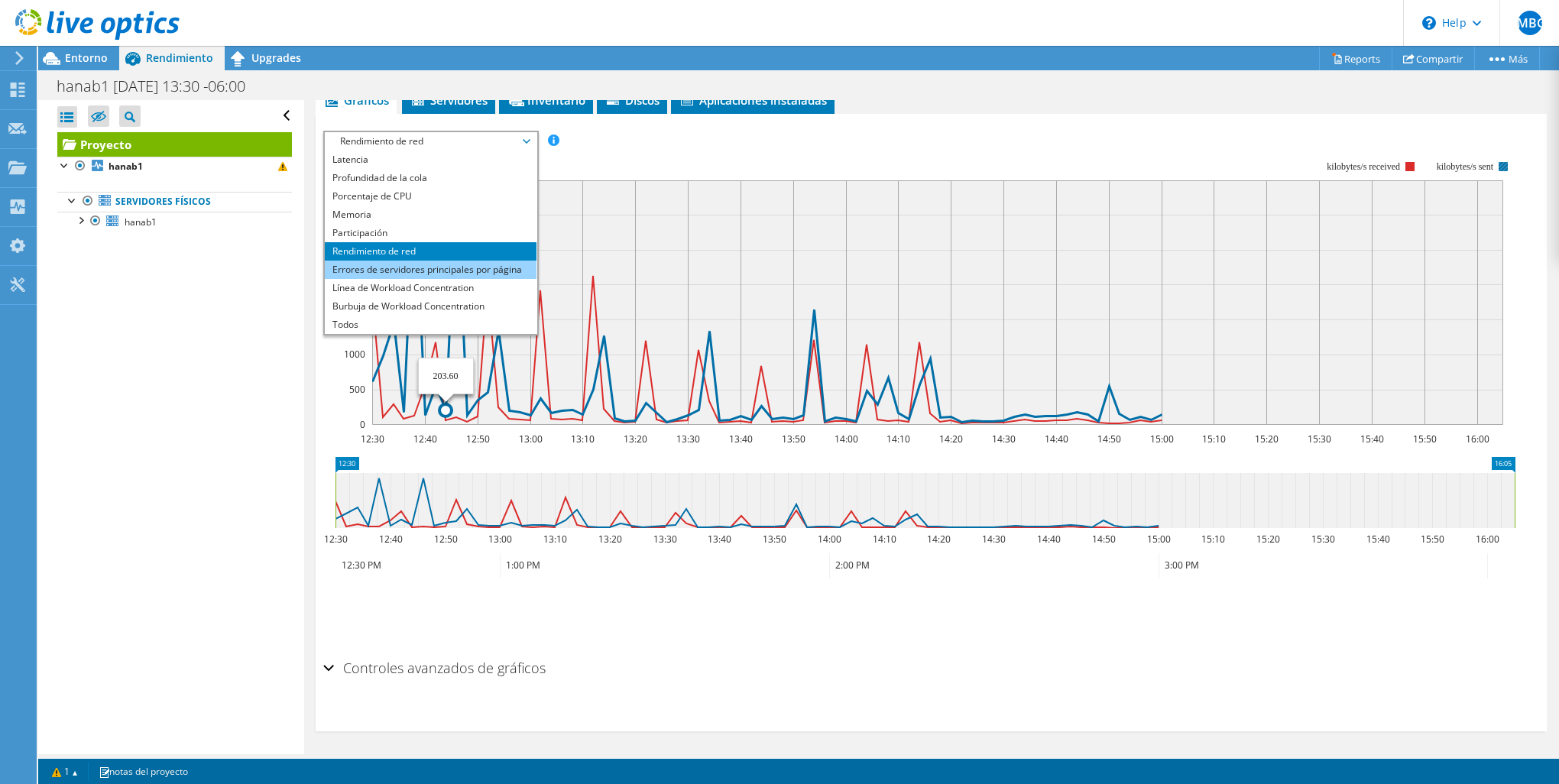
click at [446, 269] on li "Errores de servidores principales por página" at bounding box center [431, 269] width 212 height 18
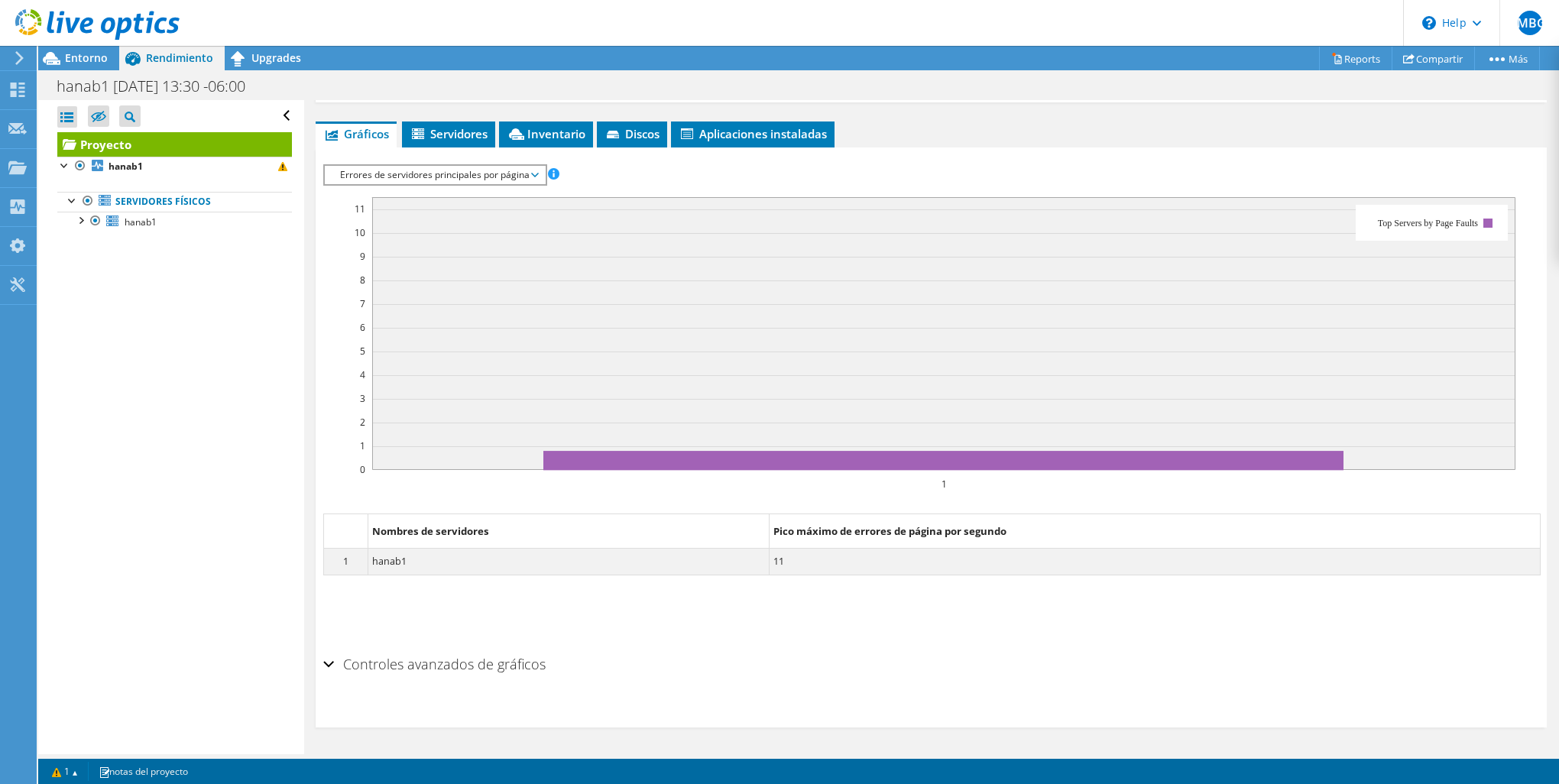
scroll to position [229, 0]
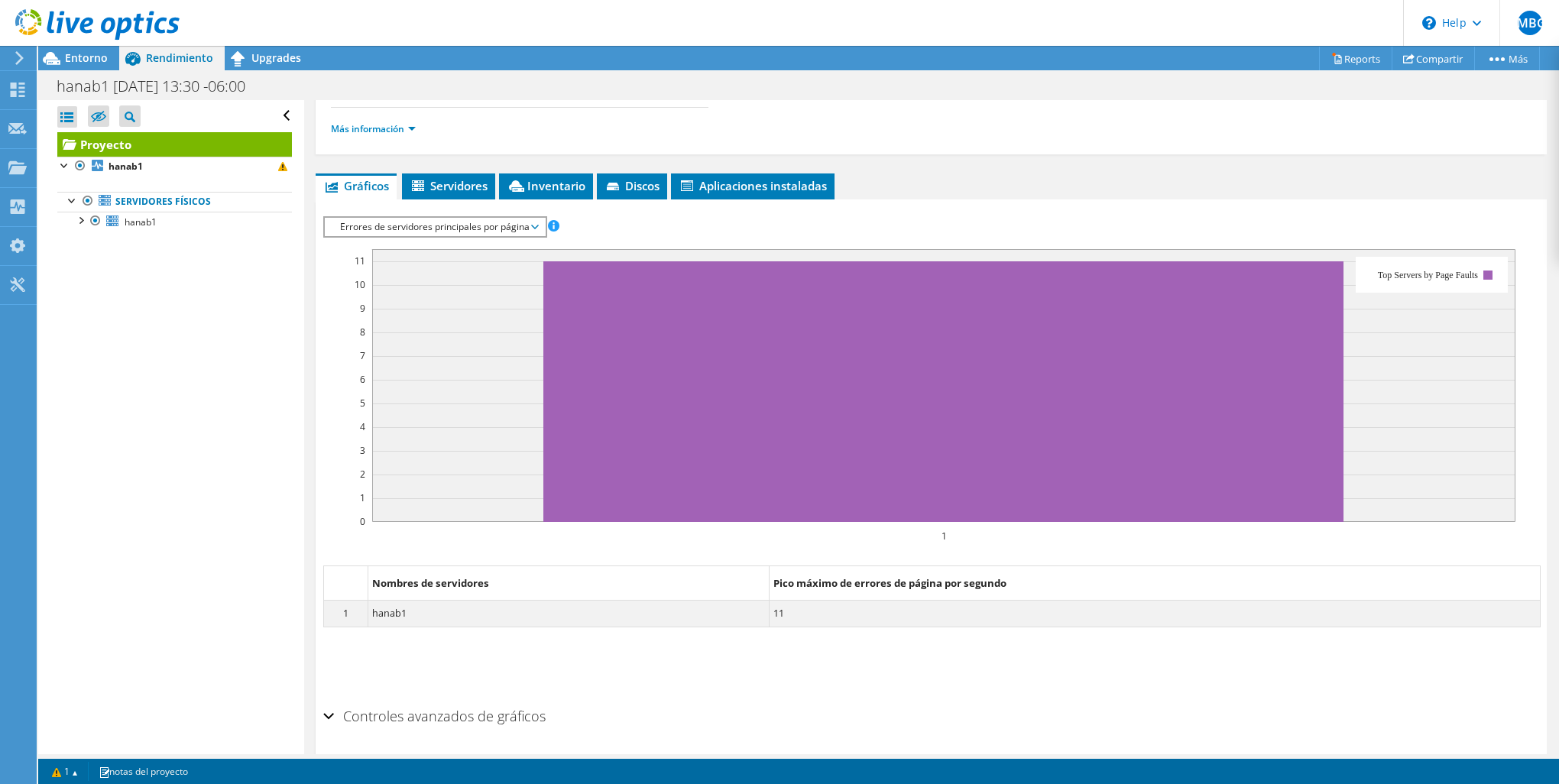
click at [477, 229] on span "Errores de servidores principales por página" at bounding box center [434, 227] width 205 height 18
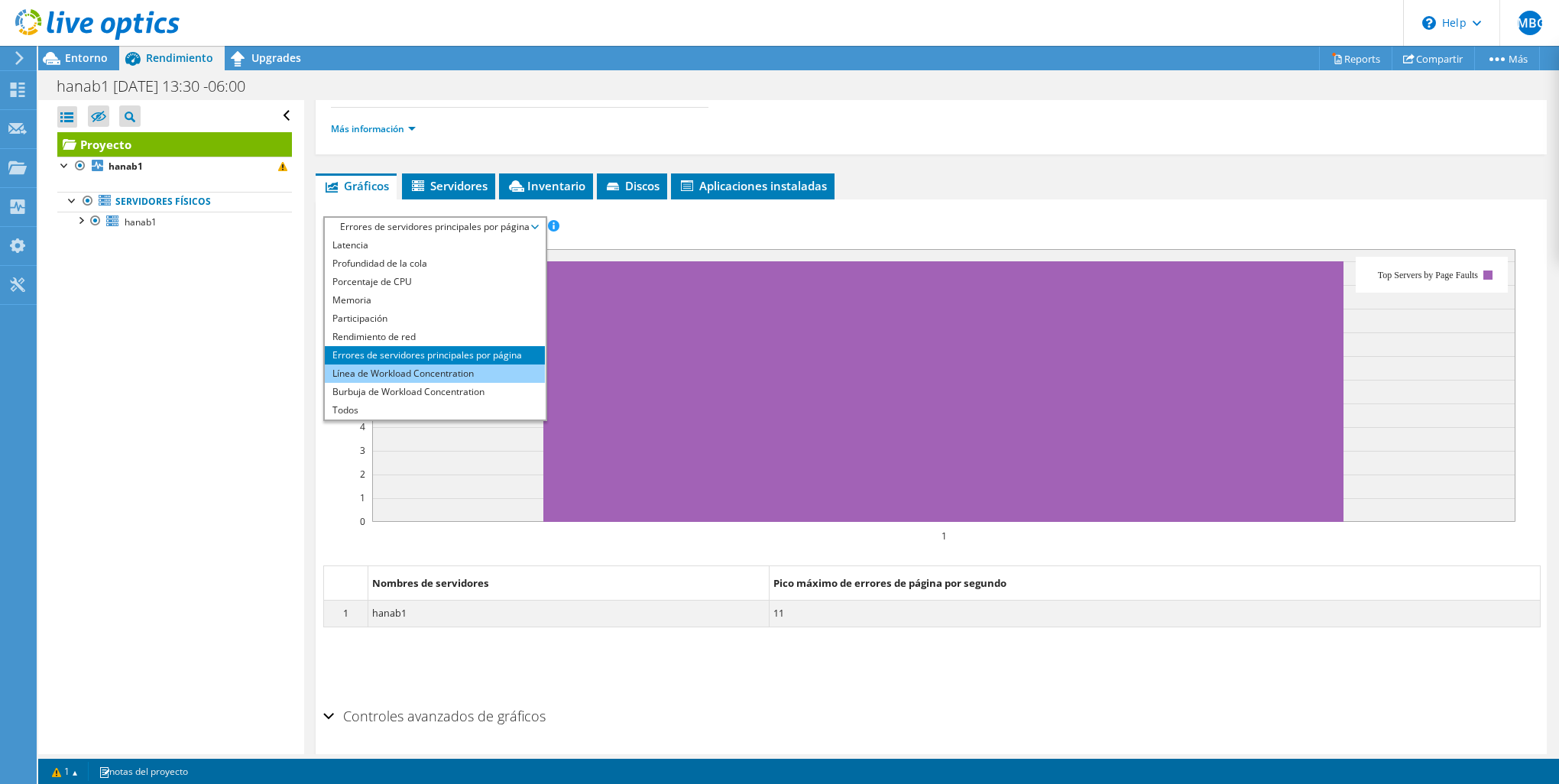
click at [470, 374] on li "Línea de Workload Concentration" at bounding box center [435, 373] width 220 height 18
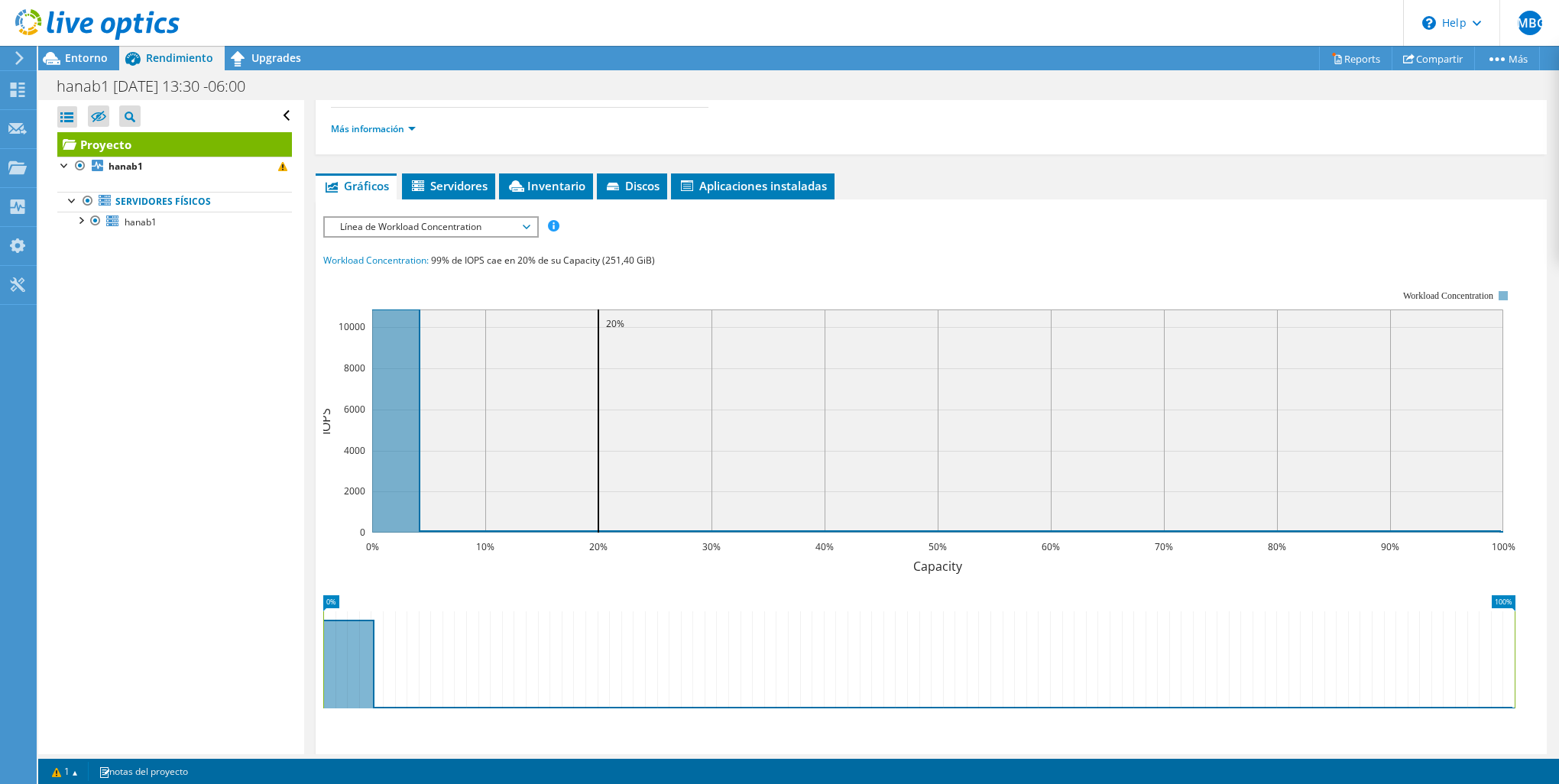
click at [502, 220] on span "Línea de Workload Concentration" at bounding box center [430, 227] width 197 height 18
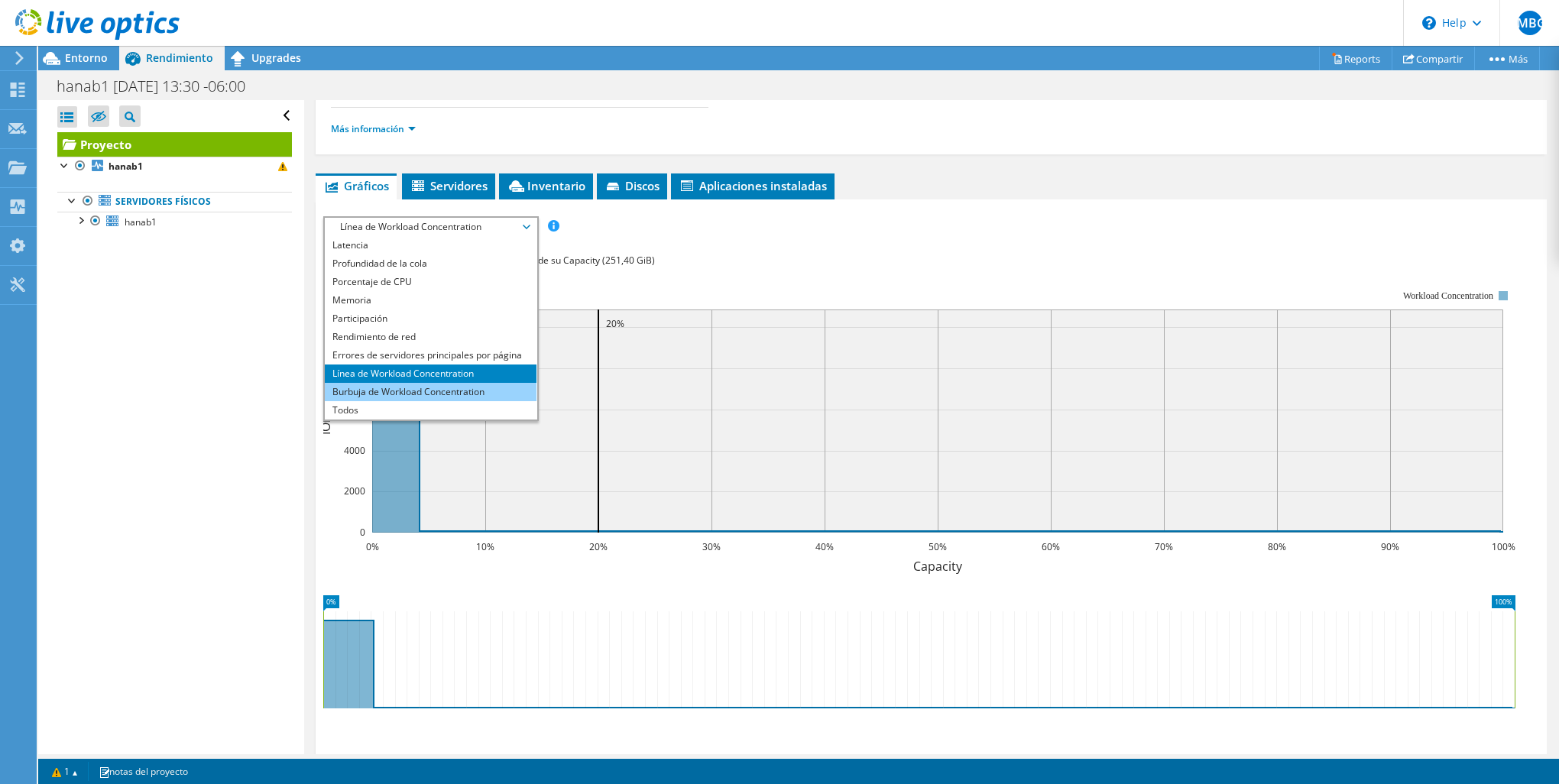
click at [471, 389] on li "Burbuja de Workload Concentration" at bounding box center [431, 392] width 212 height 18
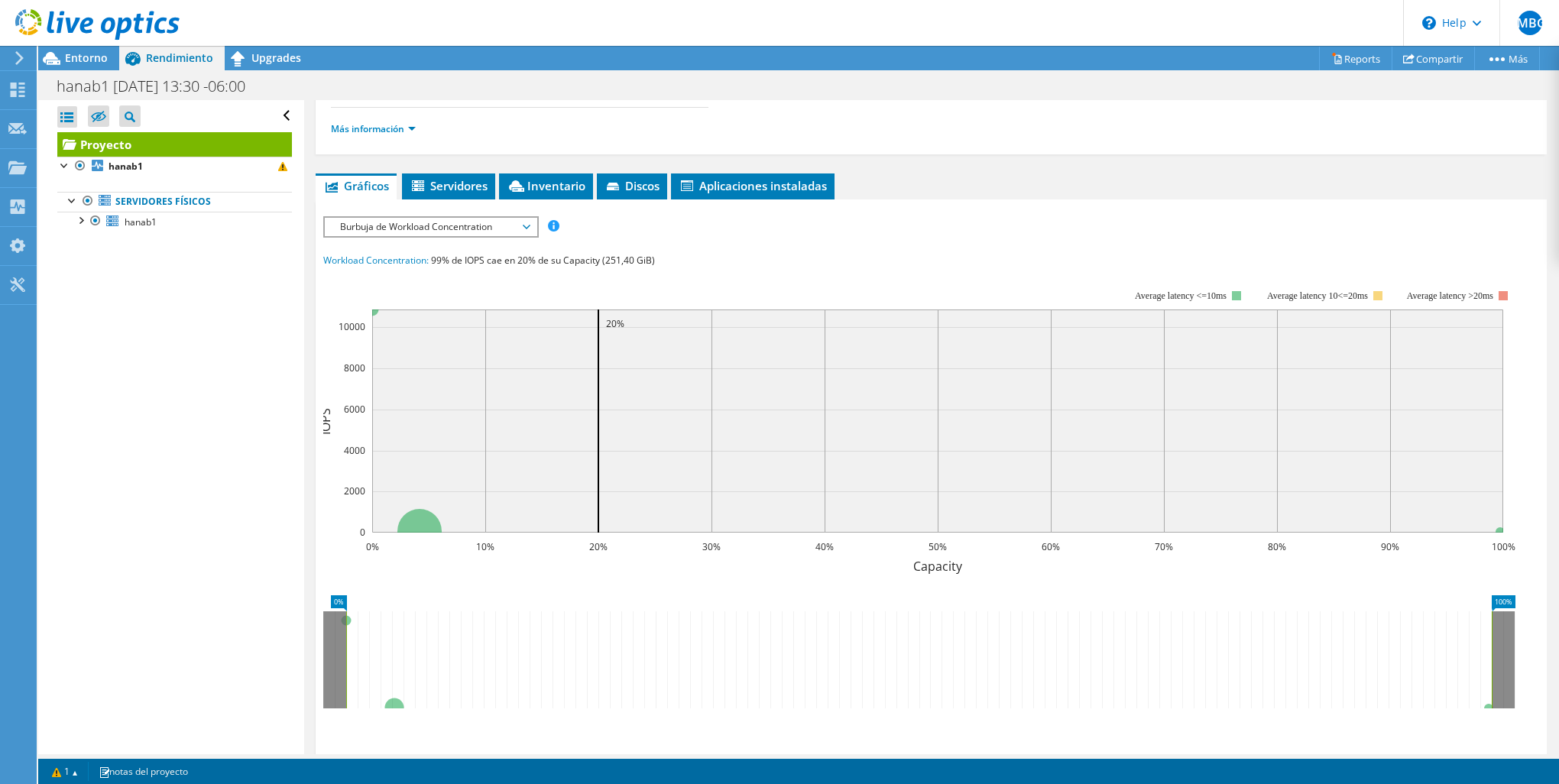
click at [515, 233] on div "Burbuja de Workload Concentration ESPS Disk Throughput Tamaño de E/S Latencia P…" at bounding box center [431, 227] width 216 height 21
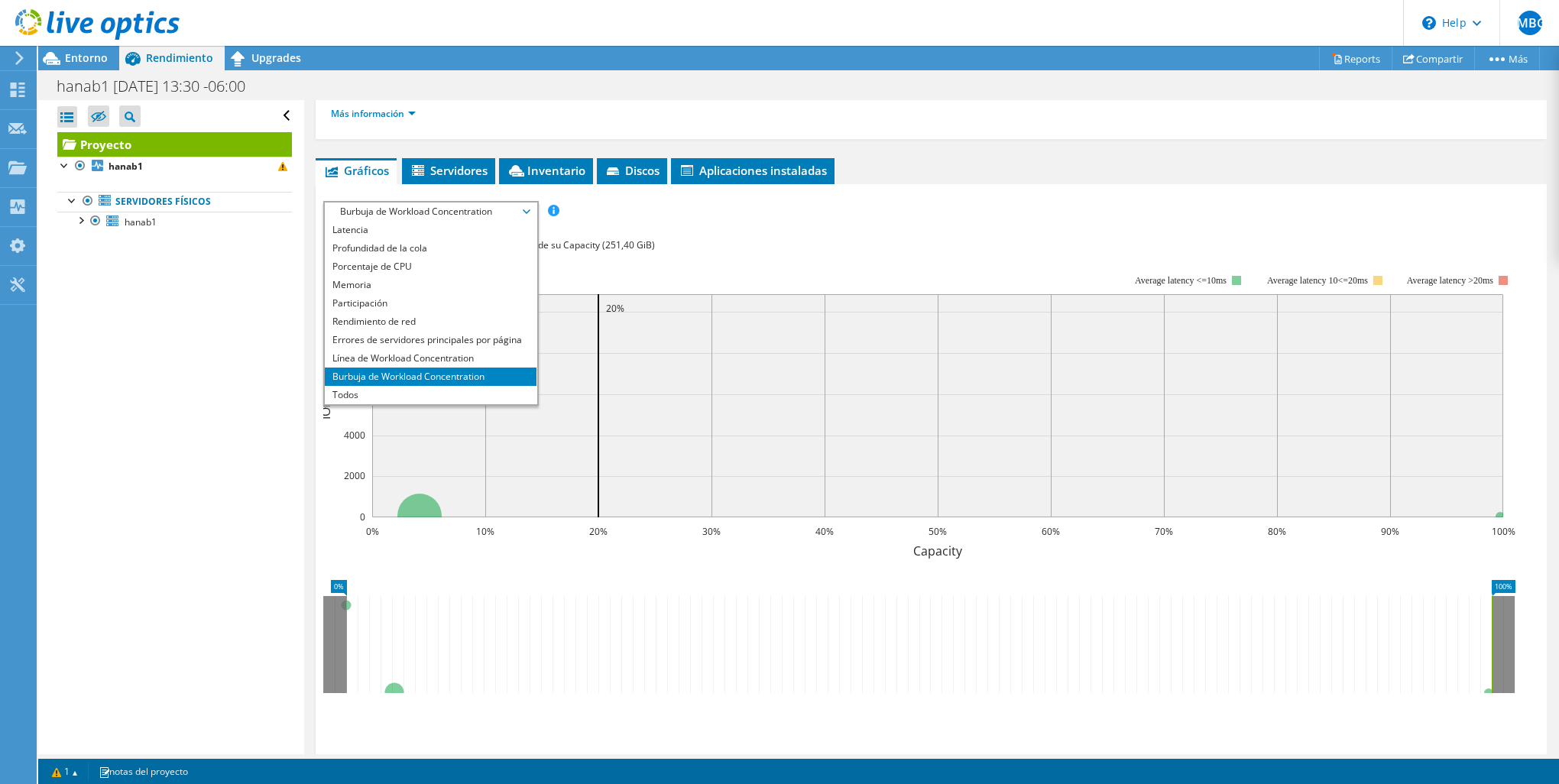
scroll to position [129, 0]
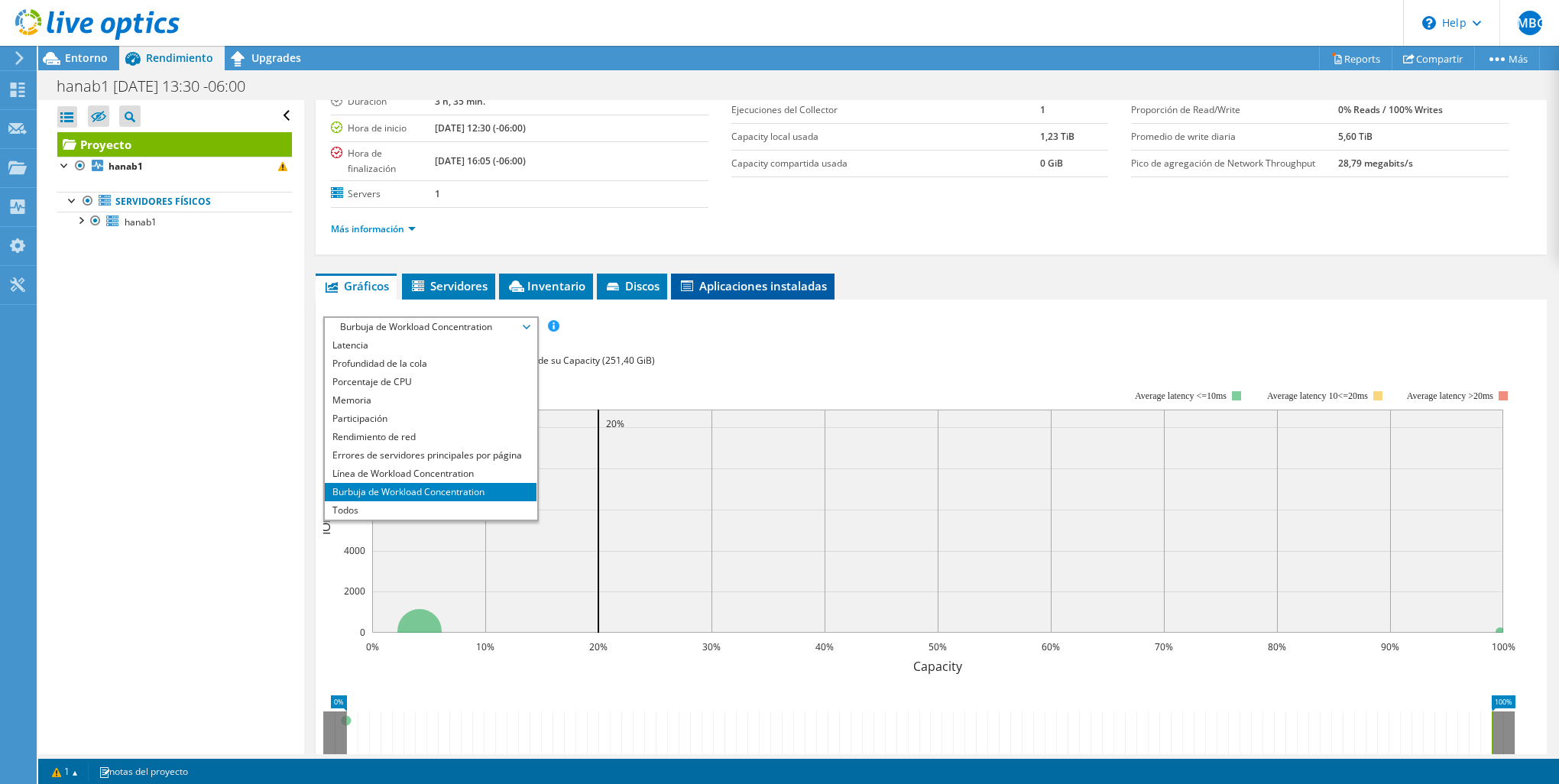
click at [783, 281] on span "Aplicaciones instaladas" at bounding box center [752, 285] width 148 height 15
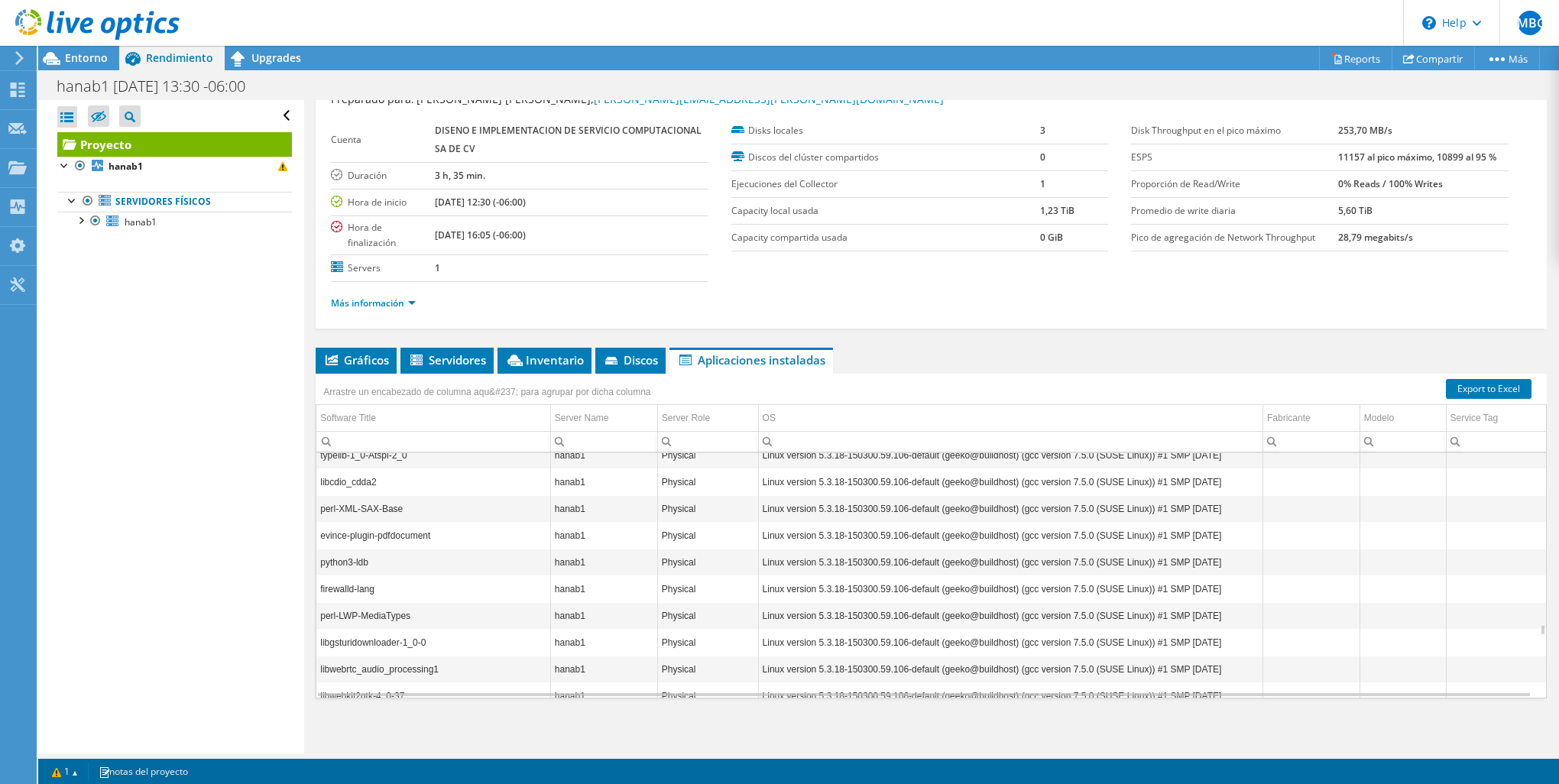
scroll to position [20807, 0]
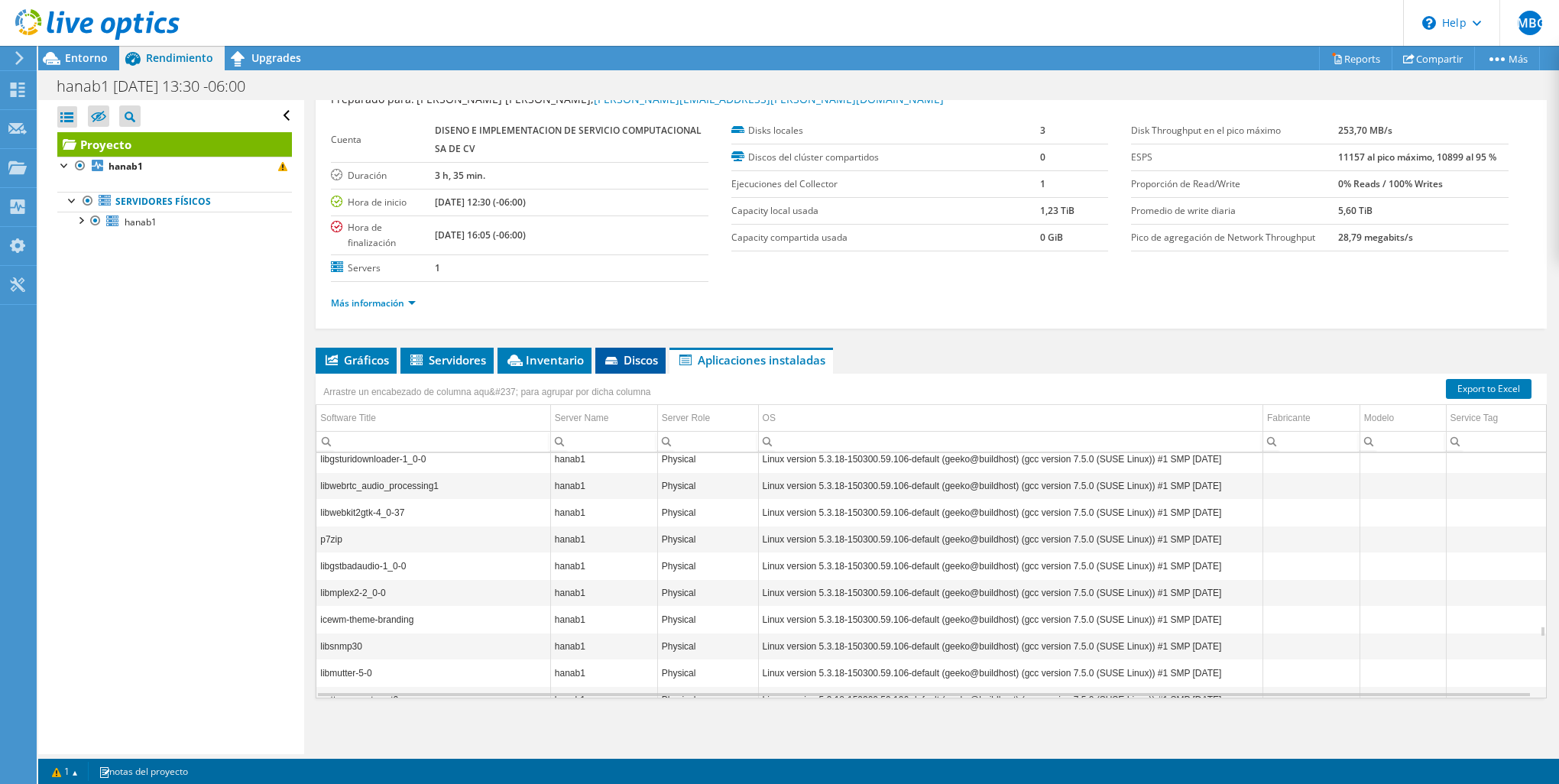
click at [631, 353] on span "Discos" at bounding box center [630, 359] width 55 height 15
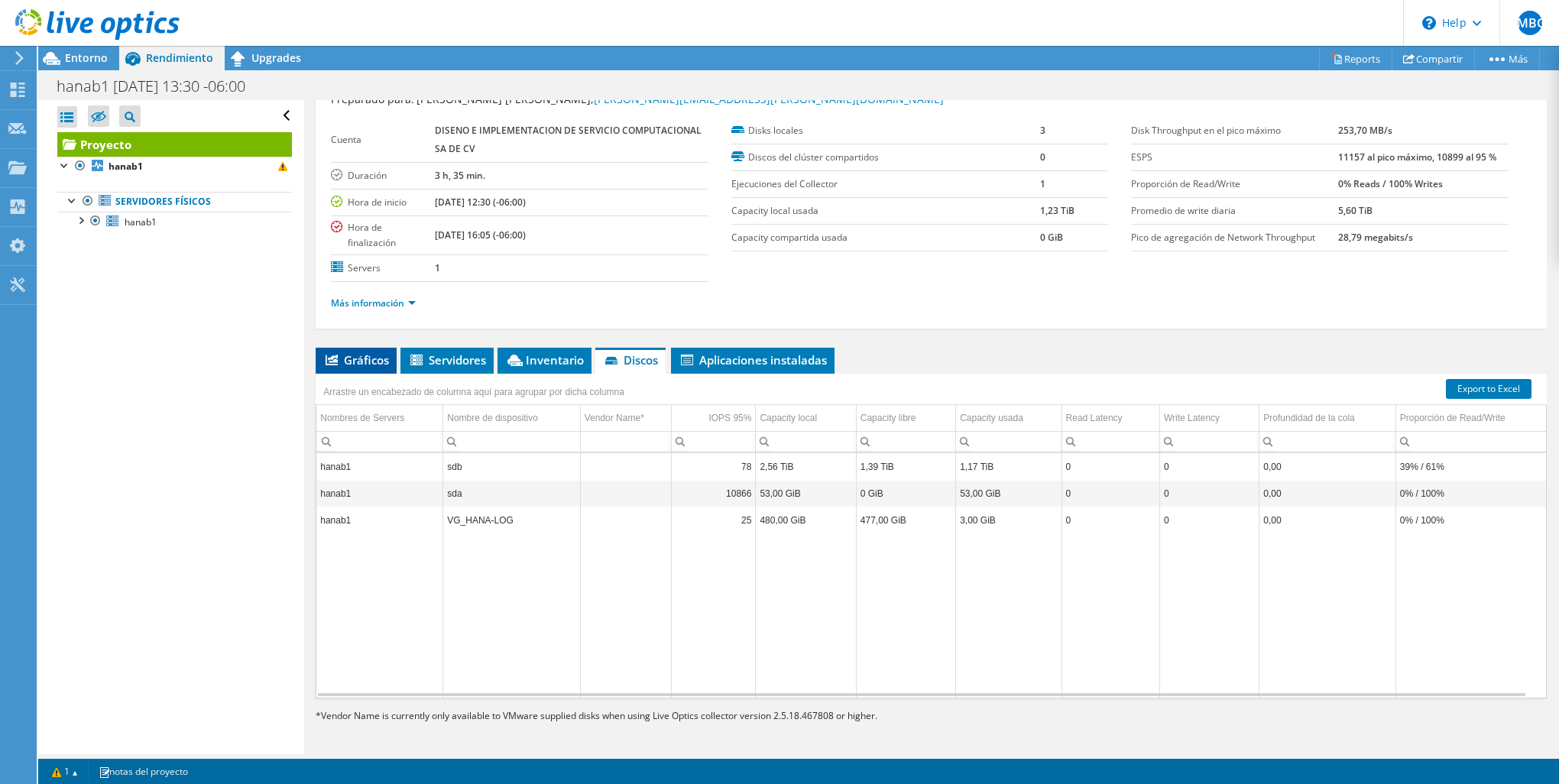
click at [367, 364] on span "Gráficos" at bounding box center [356, 359] width 66 height 15
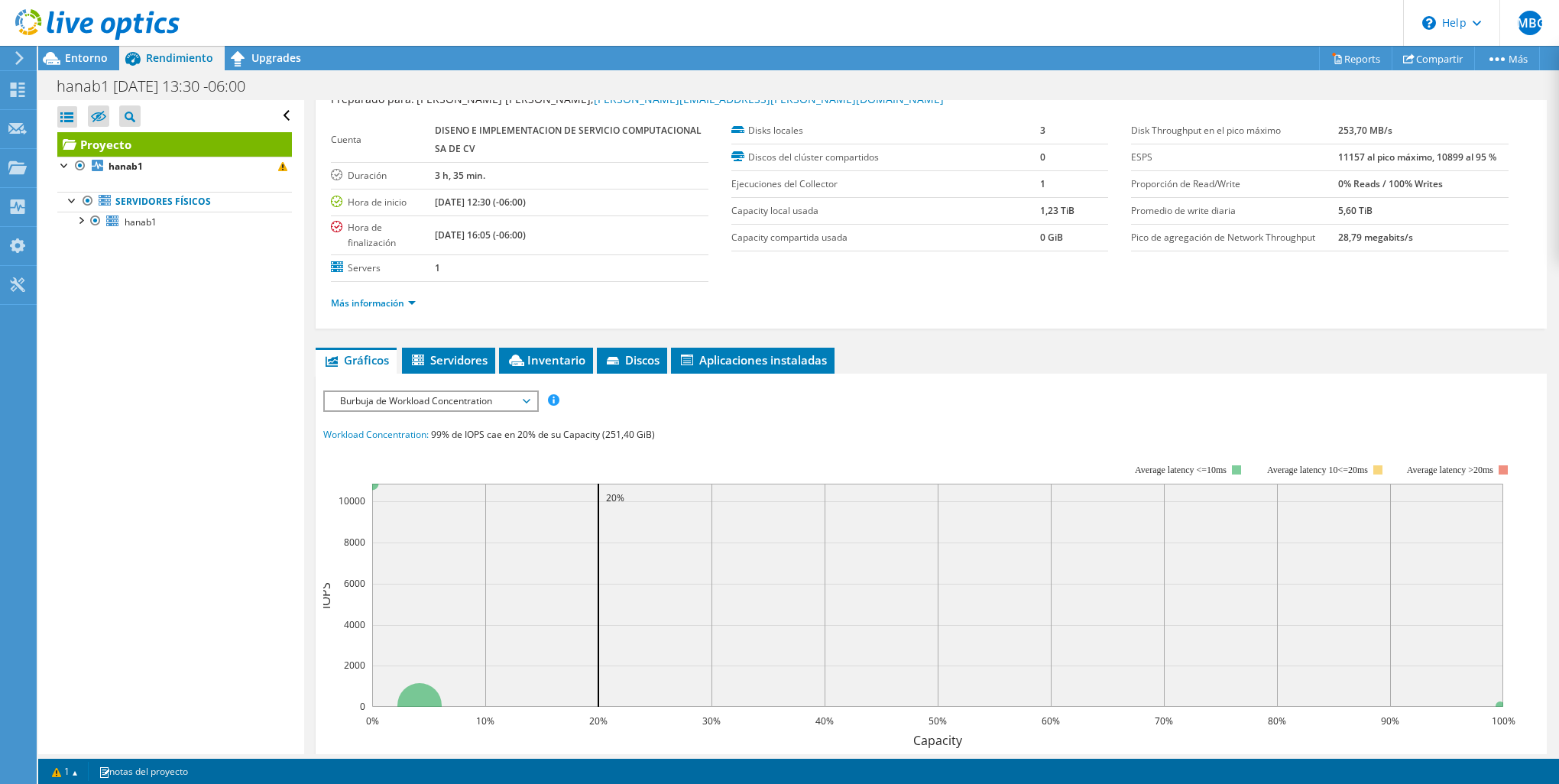
click at [418, 402] on span "Burbuja de Workload Concentration" at bounding box center [430, 400] width 197 height 18
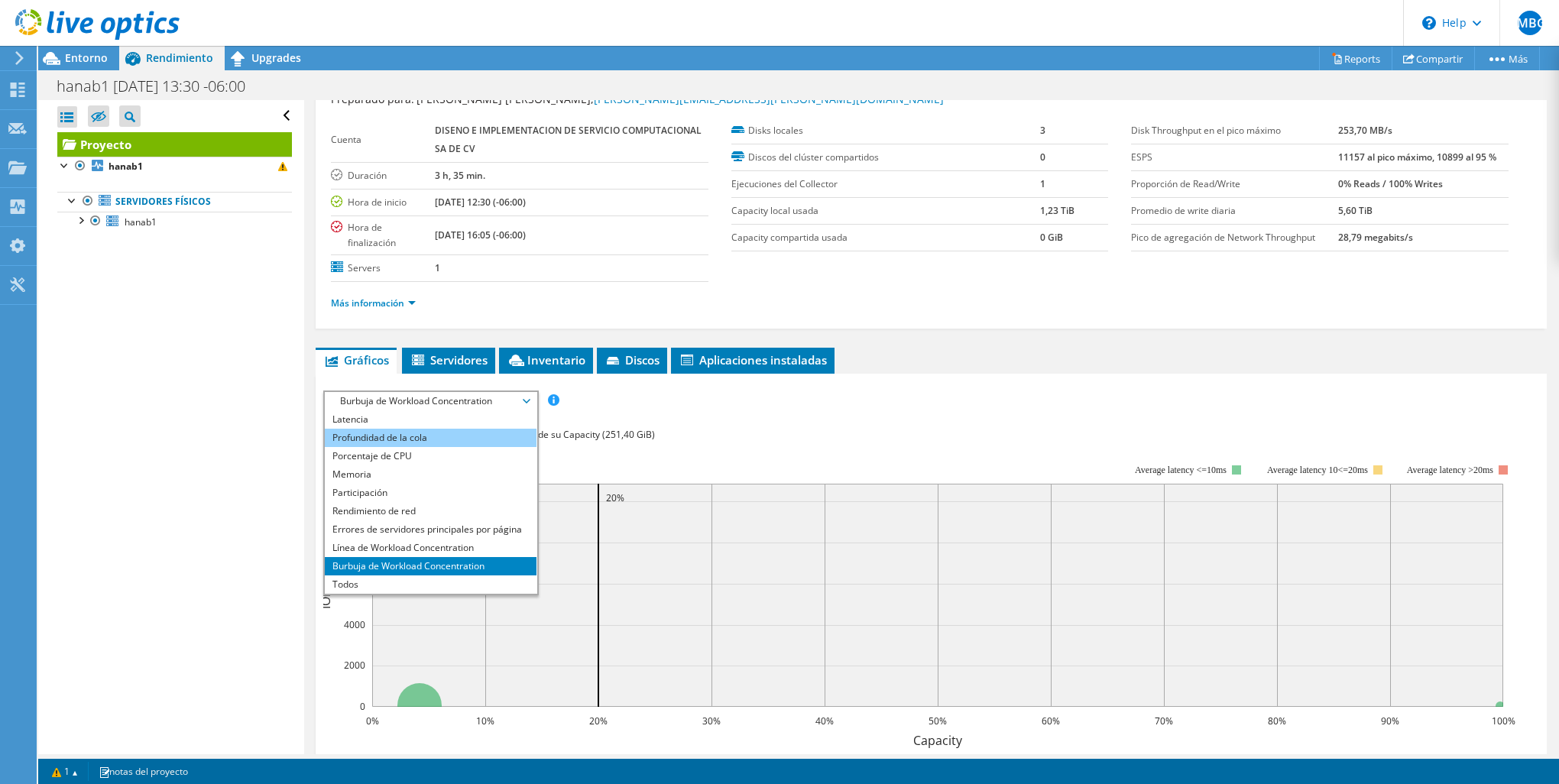
scroll to position [0, 0]
click at [390, 432] on li "Disk Throughput" at bounding box center [431, 437] width 212 height 18
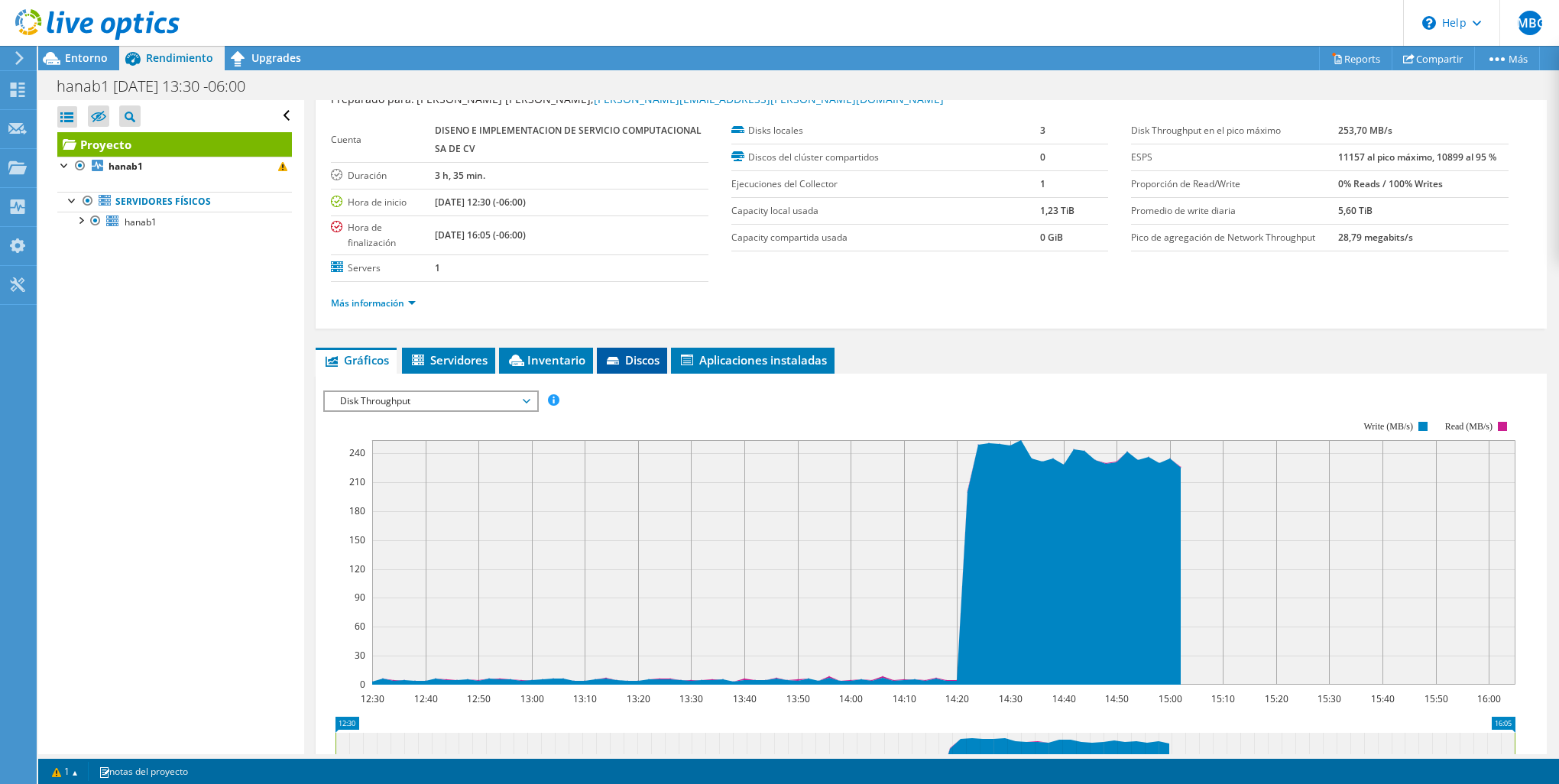
click at [621, 357] on icon at bounding box center [614, 361] width 15 height 10
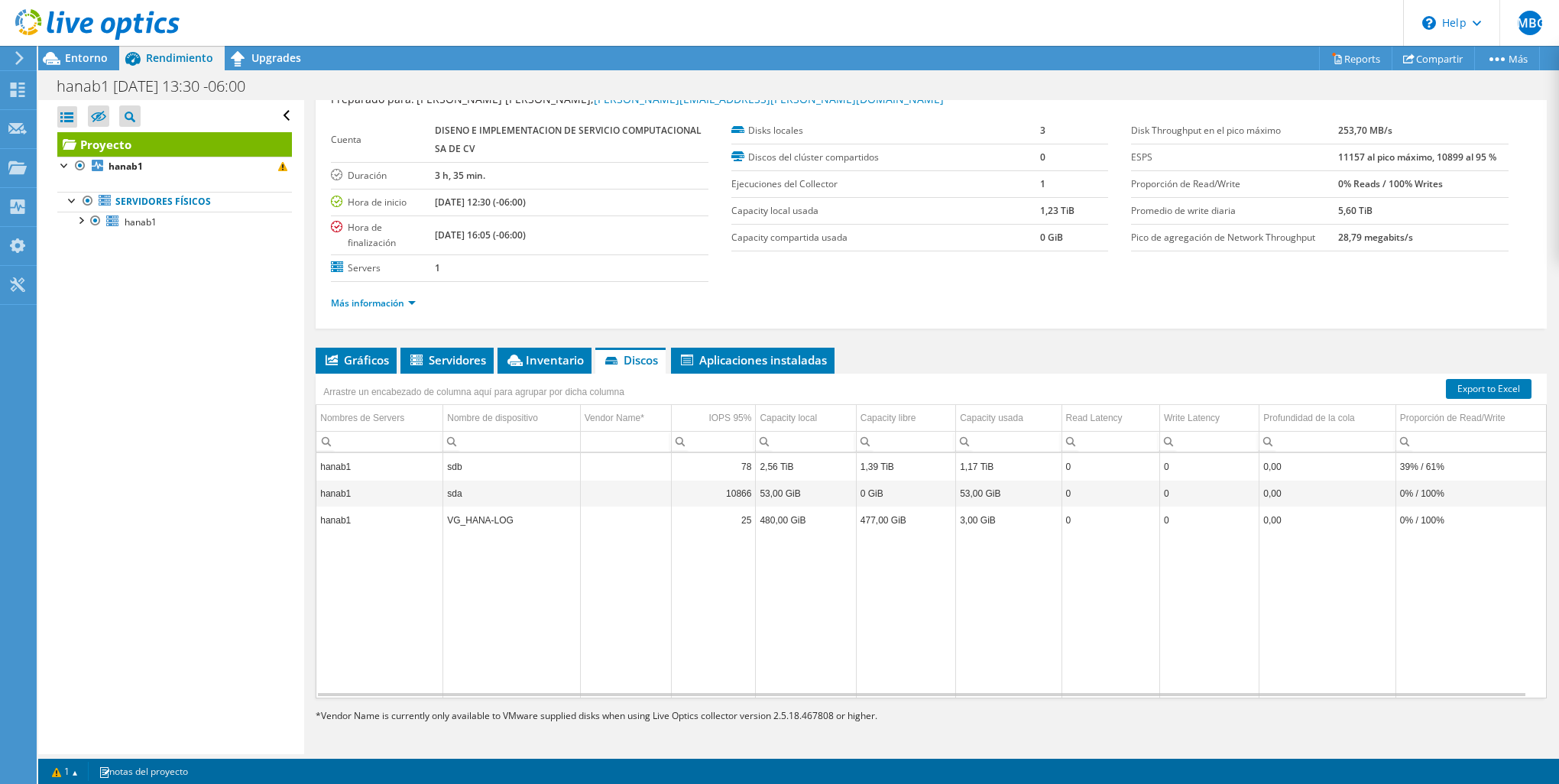
click at [974, 518] on td "3,00 GiB" at bounding box center [1009, 520] width 105 height 27
click at [364, 361] on span "Gráficos" at bounding box center [356, 359] width 66 height 15
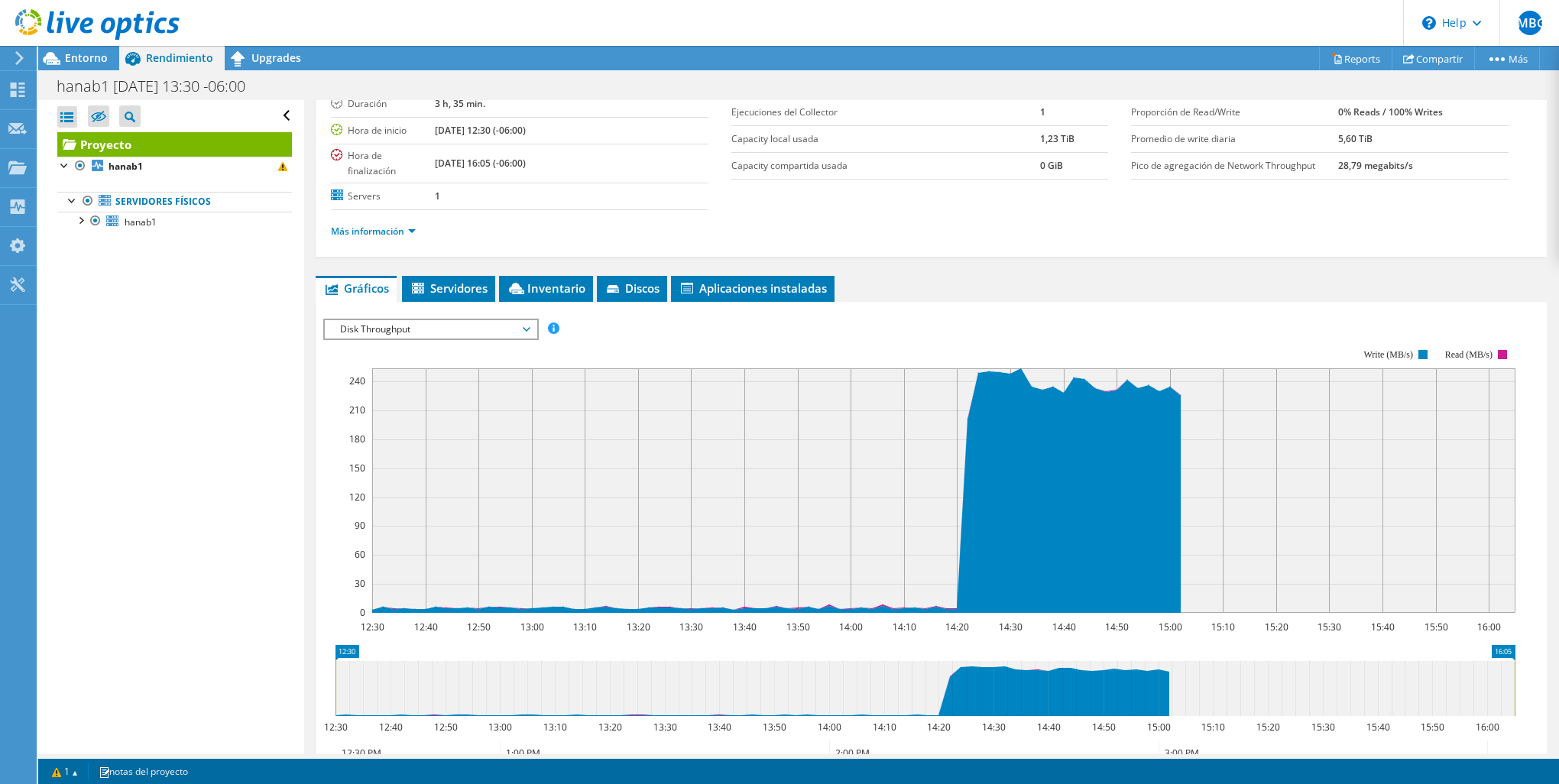
scroll to position [153, 0]
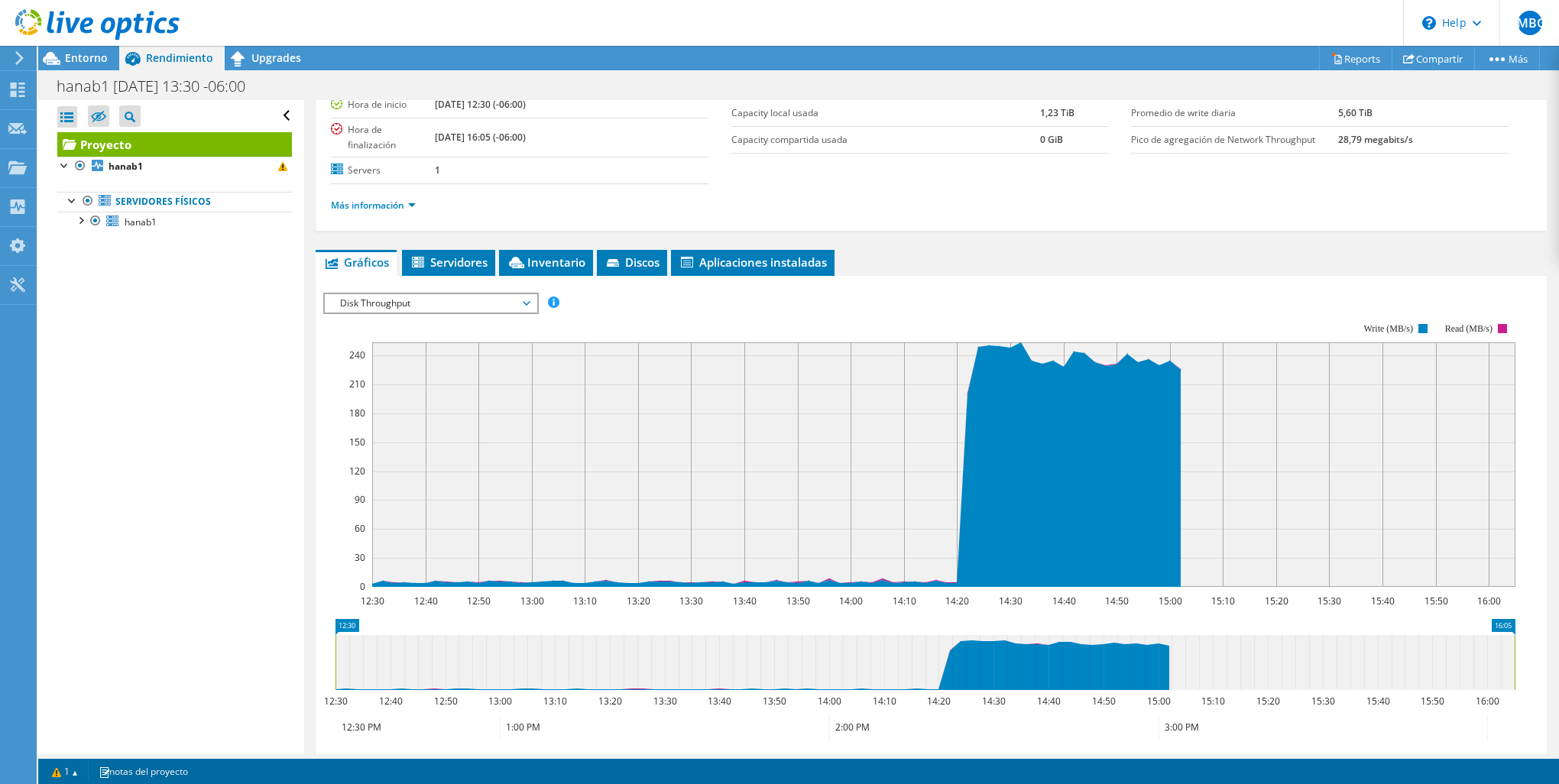
click at [464, 306] on span "Disk Throughput" at bounding box center [430, 302] width 197 height 18
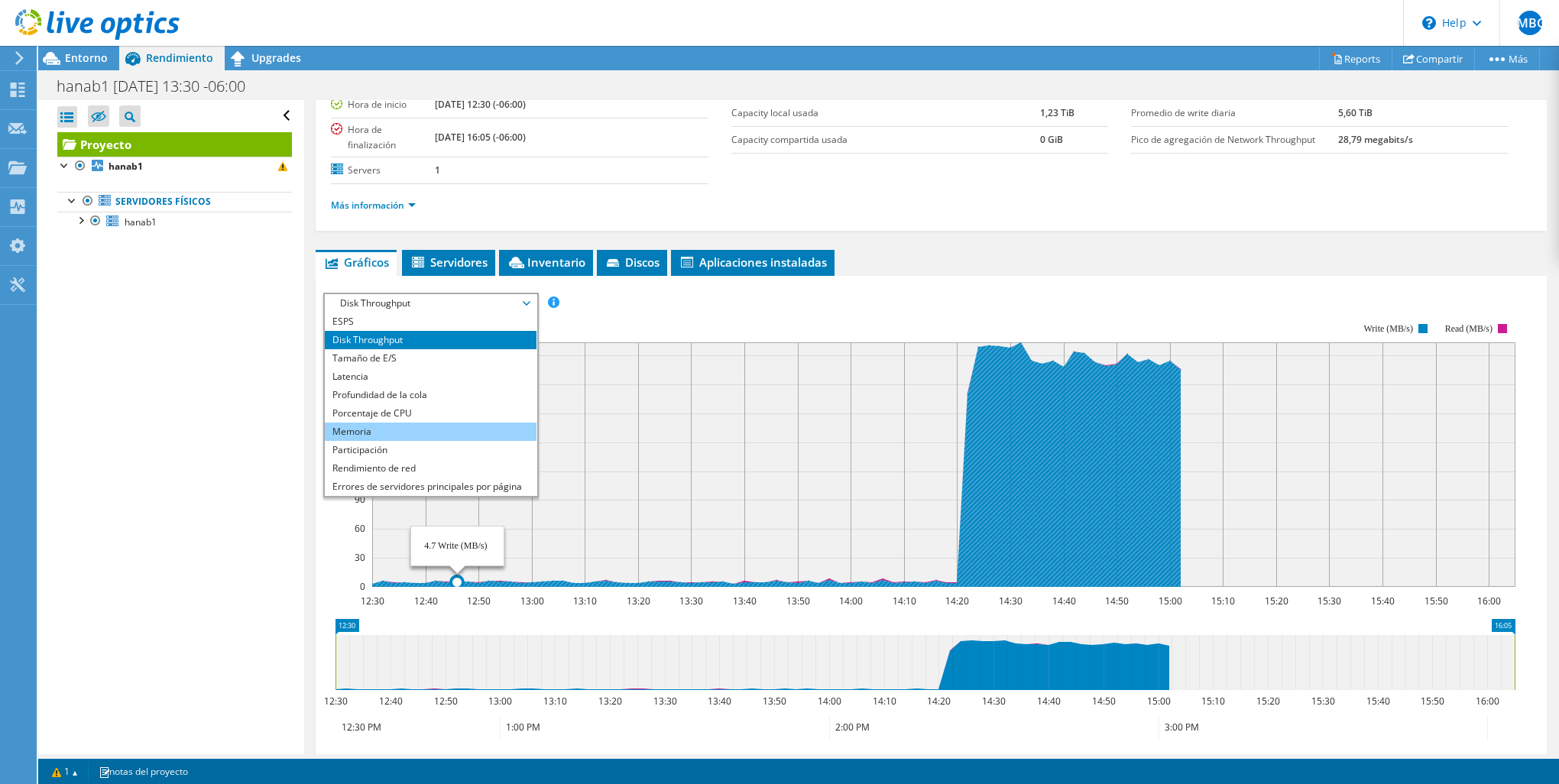
click at [404, 430] on li "Memoria" at bounding box center [431, 431] width 212 height 18
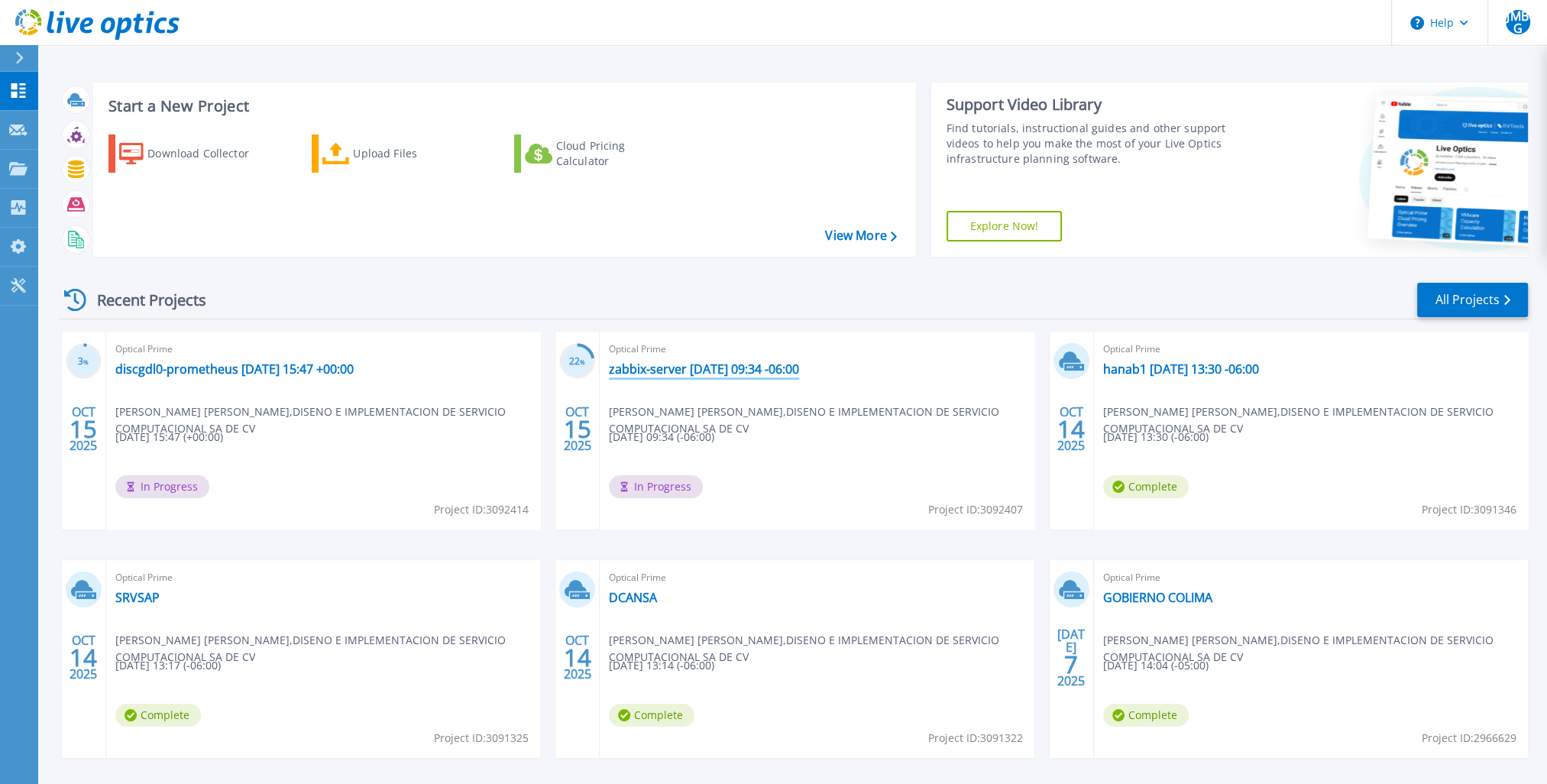
click at [655, 371] on link "zabbix-server [DATE] 09:34 -06:00" at bounding box center [704, 369] width 190 height 15
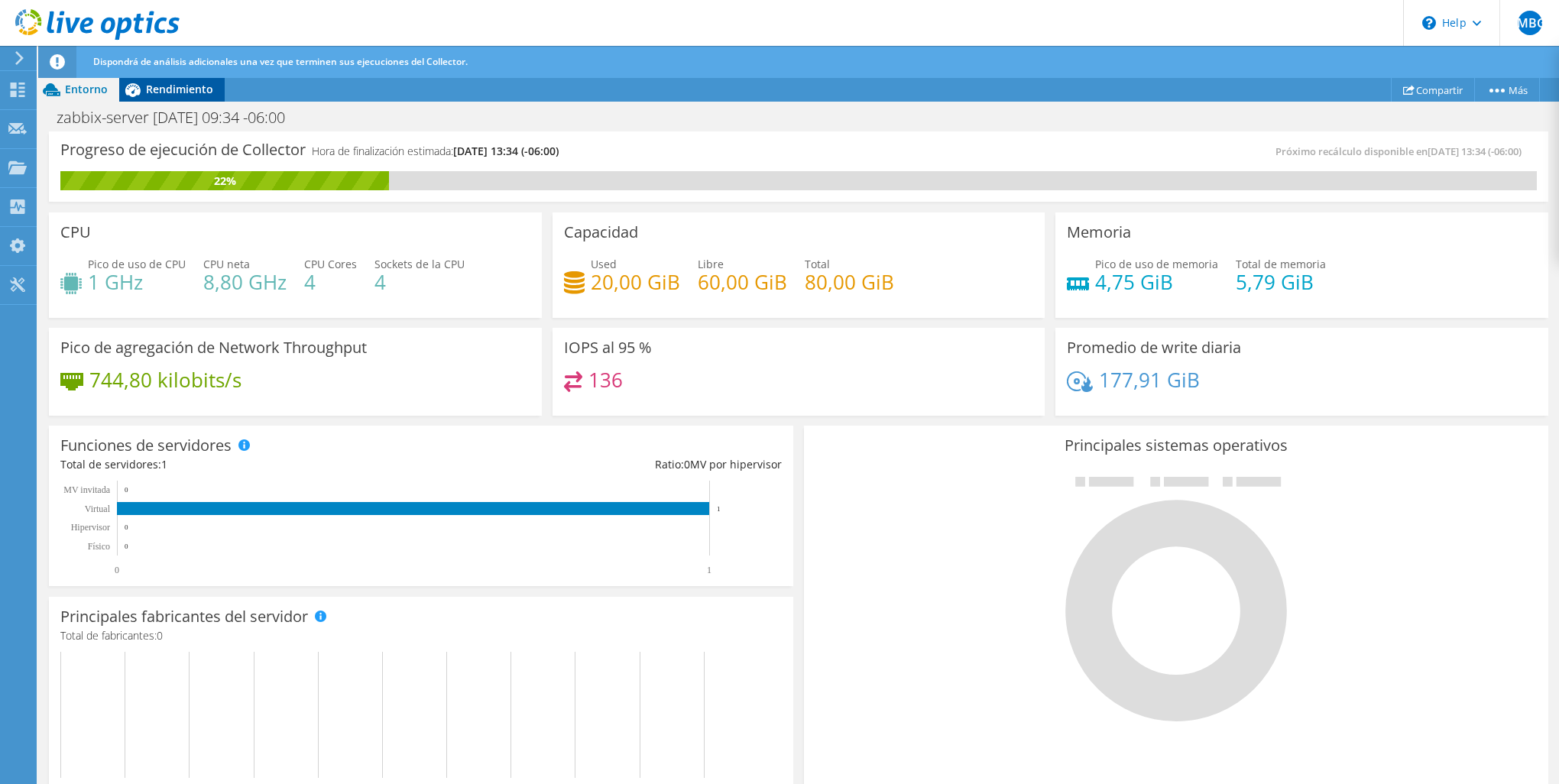
click at [153, 86] on span "Rendimiento" at bounding box center [179, 89] width 67 height 14
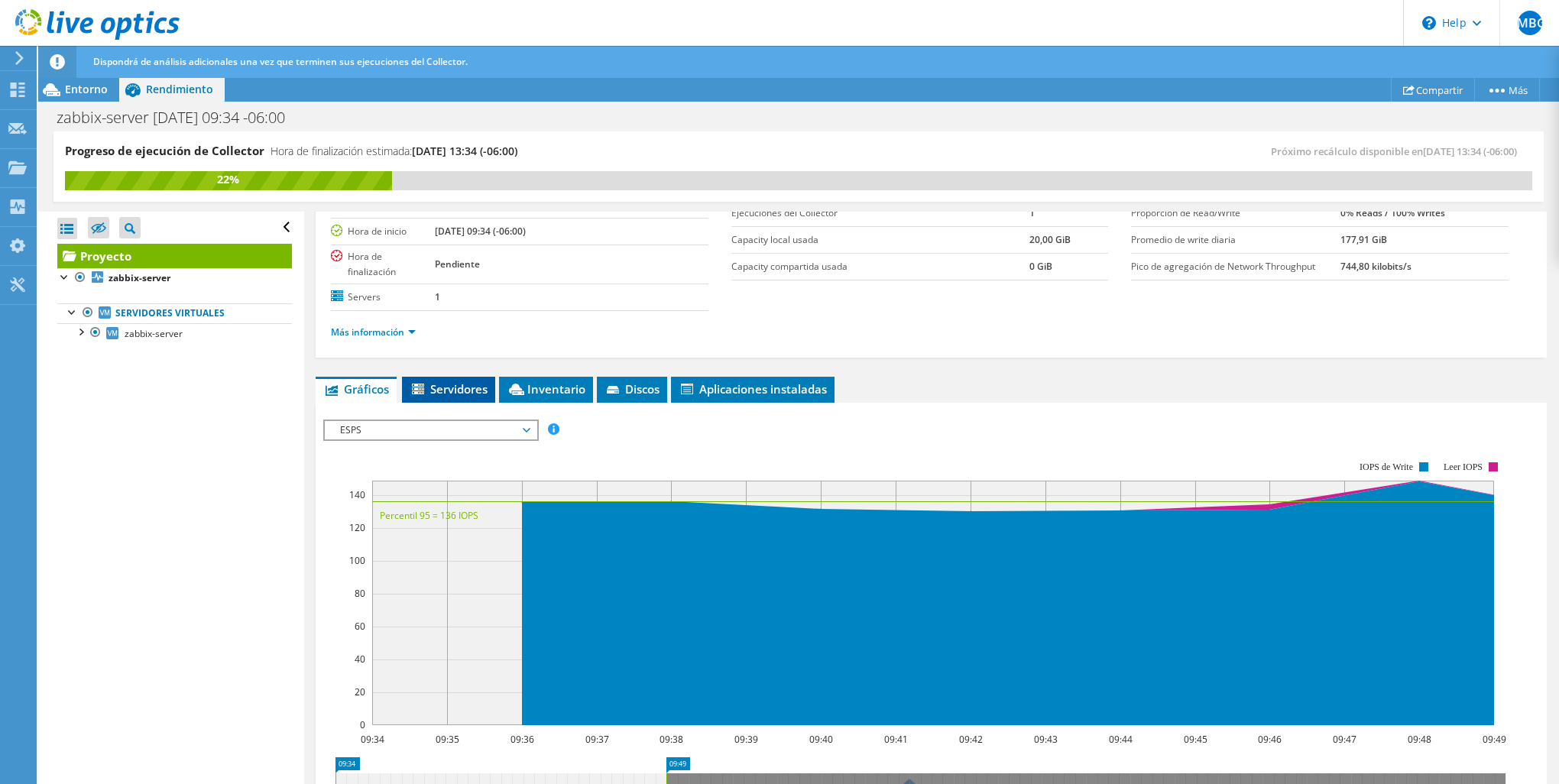
scroll to position [229, 0]
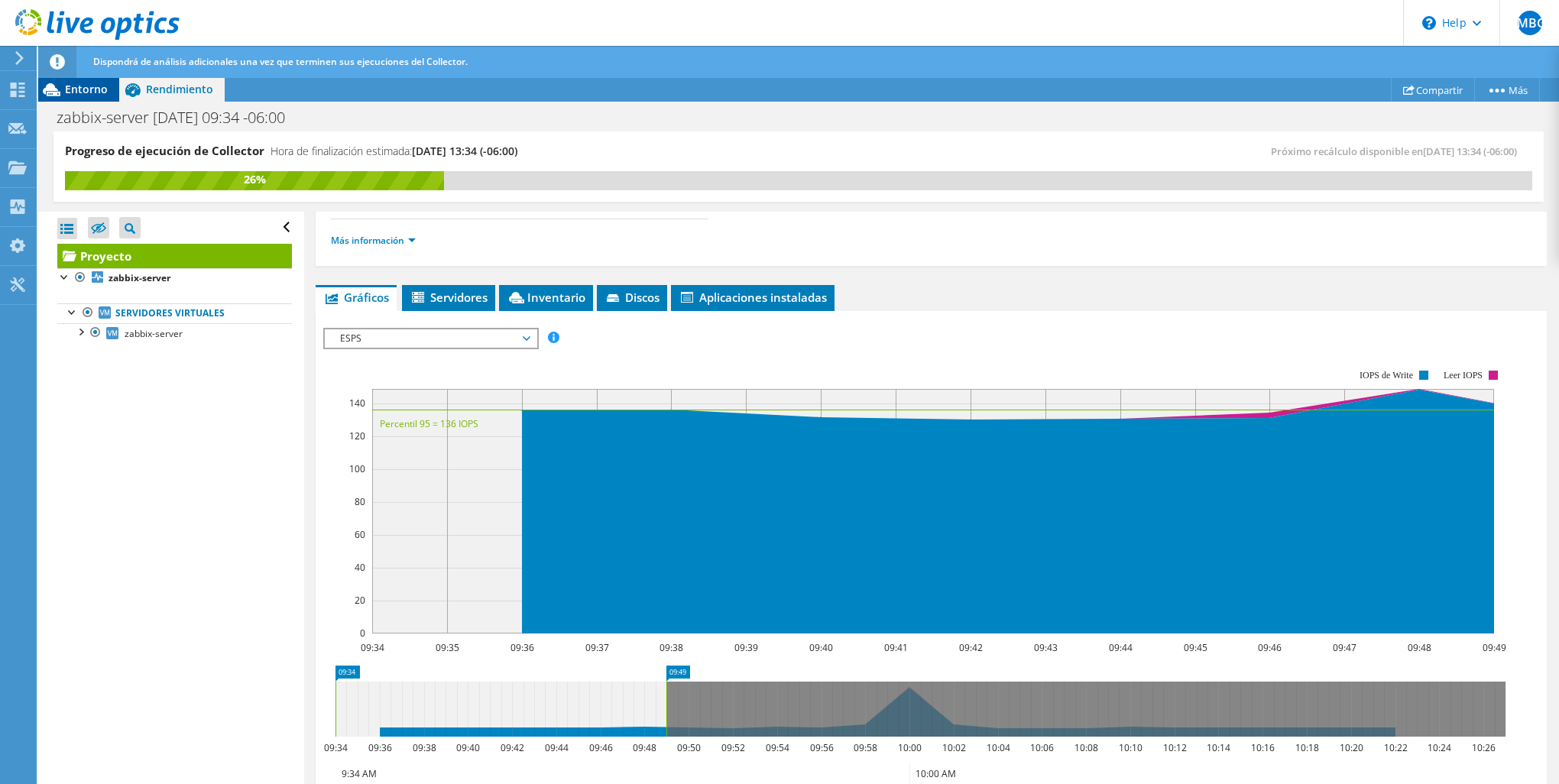
click at [66, 88] on span "Entorno" at bounding box center [87, 89] width 43 height 14
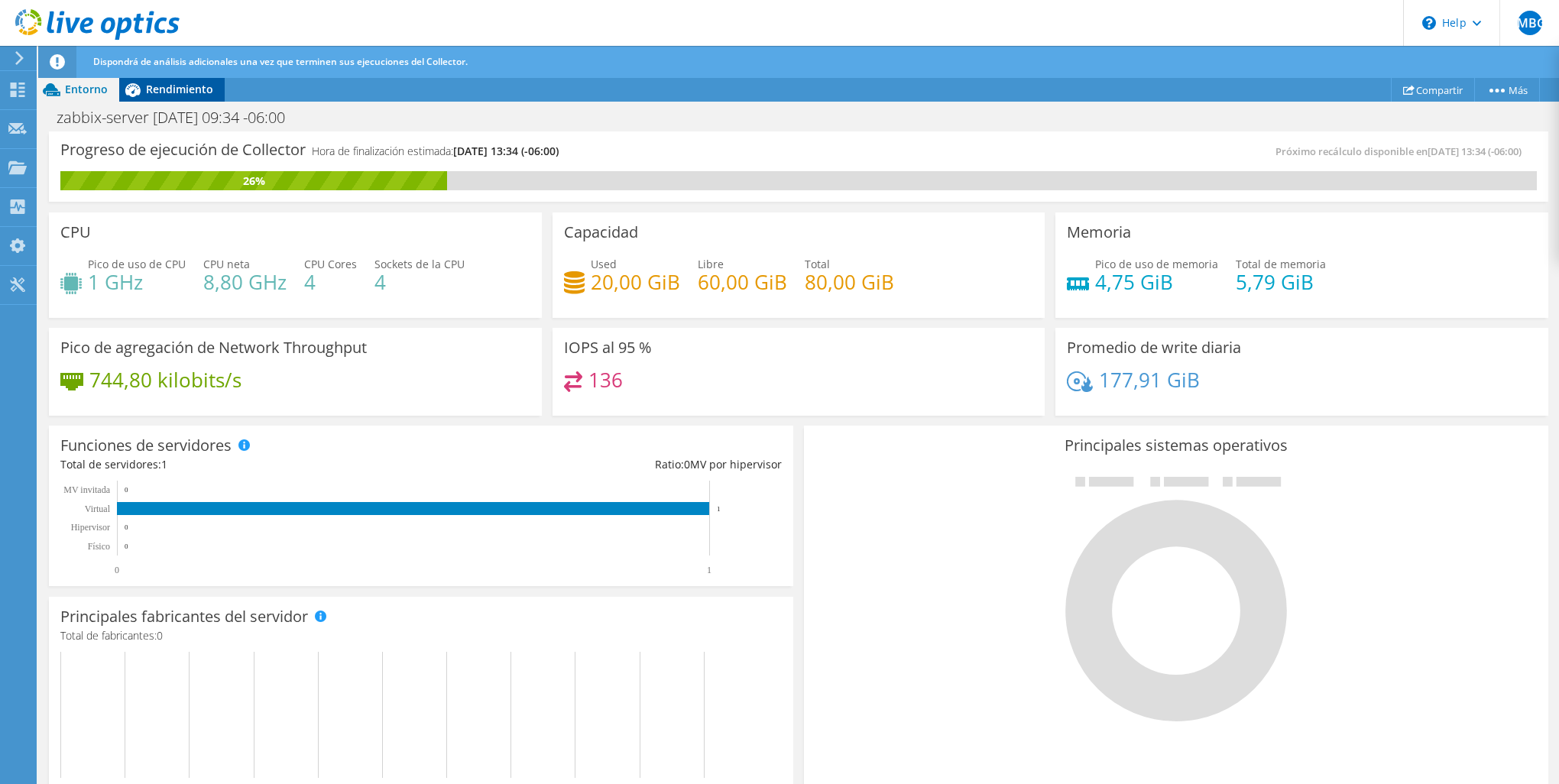
click at [173, 84] on span "Rendimiento" at bounding box center [179, 89] width 67 height 14
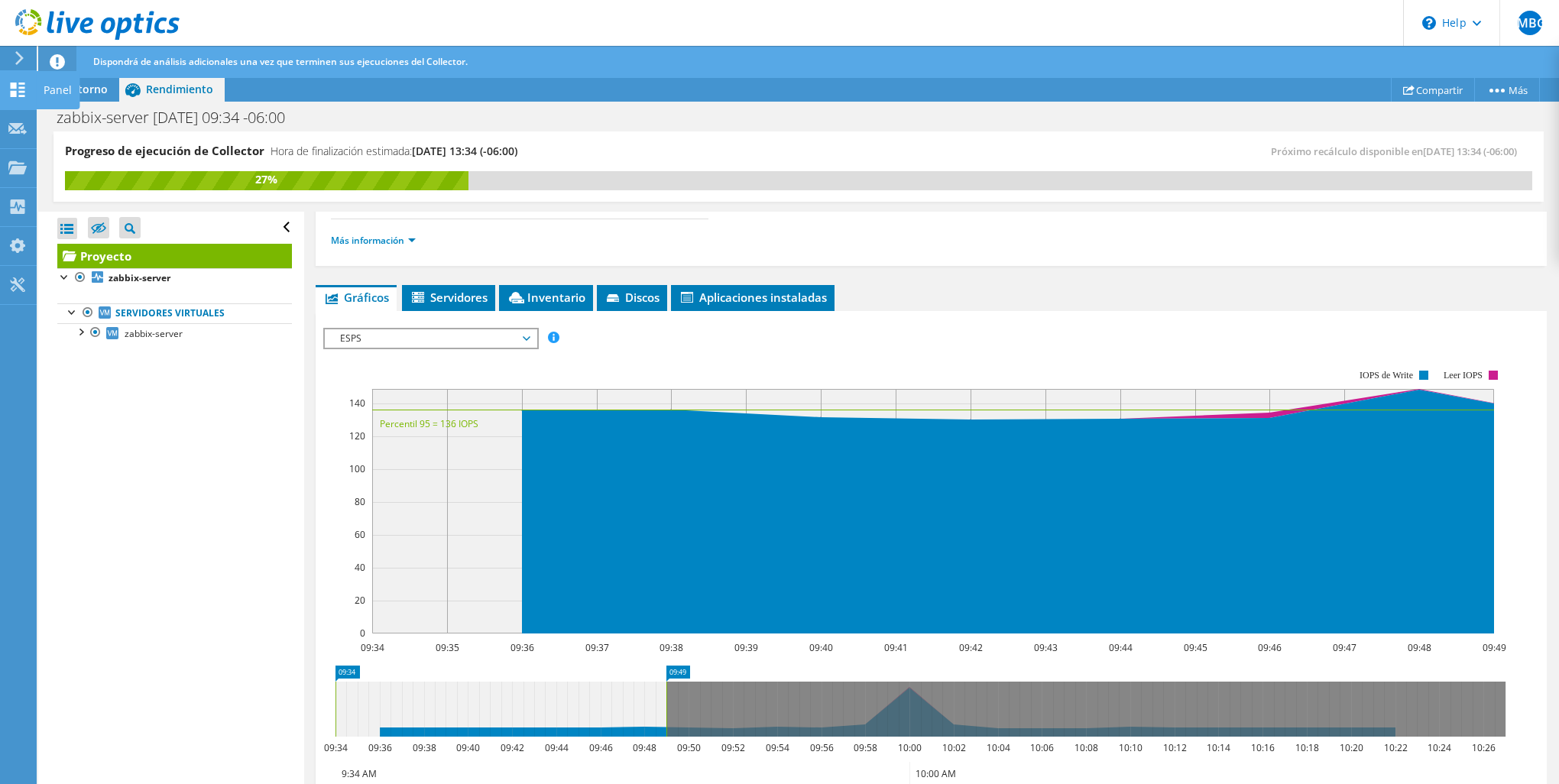
click at [20, 93] on icon at bounding box center [18, 90] width 18 height 14
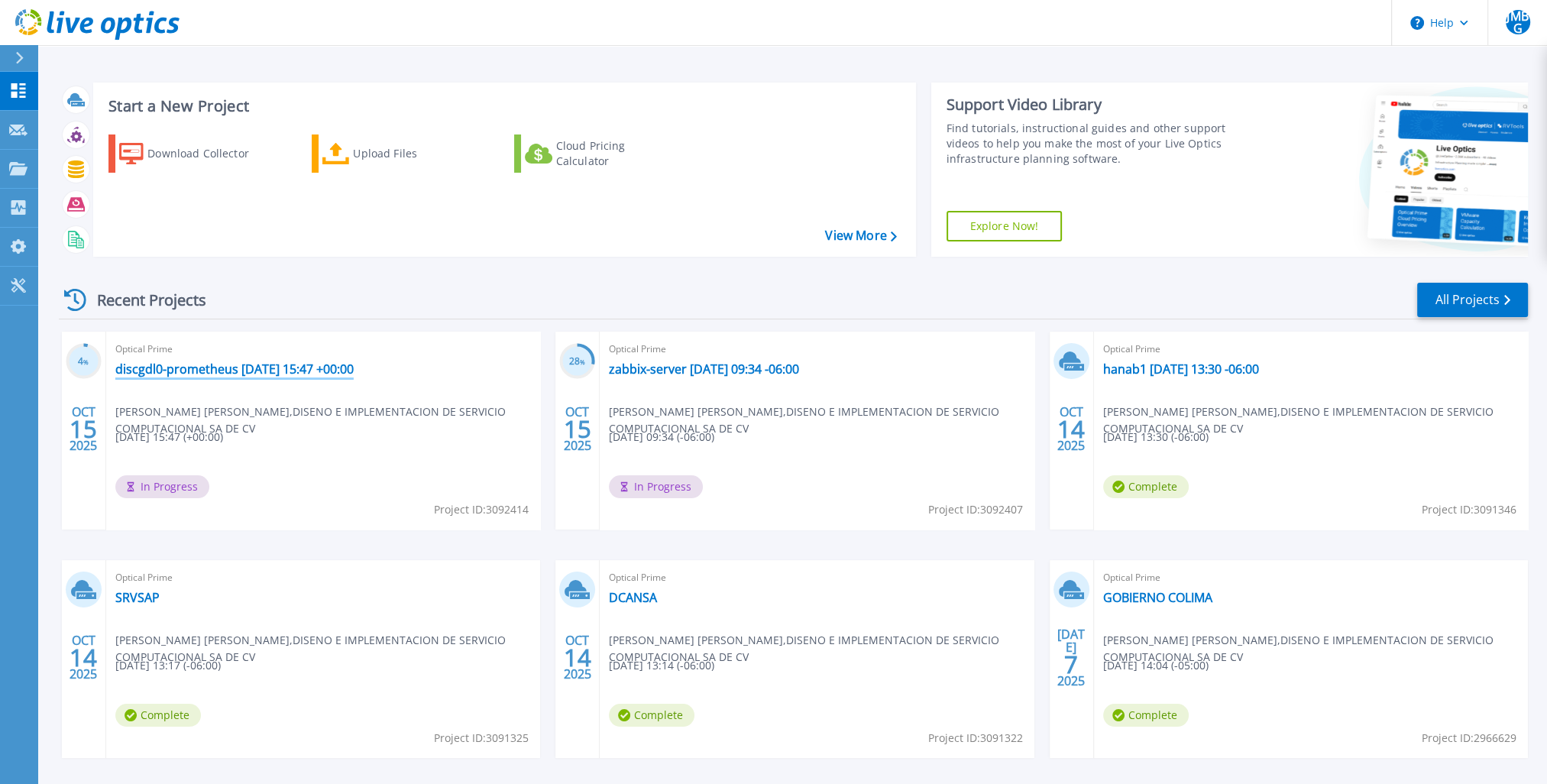
click at [275, 372] on link "discgdl0-prometheus [DATE] 15:47 +00:00" at bounding box center [234, 369] width 238 height 15
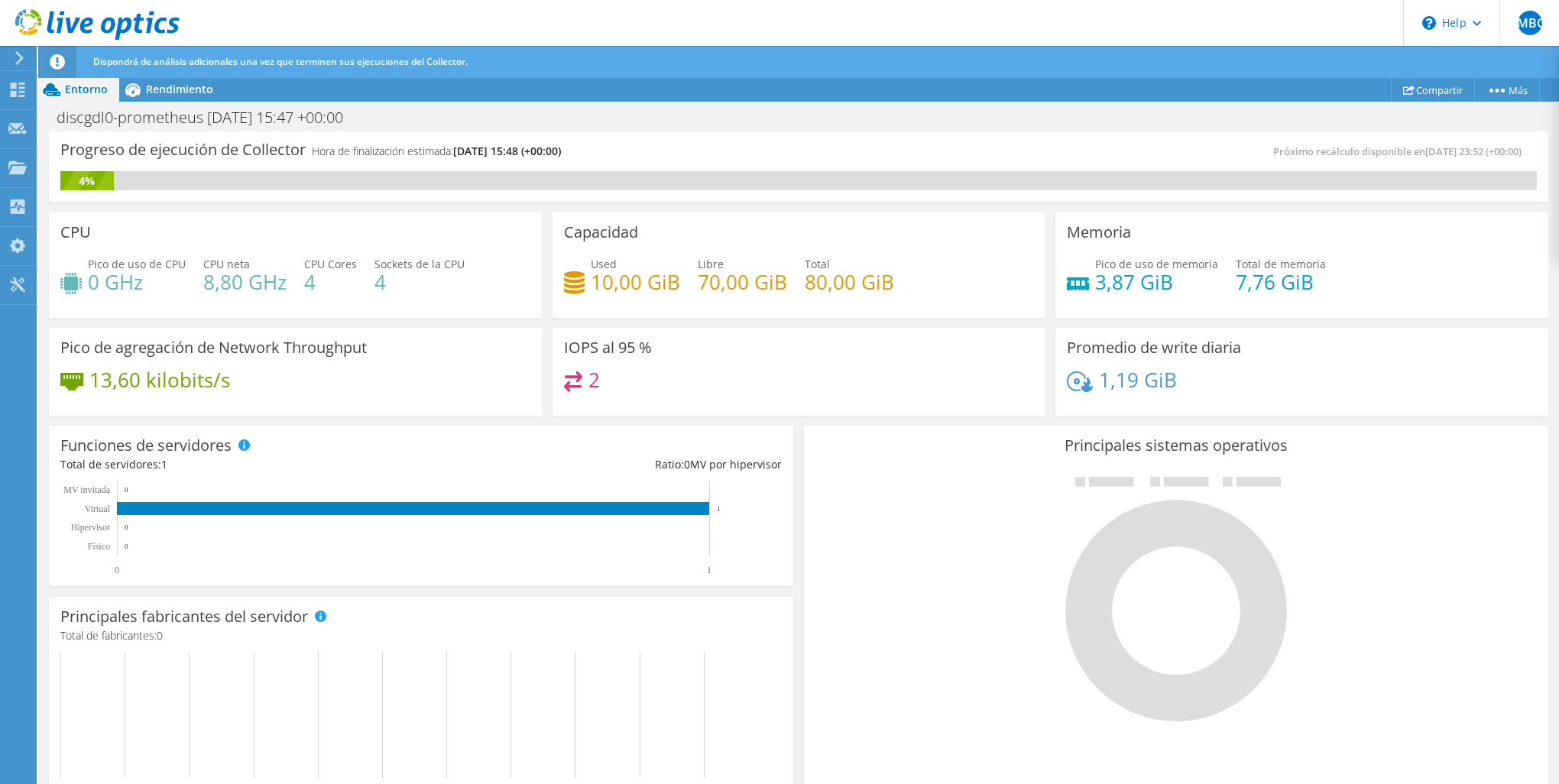
scroll to position [101, 0]
click at [172, 85] on span "Rendimiento" at bounding box center [179, 89] width 67 height 14
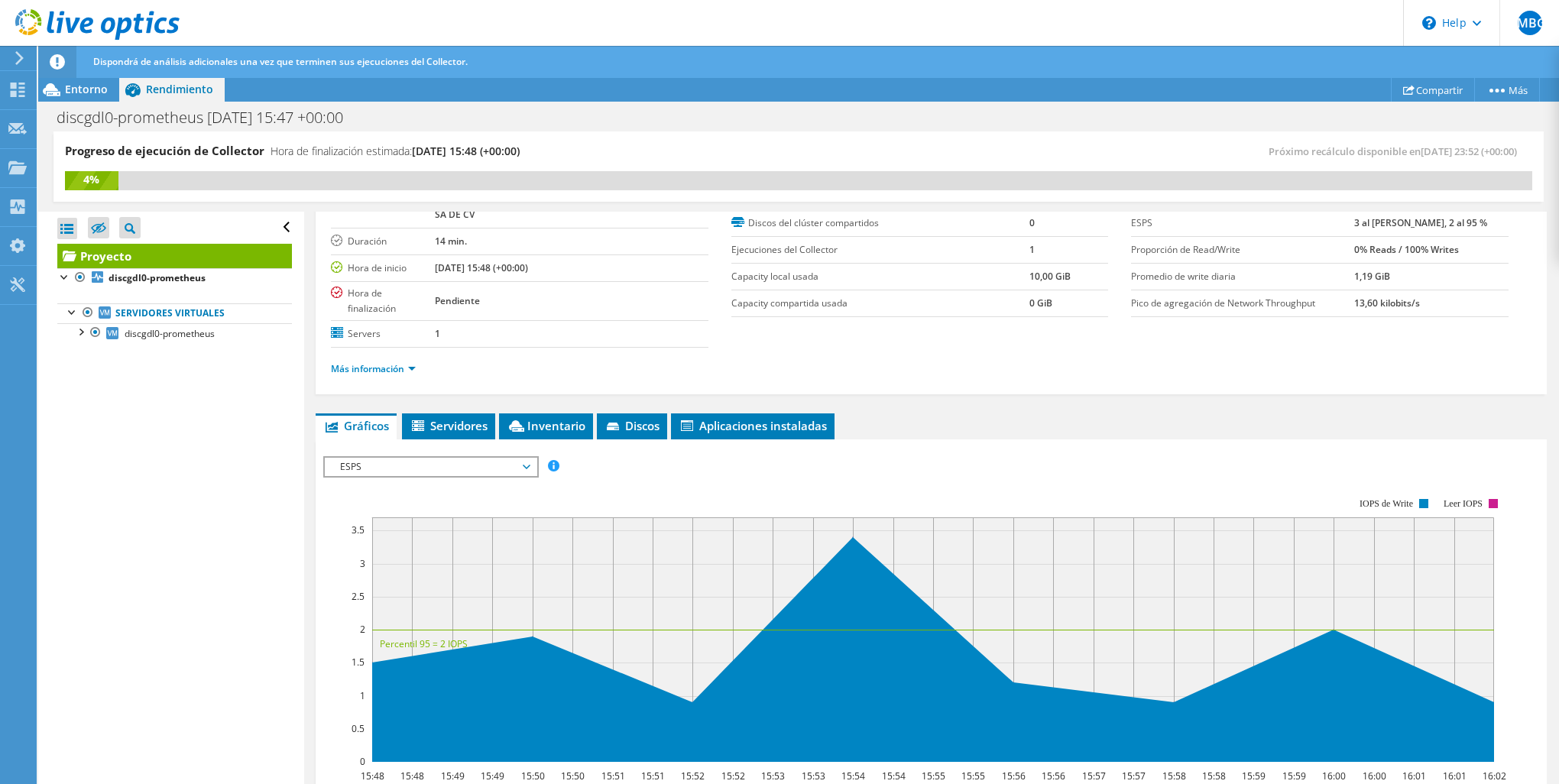
scroll to position [330, 0]
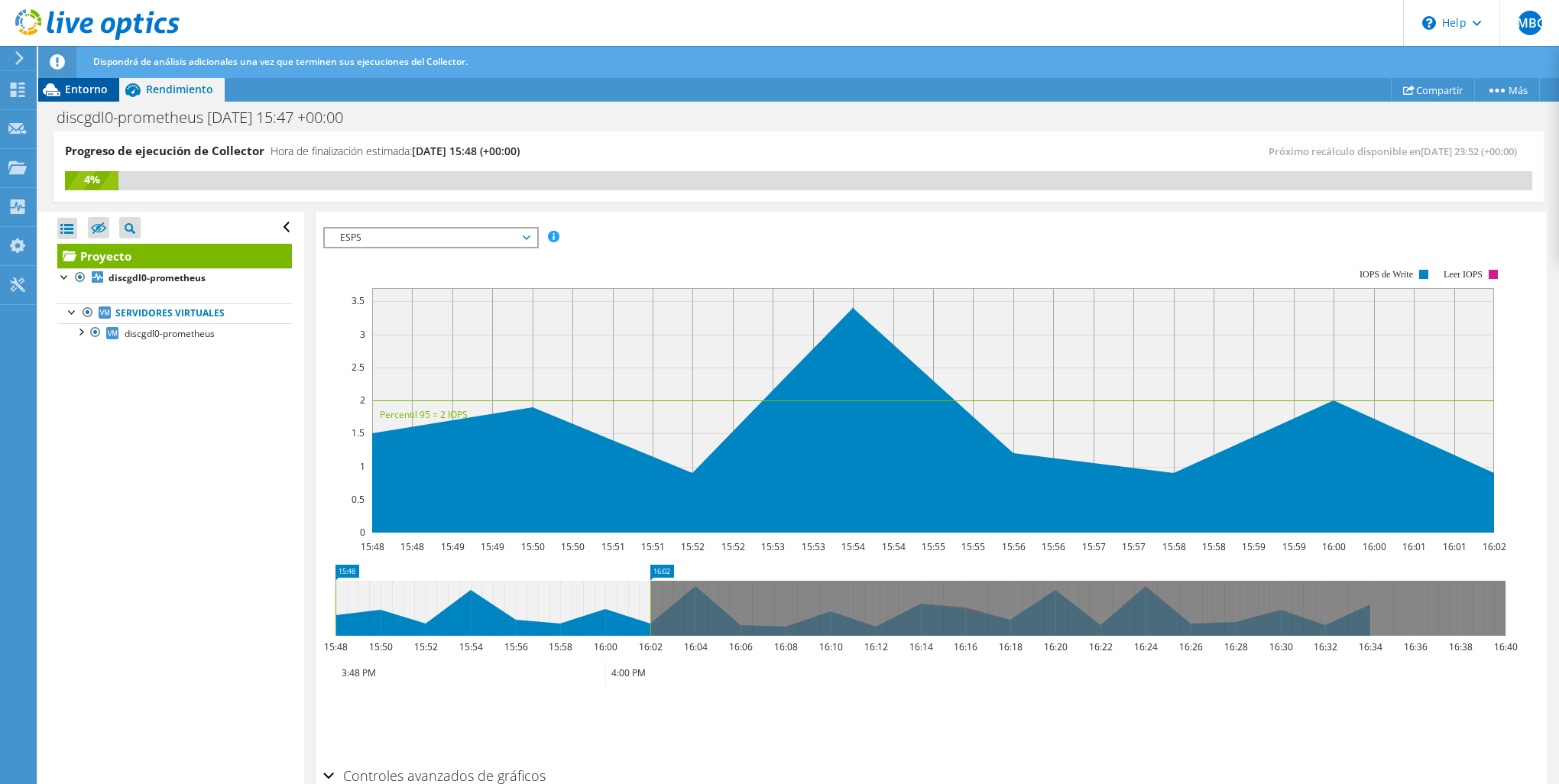
click at [107, 90] on div "Entorno" at bounding box center [79, 89] width 81 height 25
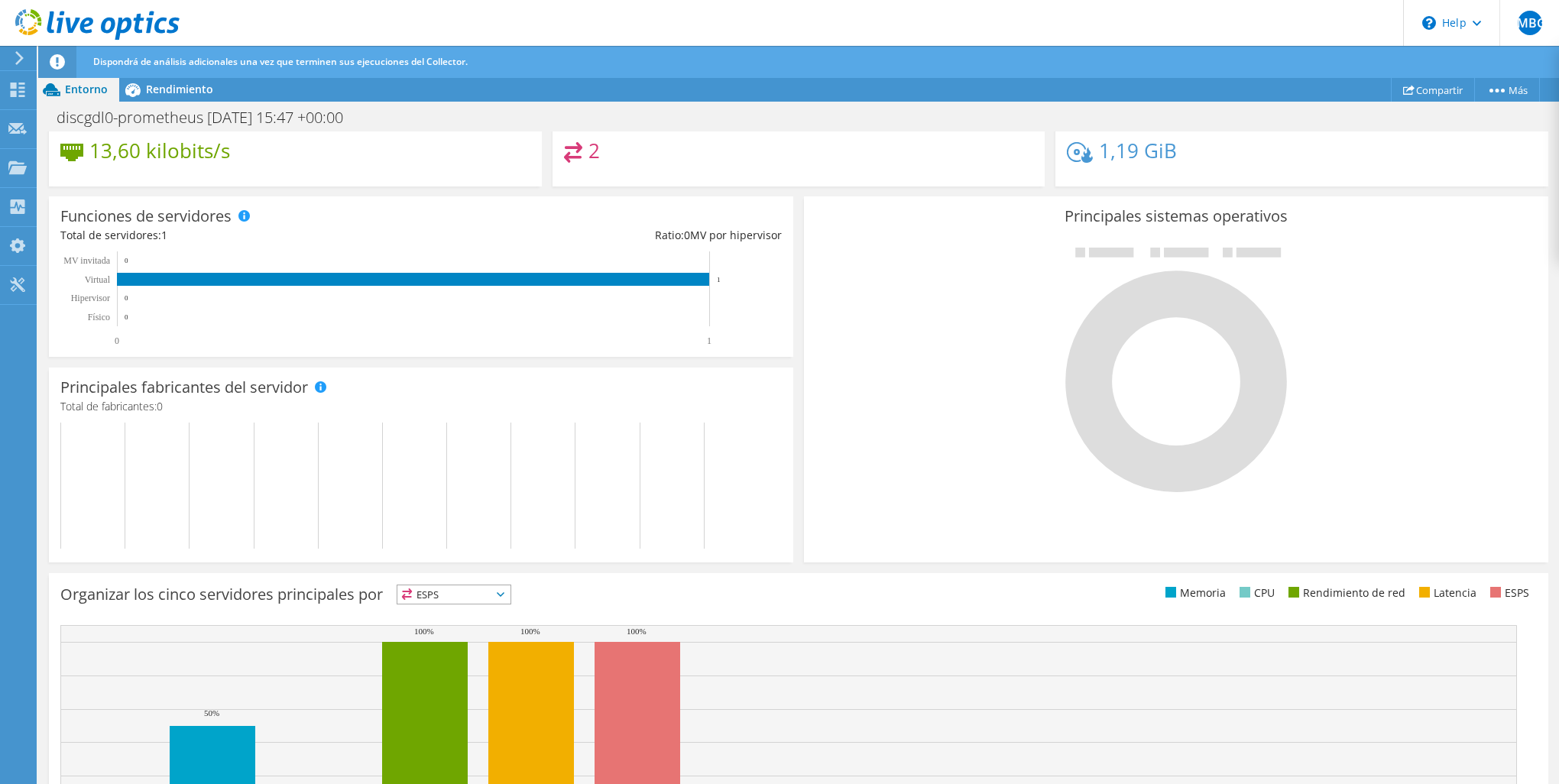
scroll to position [0, 0]
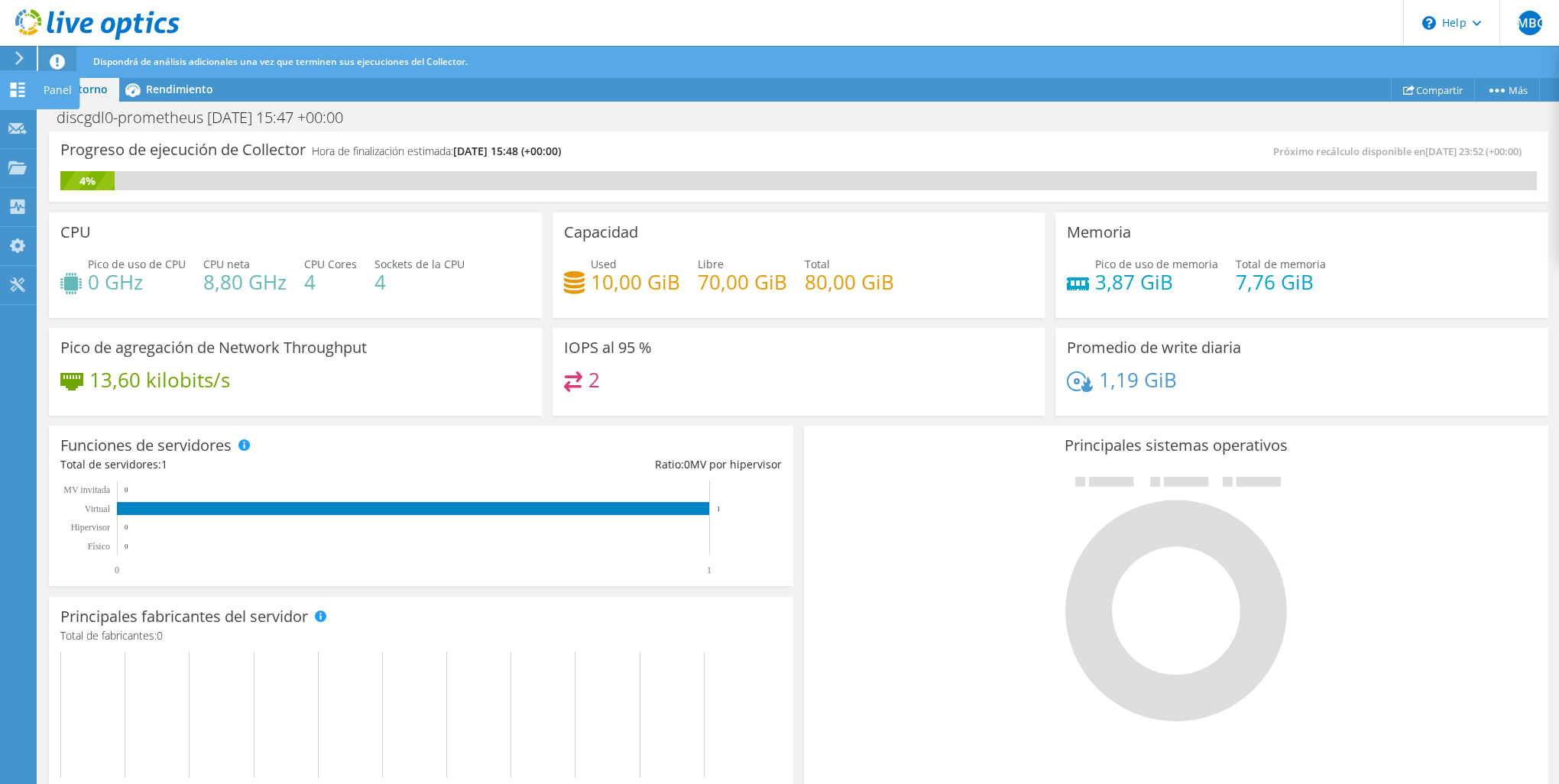
click at [25, 96] on icon at bounding box center [18, 90] width 18 height 14
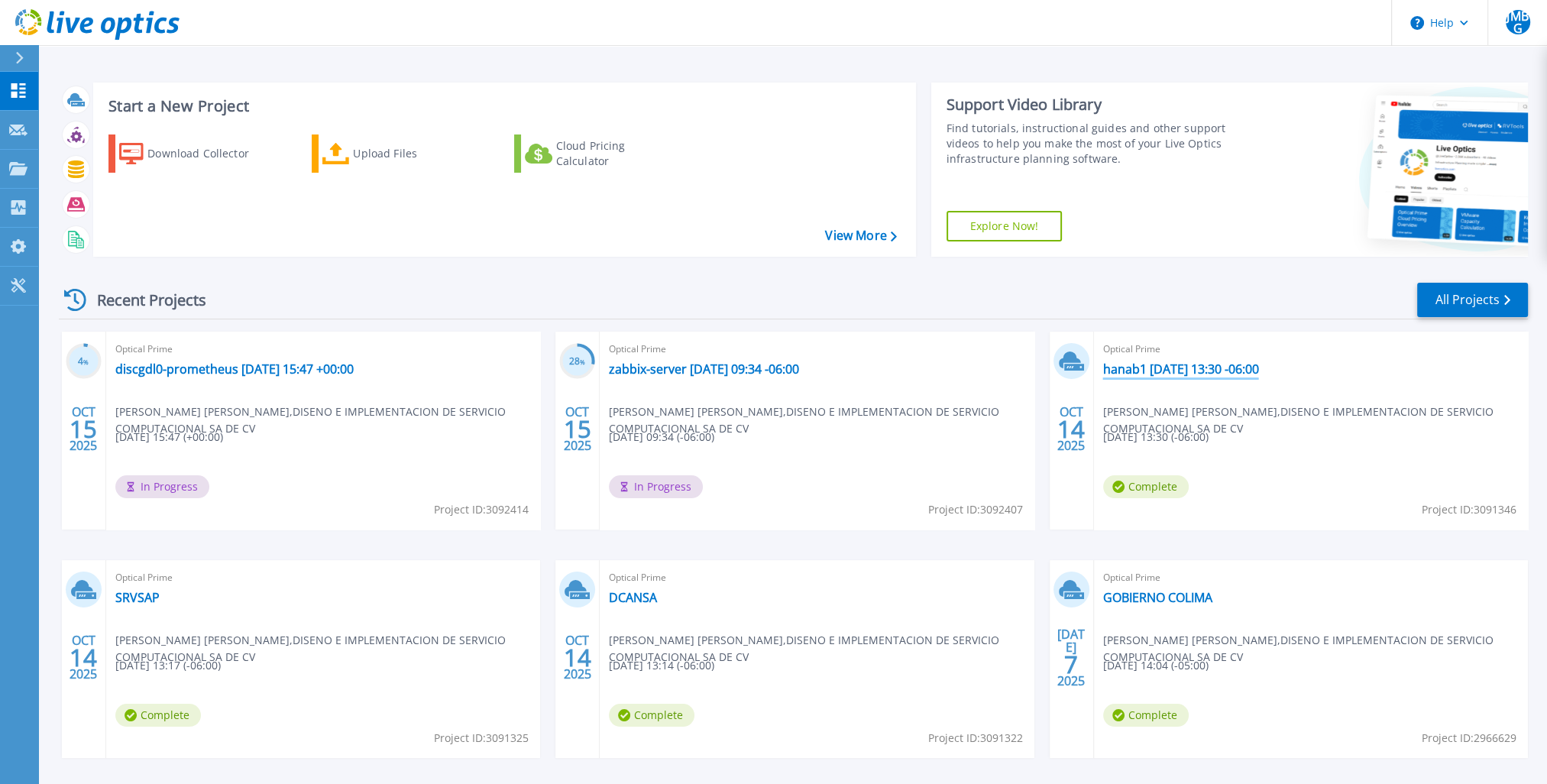
click at [1185, 369] on link "hanab1 [DATE] 13:30 -06:00" at bounding box center [1182, 369] width 156 height 15
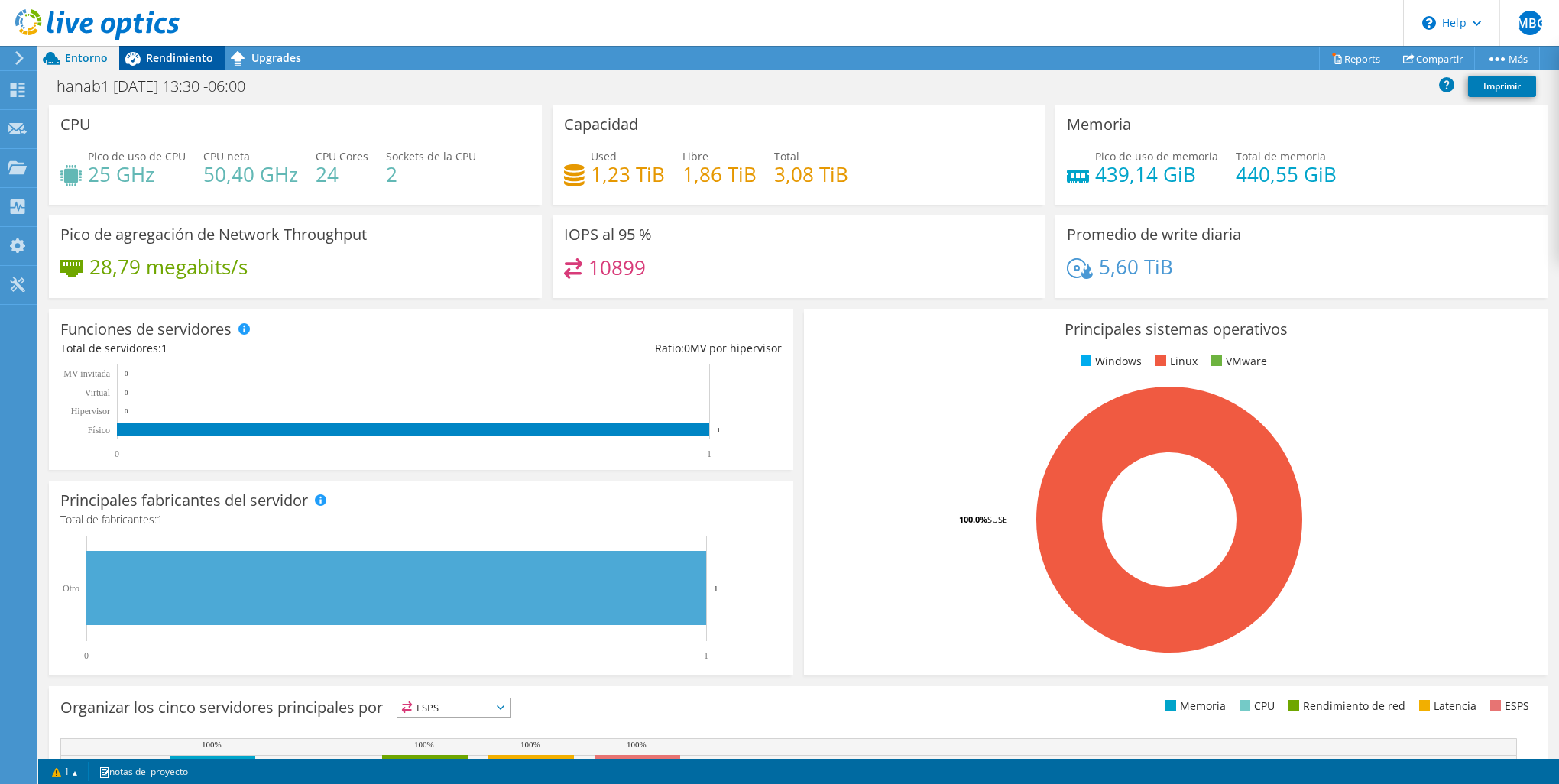
click at [166, 60] on span "Rendimiento" at bounding box center [179, 57] width 67 height 14
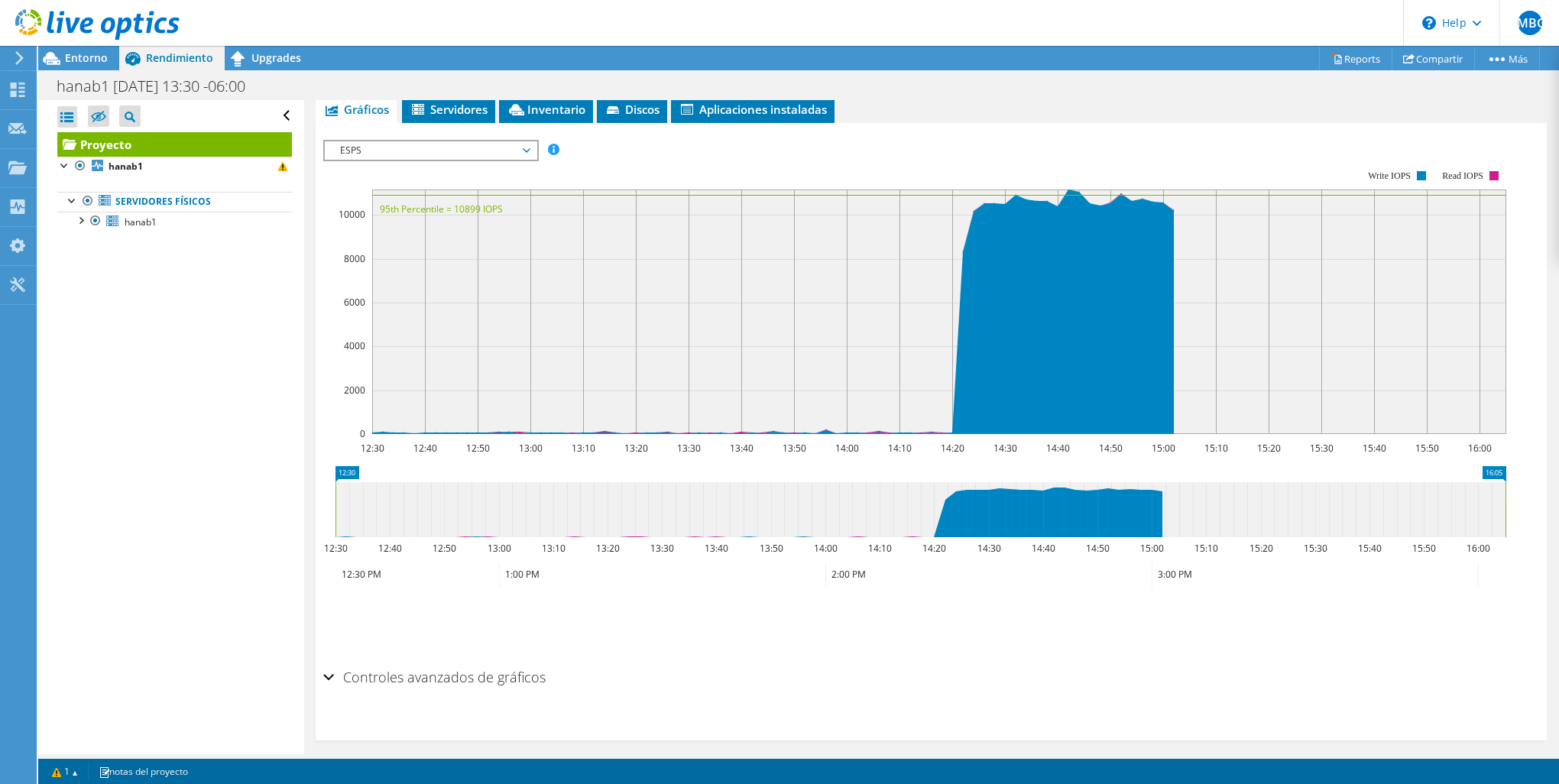
scroll to position [314, 0]
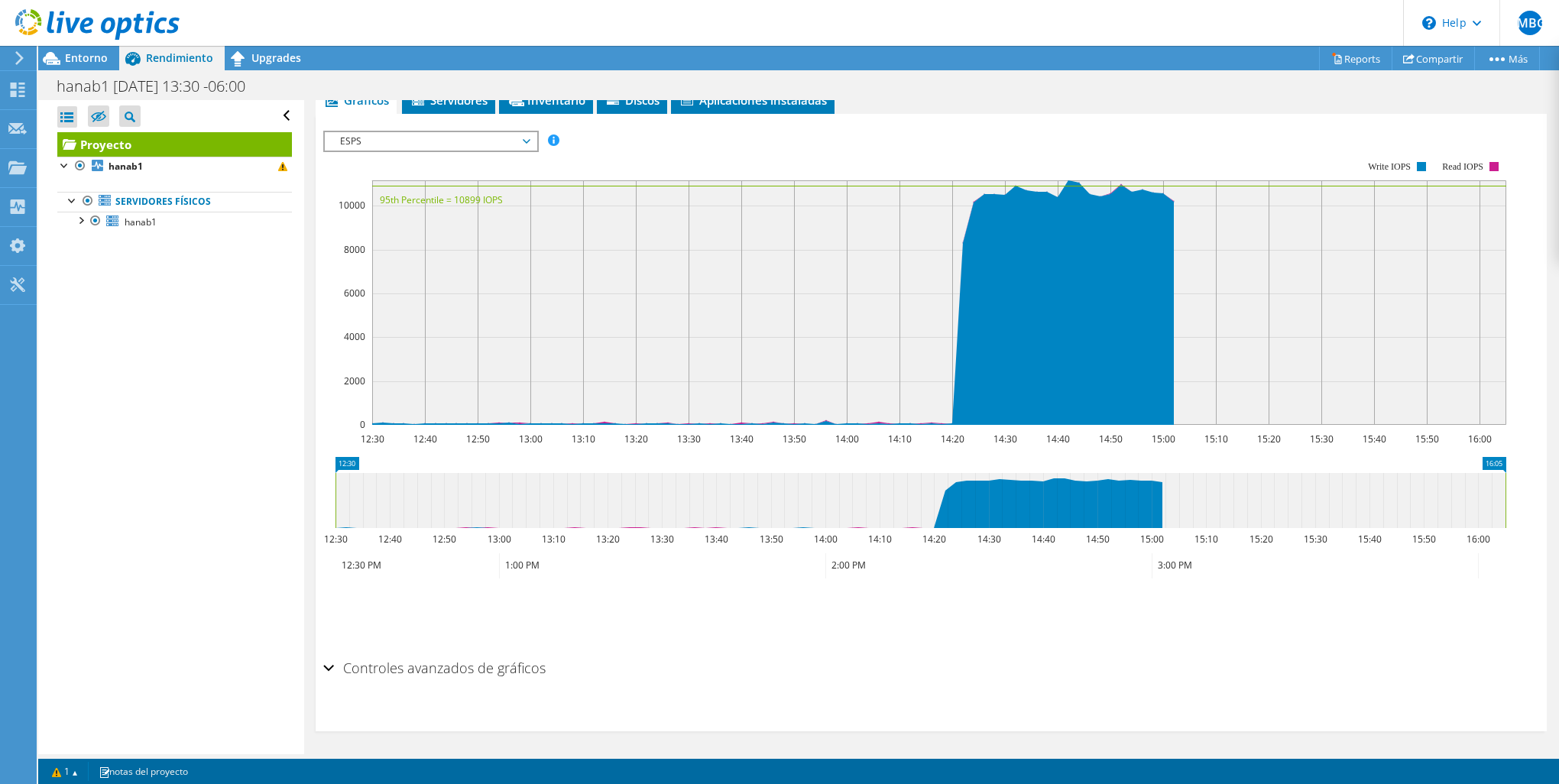
click at [429, 668] on h2 "Controles avanzados de gráficos" at bounding box center [434, 668] width 222 height 30
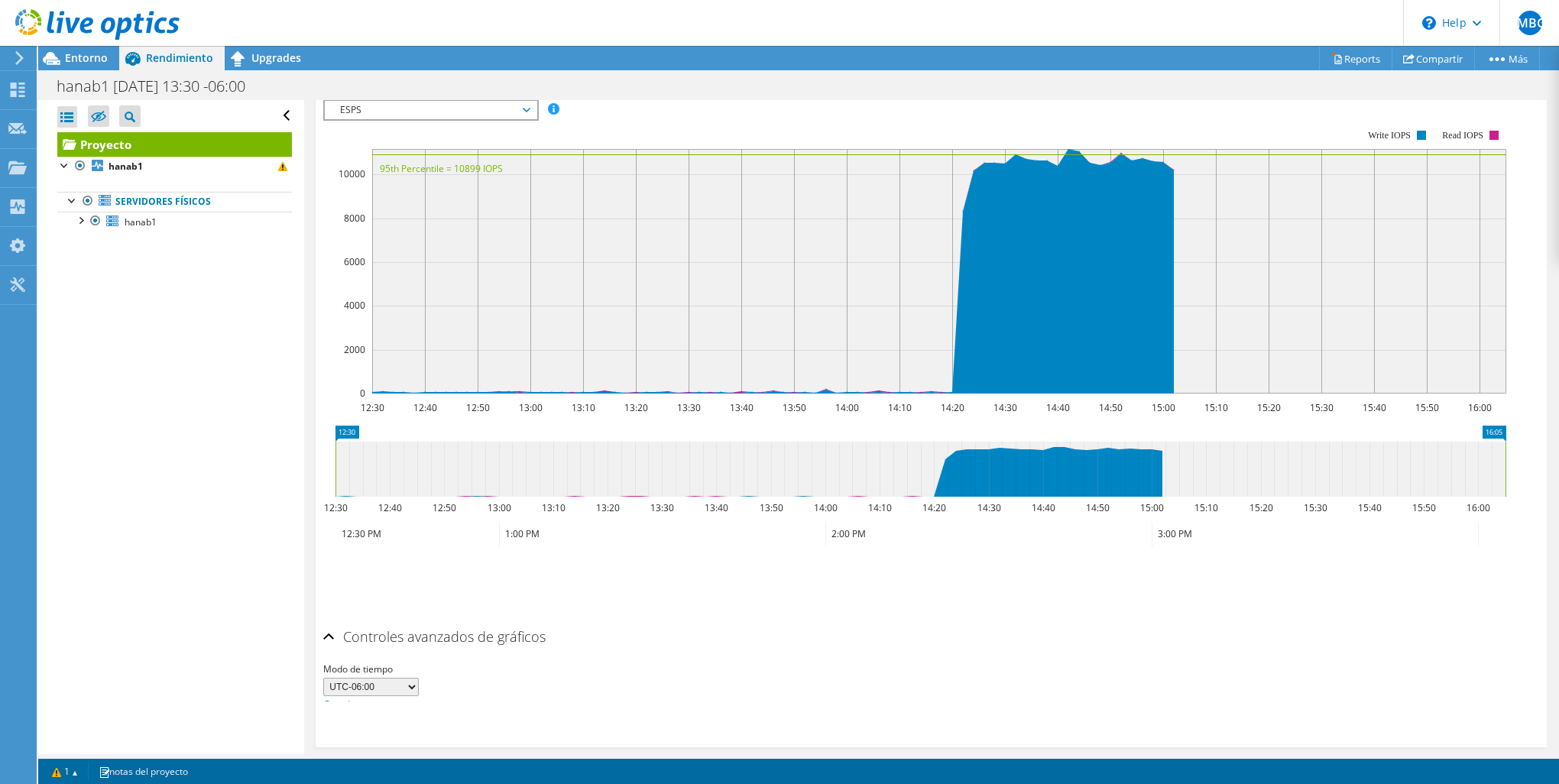
scroll to position [349, 0]
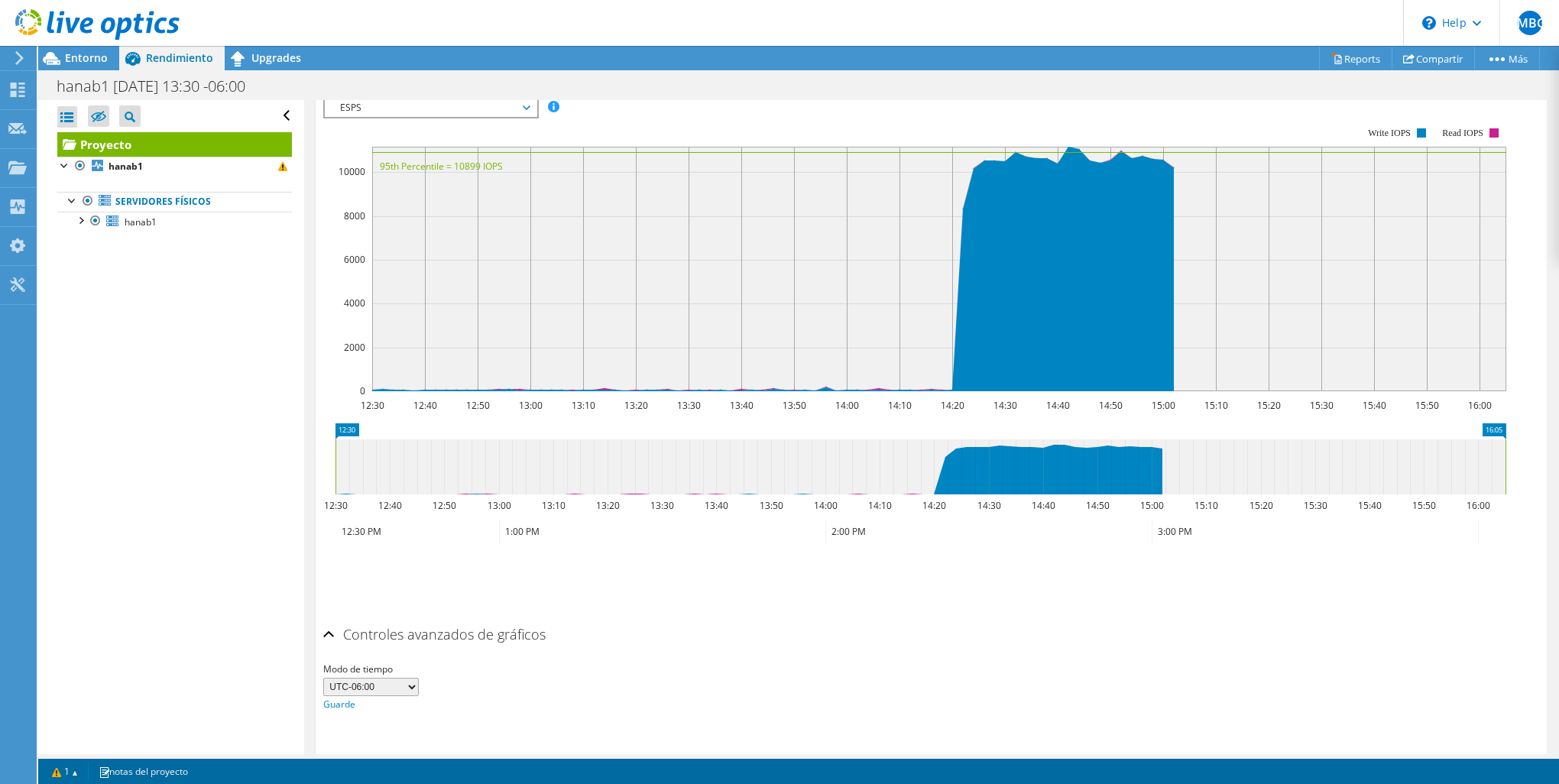
click at [408, 684] on select "UTC-12:00 UTC-11:00 UTC-10:00 UTC-09:30 UTC-09:00 UTC-08:00 UTC-07:00 UTC-06:00…" at bounding box center [371, 686] width 96 height 18
select select "-300"
click at [323, 677] on select "UTC-12:00 UTC-11:00 UTC-10:00 UTC-09:30 UTC-09:00 UTC-08:00 UTC-07:00 UTC-06:00…" at bounding box center [371, 686] width 96 height 18
click at [341, 700] on link "Guarde" at bounding box center [339, 704] width 32 height 13
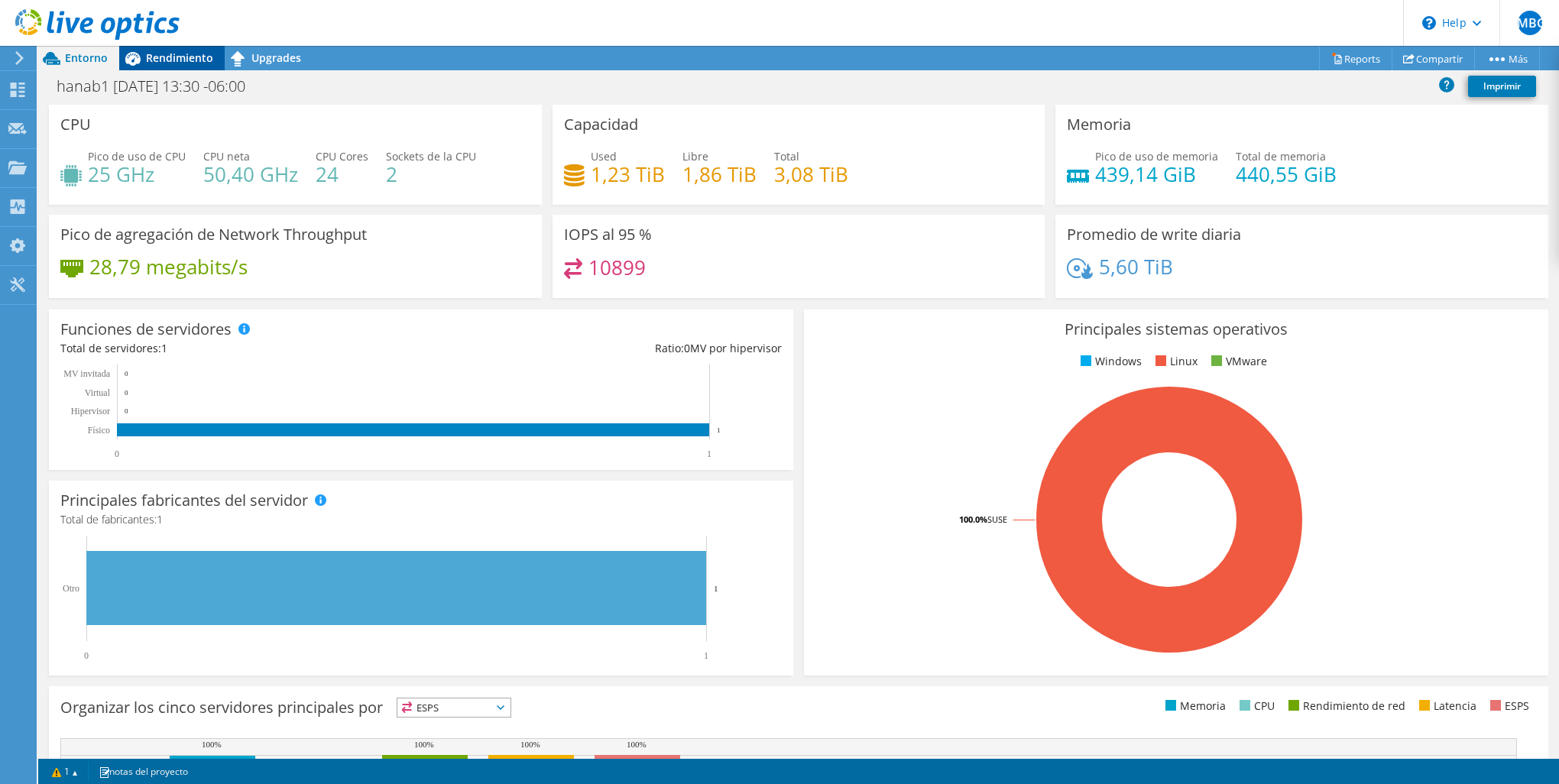
click at [211, 62] on span "Rendimiento" at bounding box center [179, 57] width 67 height 14
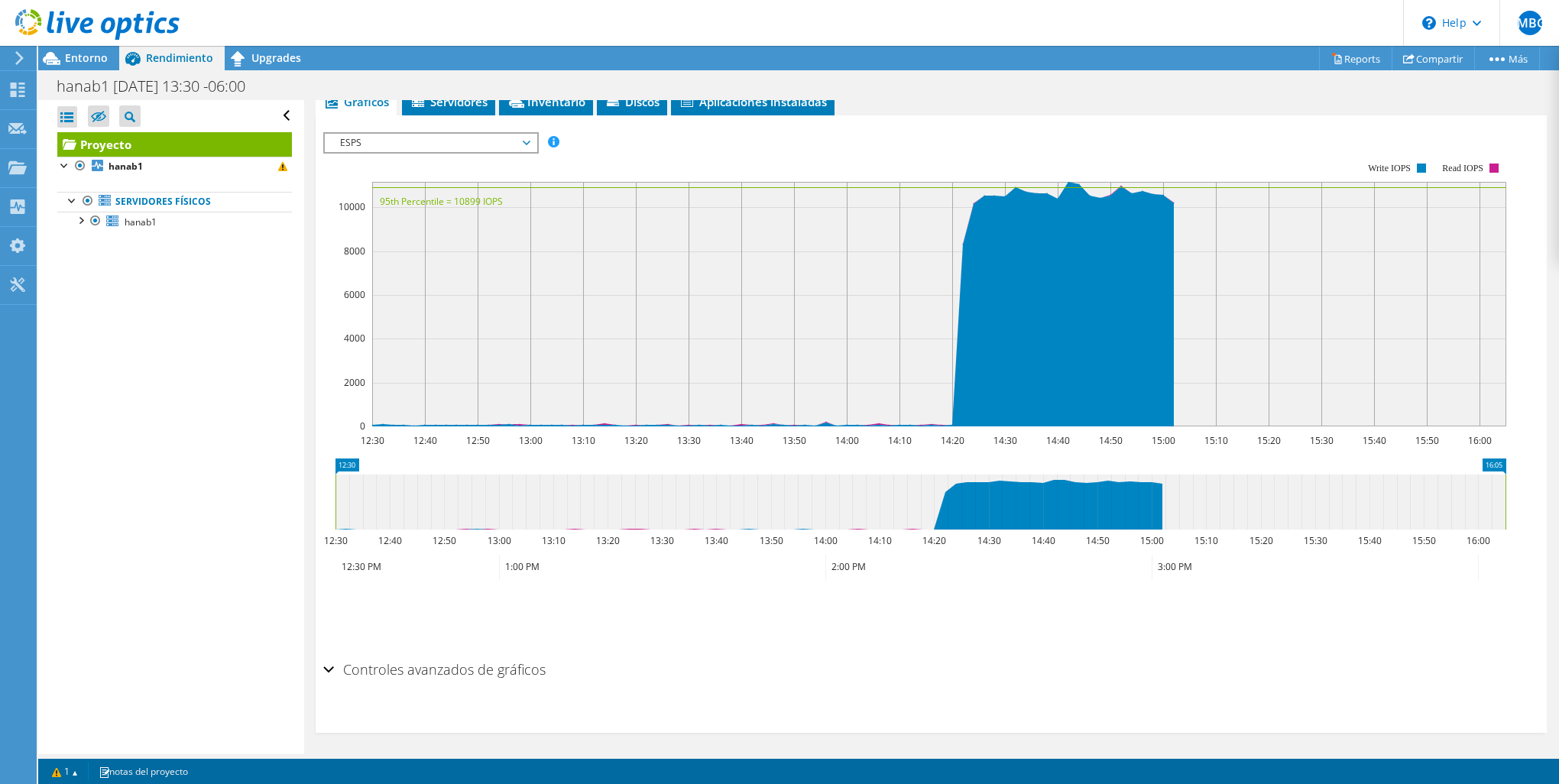
scroll to position [314, 0]
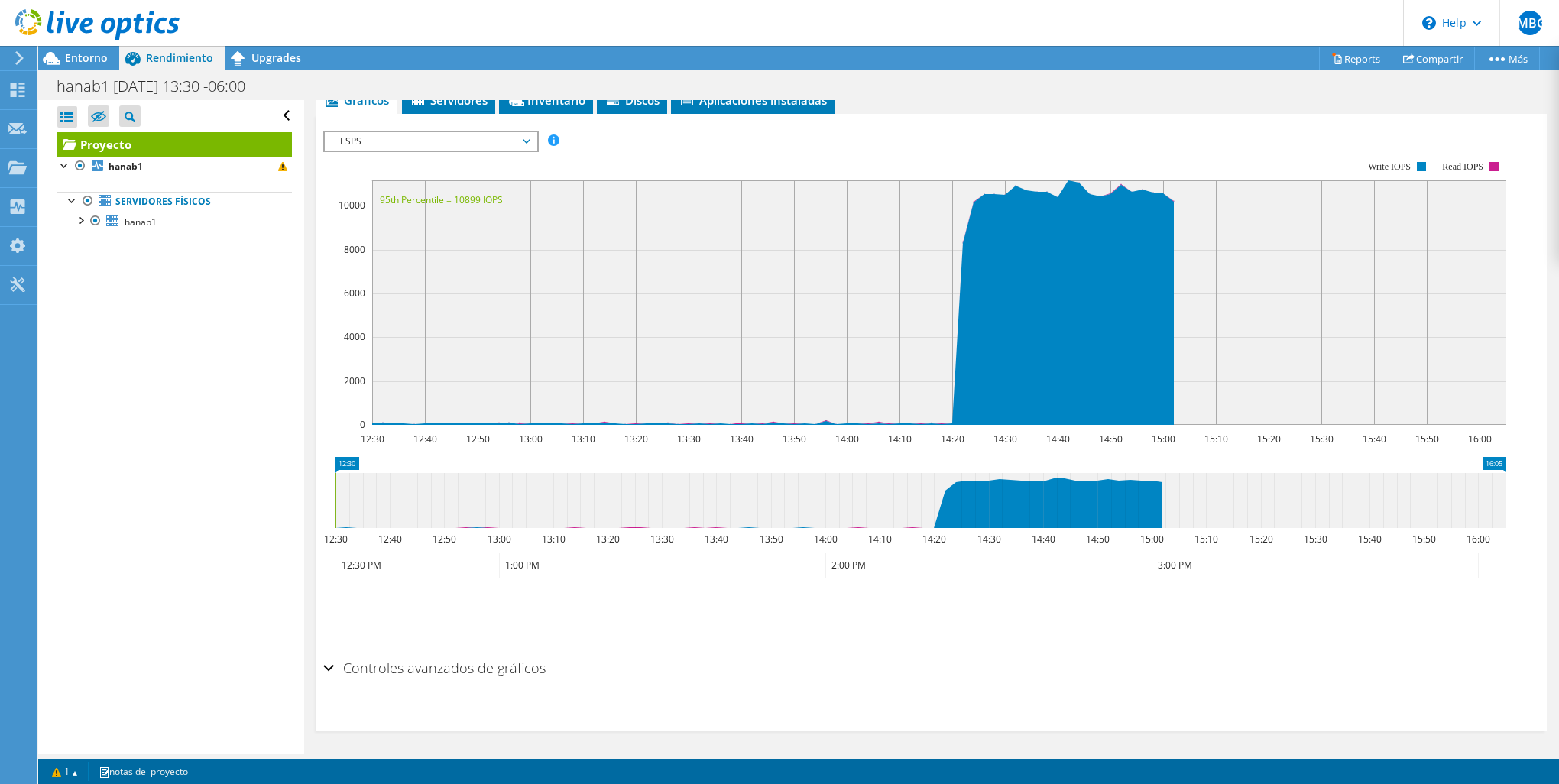
click at [443, 662] on h2 "Controles avanzados de gráficos" at bounding box center [434, 668] width 222 height 30
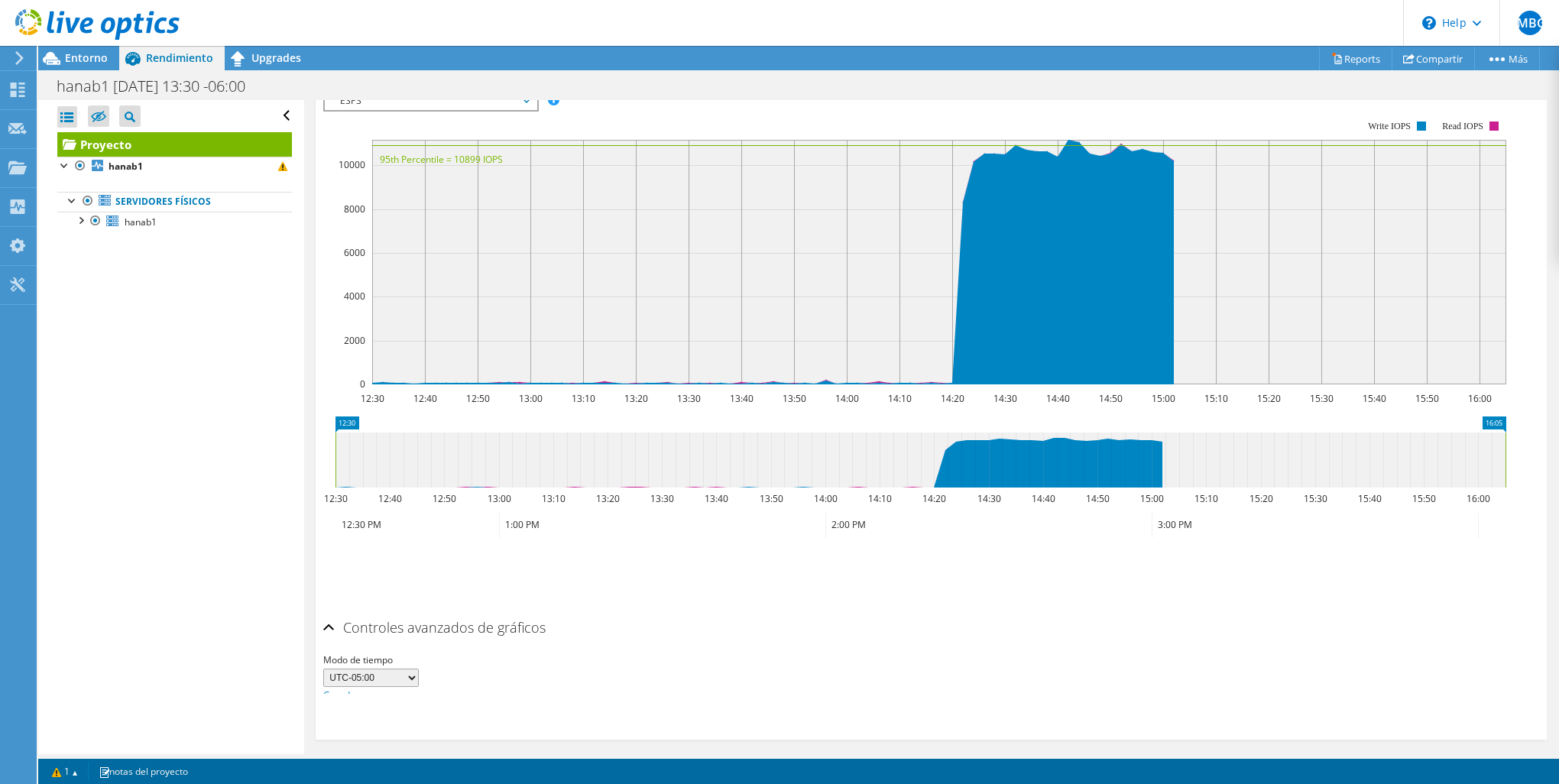
scroll to position [357, 0]
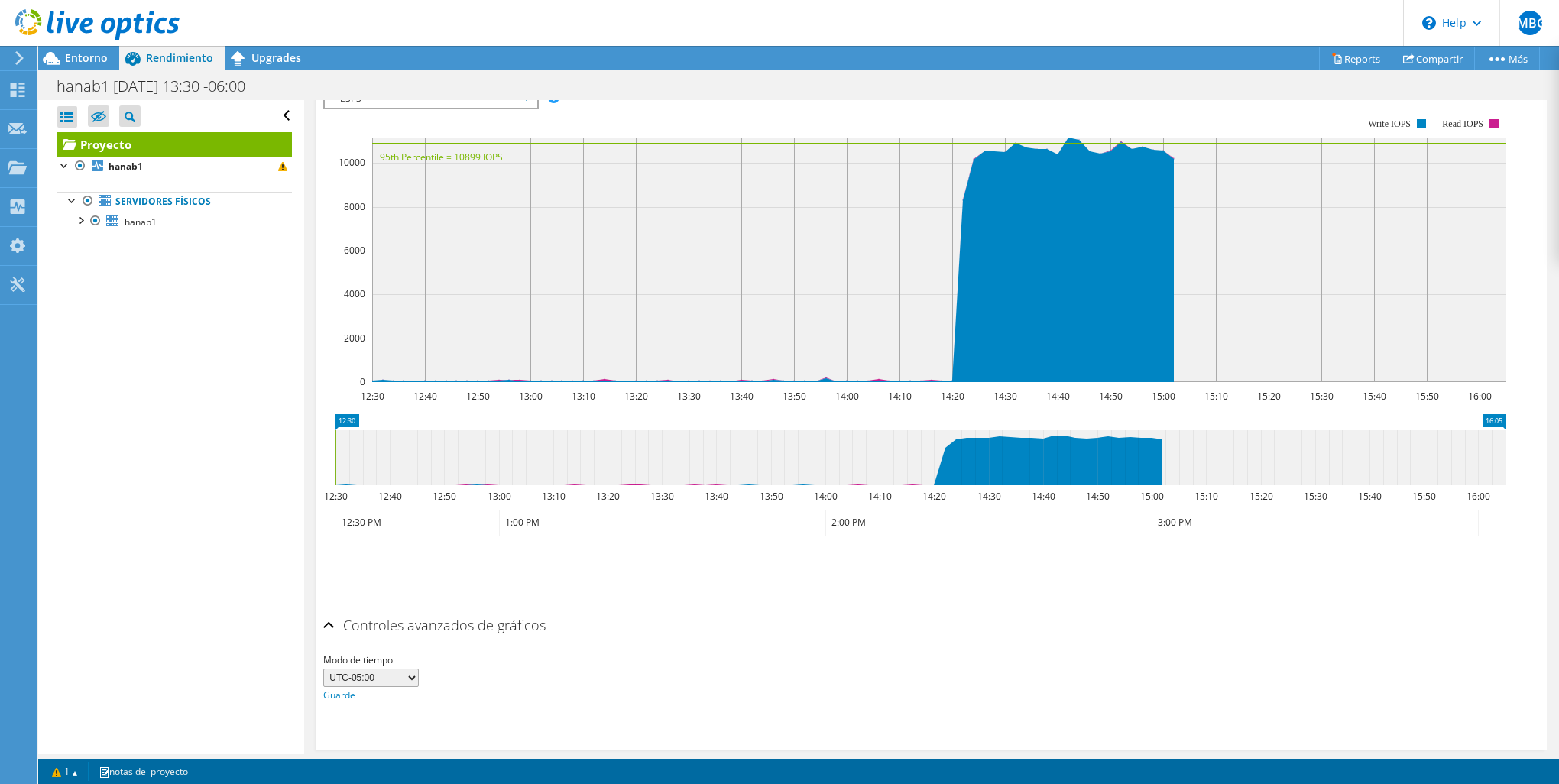
click at [398, 674] on select "UTC-12:00 UTC-11:00 UTC-10:00 UTC-09:30 UTC-09:00 UTC-08:00 UTC-07:00 UTC-06:00…" at bounding box center [371, 677] width 96 height 18
click at [952, 679] on div "Modo de tiempo UTC-12:00 UTC-11:00 UTC-10:00 UTC-09:30 UTC-09:00 UTC-08:00 UTC-…" at bounding box center [931, 677] width 1216 height 52
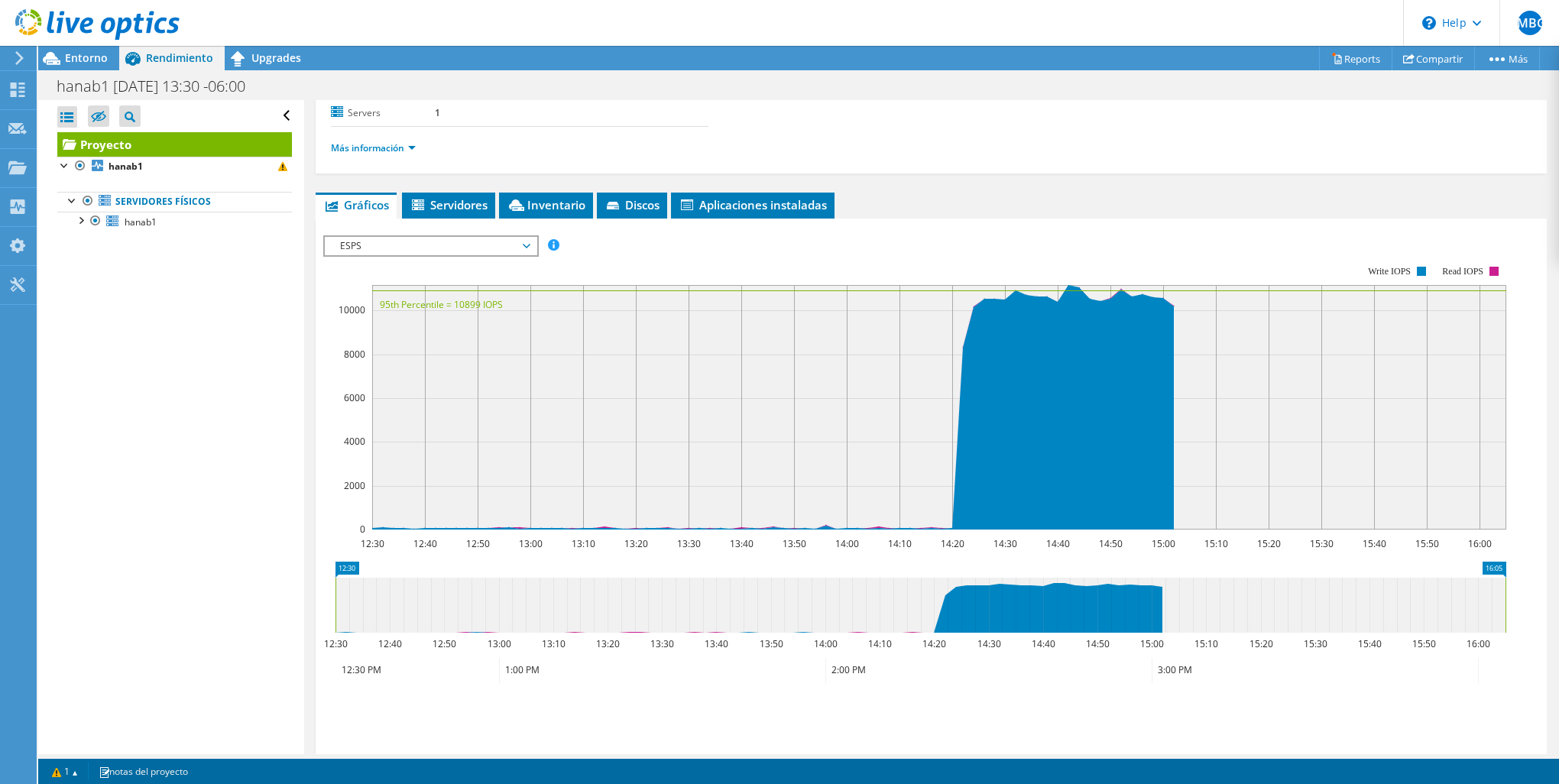
scroll to position [128, 0]
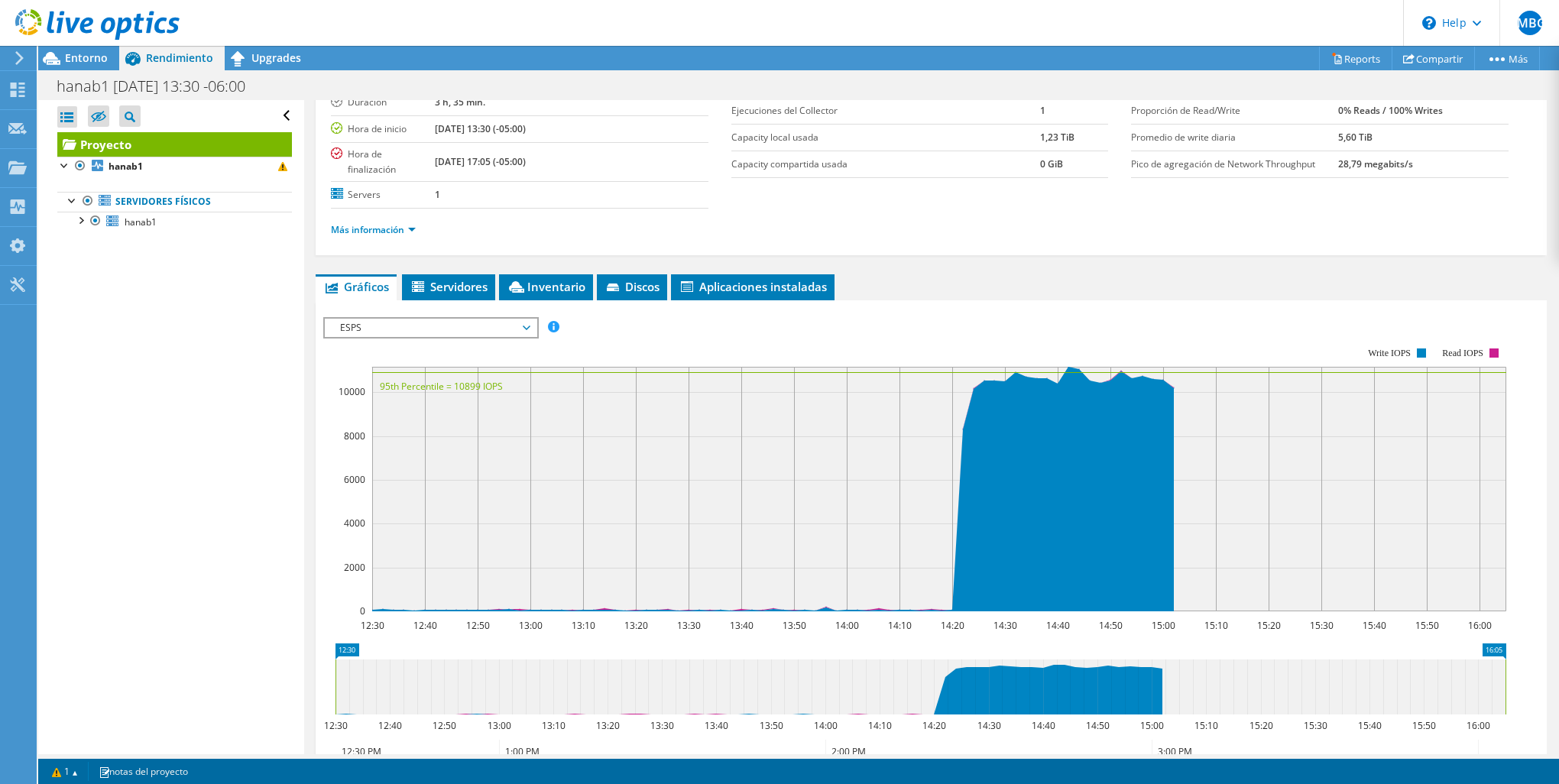
click at [523, 319] on span "ESPS" at bounding box center [430, 327] width 197 height 18
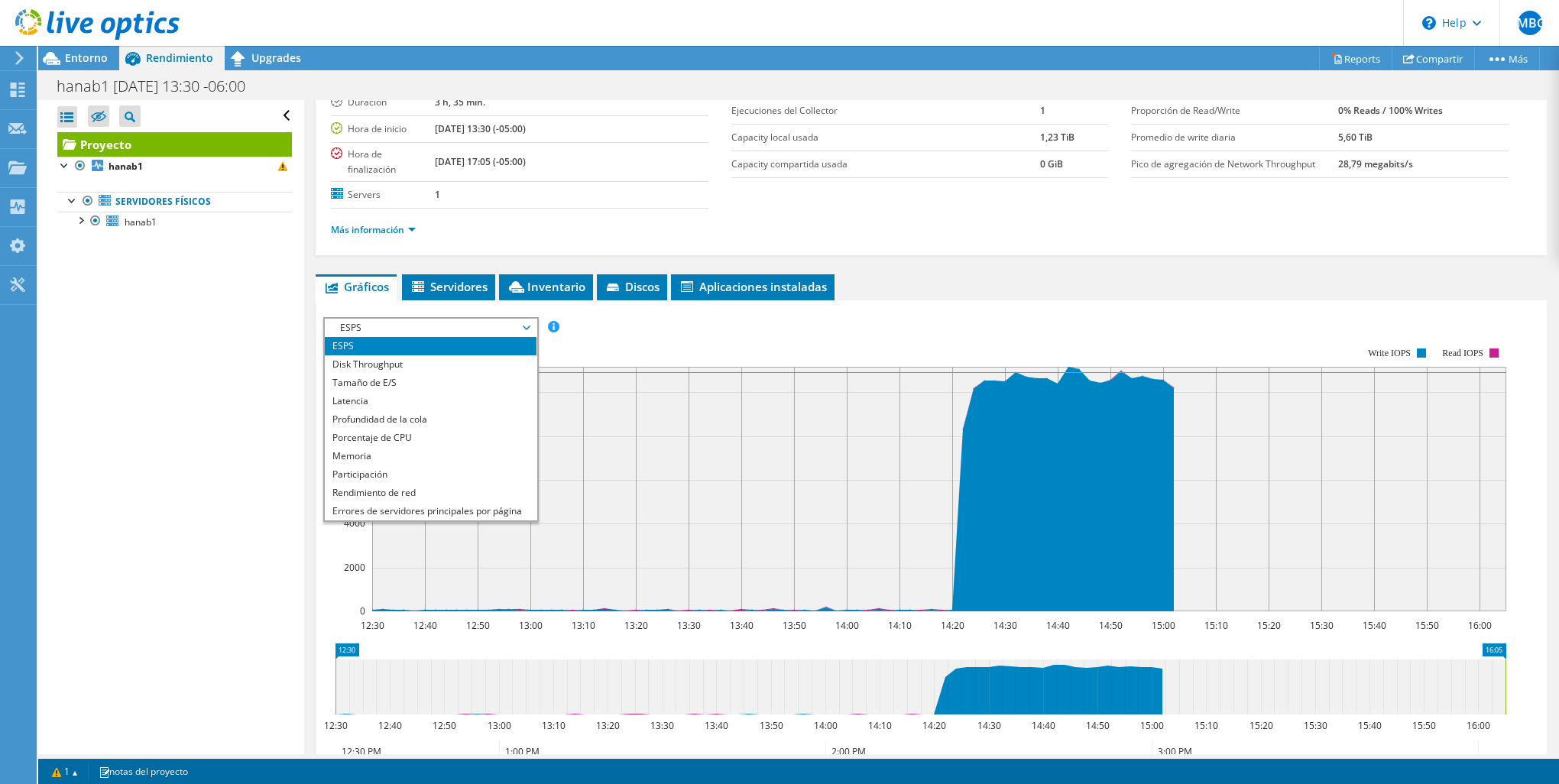
scroll to position [0, 0]
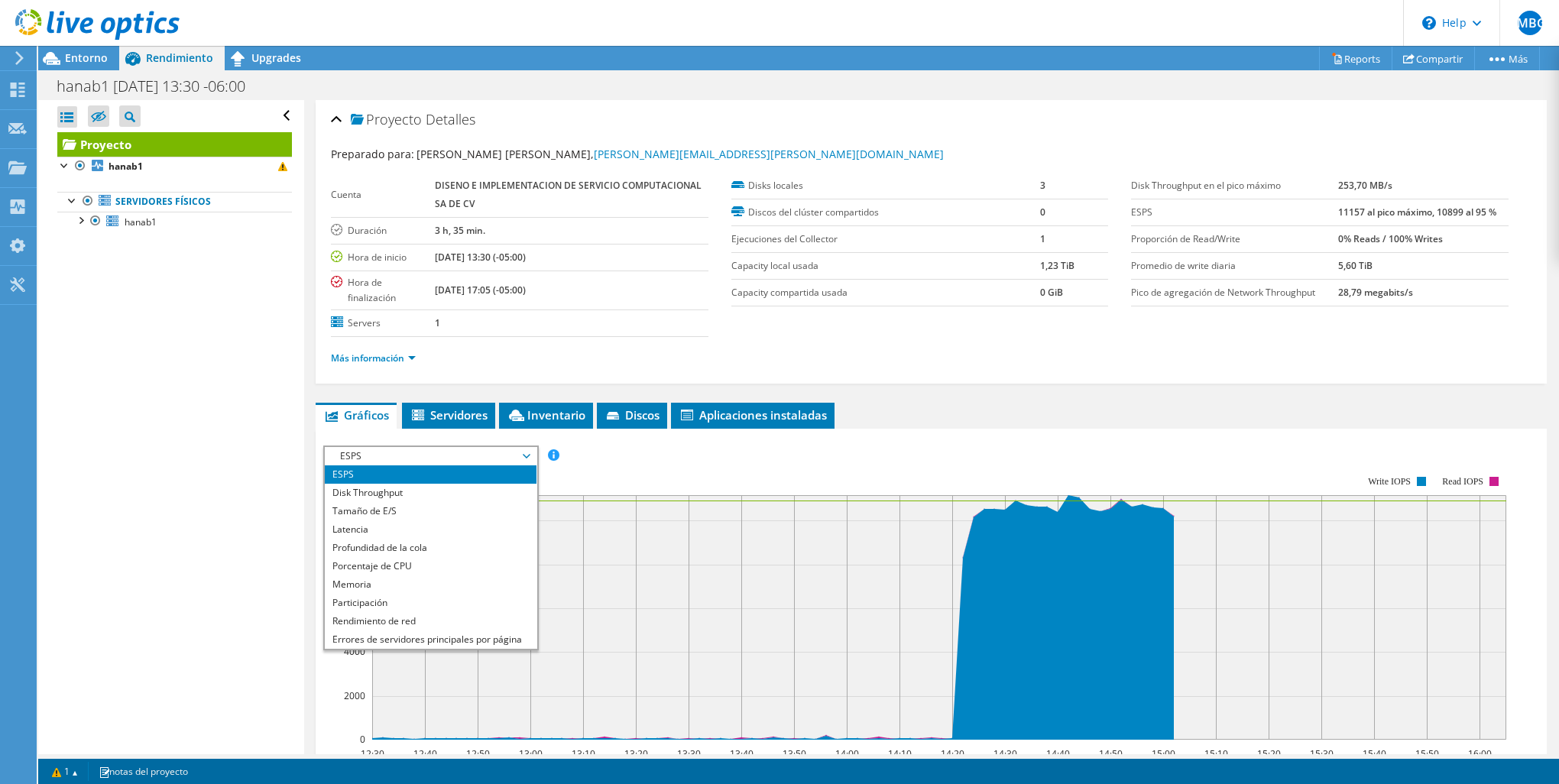
click at [84, 49] on div at bounding box center [90, 25] width 180 height 51
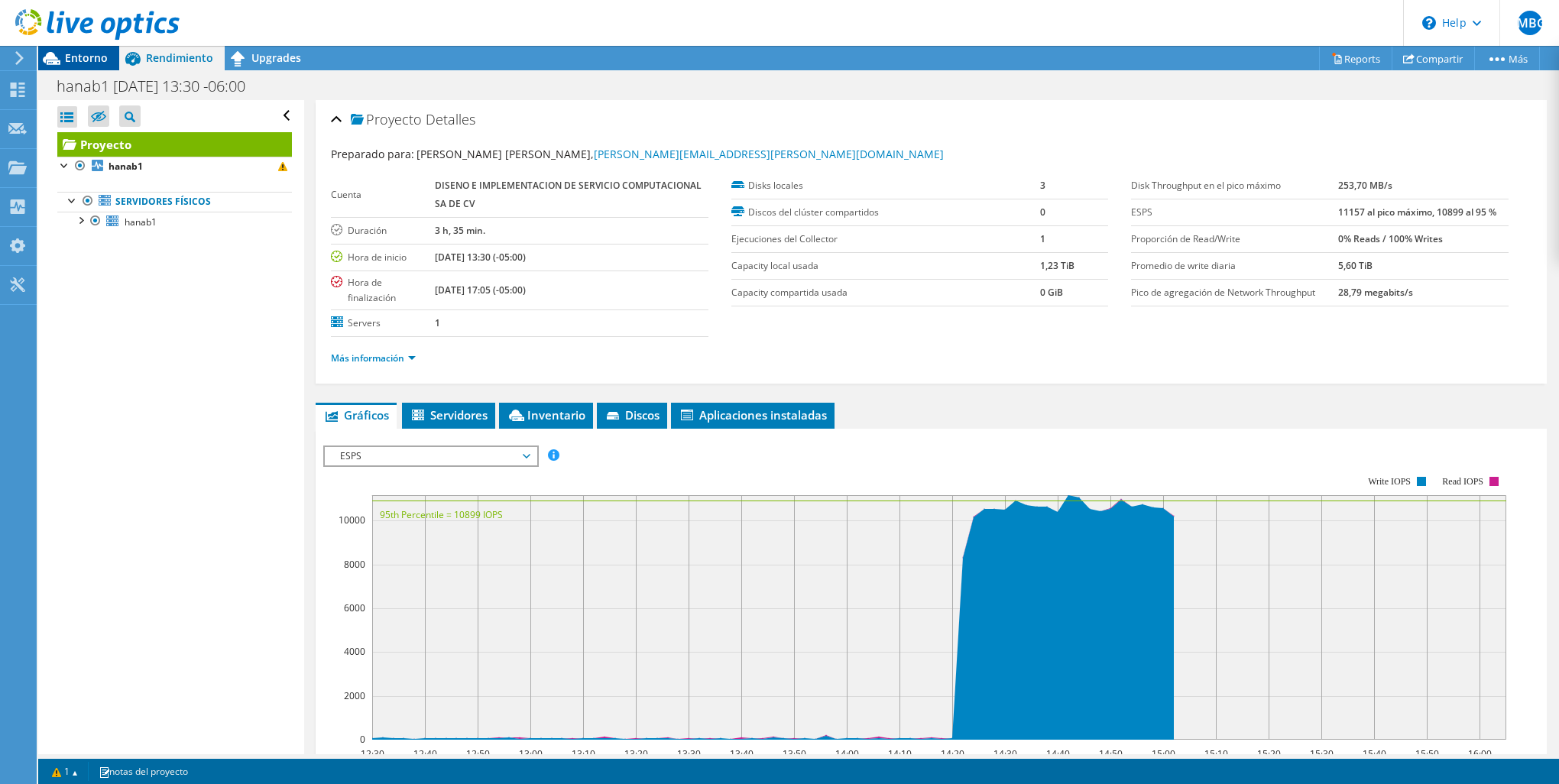
click at [88, 58] on span "Entorno" at bounding box center [87, 57] width 43 height 14
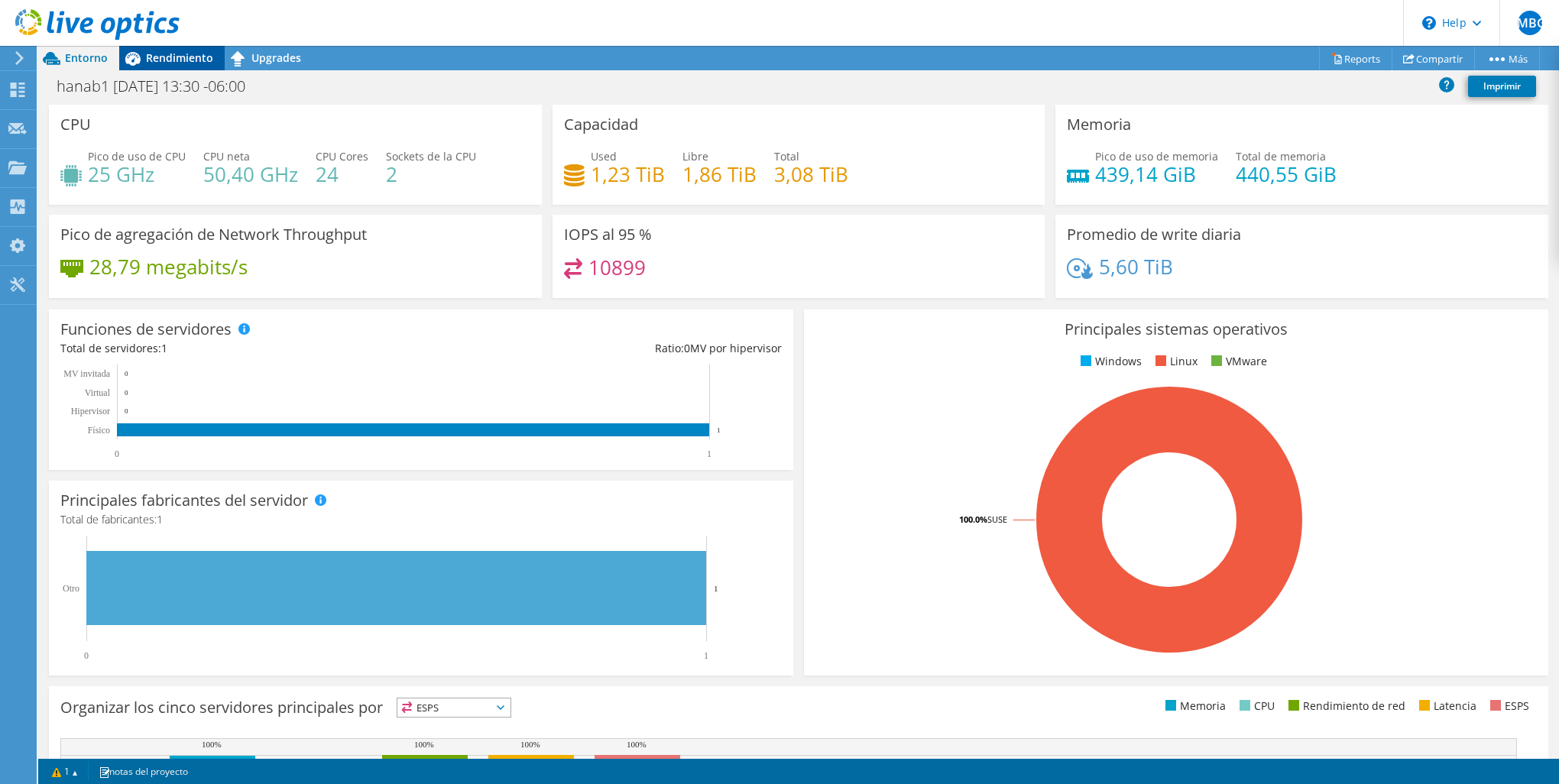
click at [150, 68] on div "Rendimiento" at bounding box center [172, 58] width 105 height 25
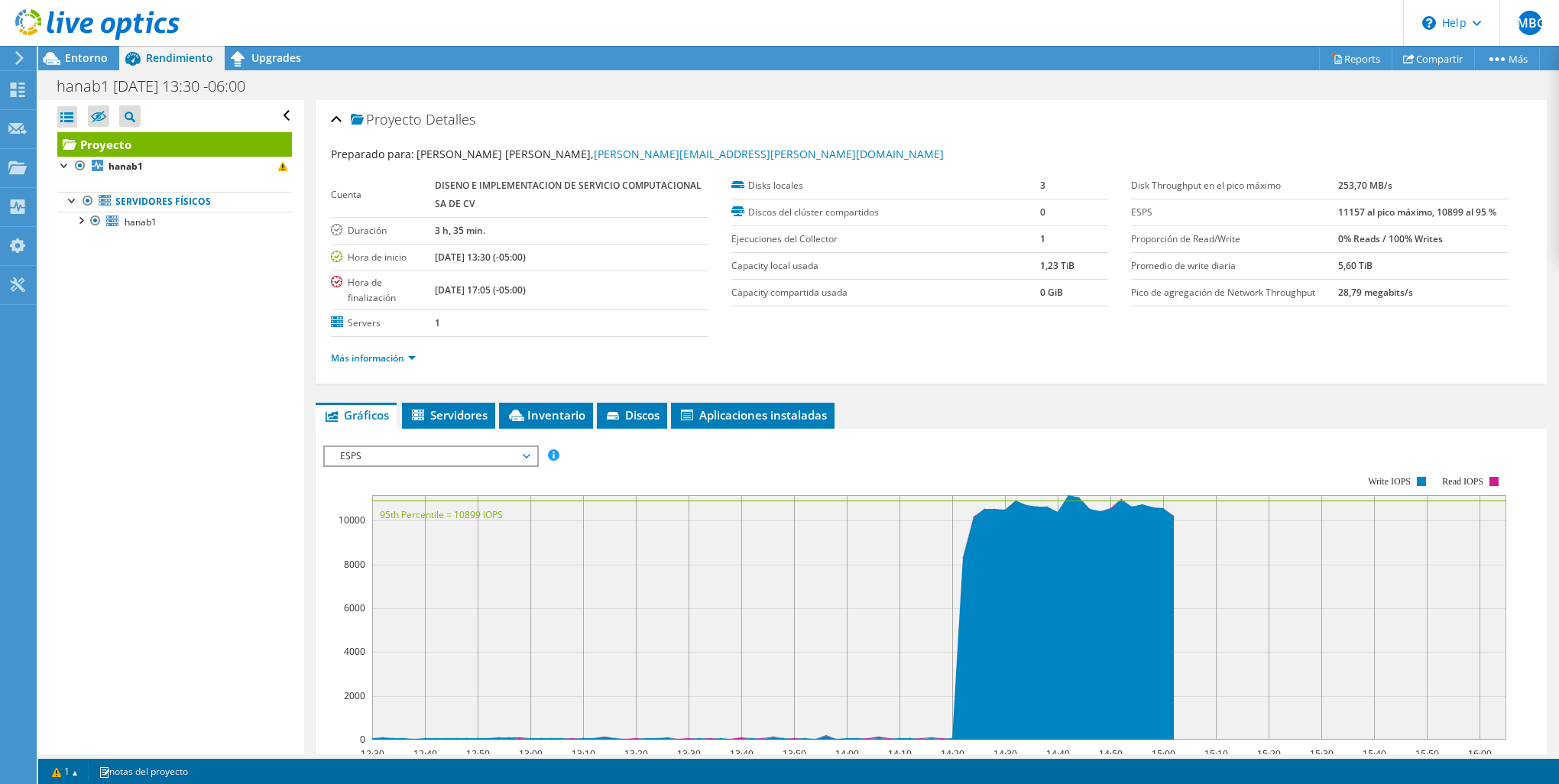
drag, startPoint x: 347, startPoint y: 437, endPoint x: 355, endPoint y: 465, distance: 29.1
click at [347, 439] on div "ESPS Disk Throughput Tamaño de E/S Latencia Profundidad de la cola Porcentaje d…" at bounding box center [931, 702] width 1216 height 529
click at [355, 465] on rect at bounding box center [915, 607] width 1183 height 306
click at [355, 461] on span "ESPS" at bounding box center [430, 455] width 197 height 18
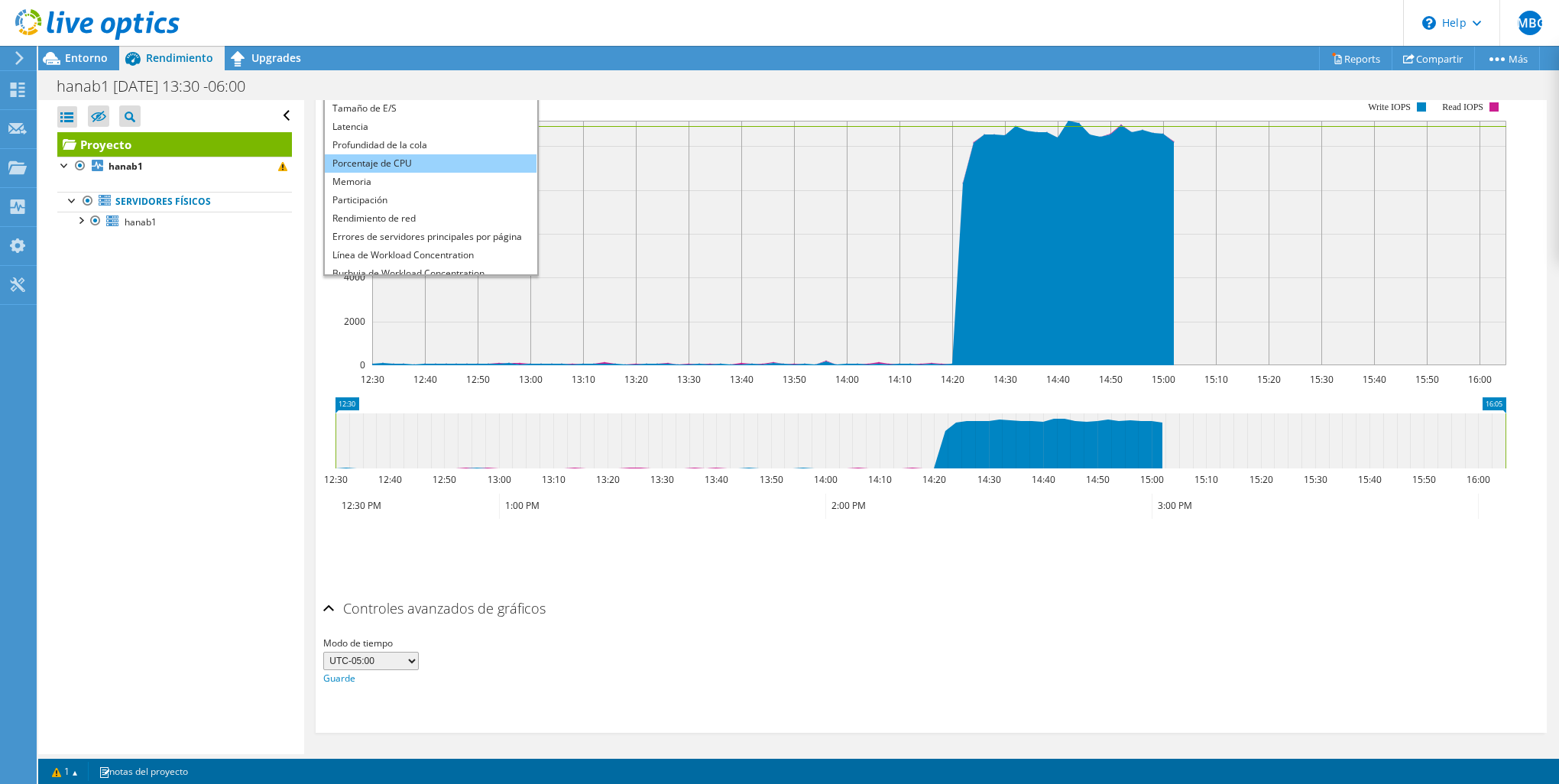
scroll to position [55, 0]
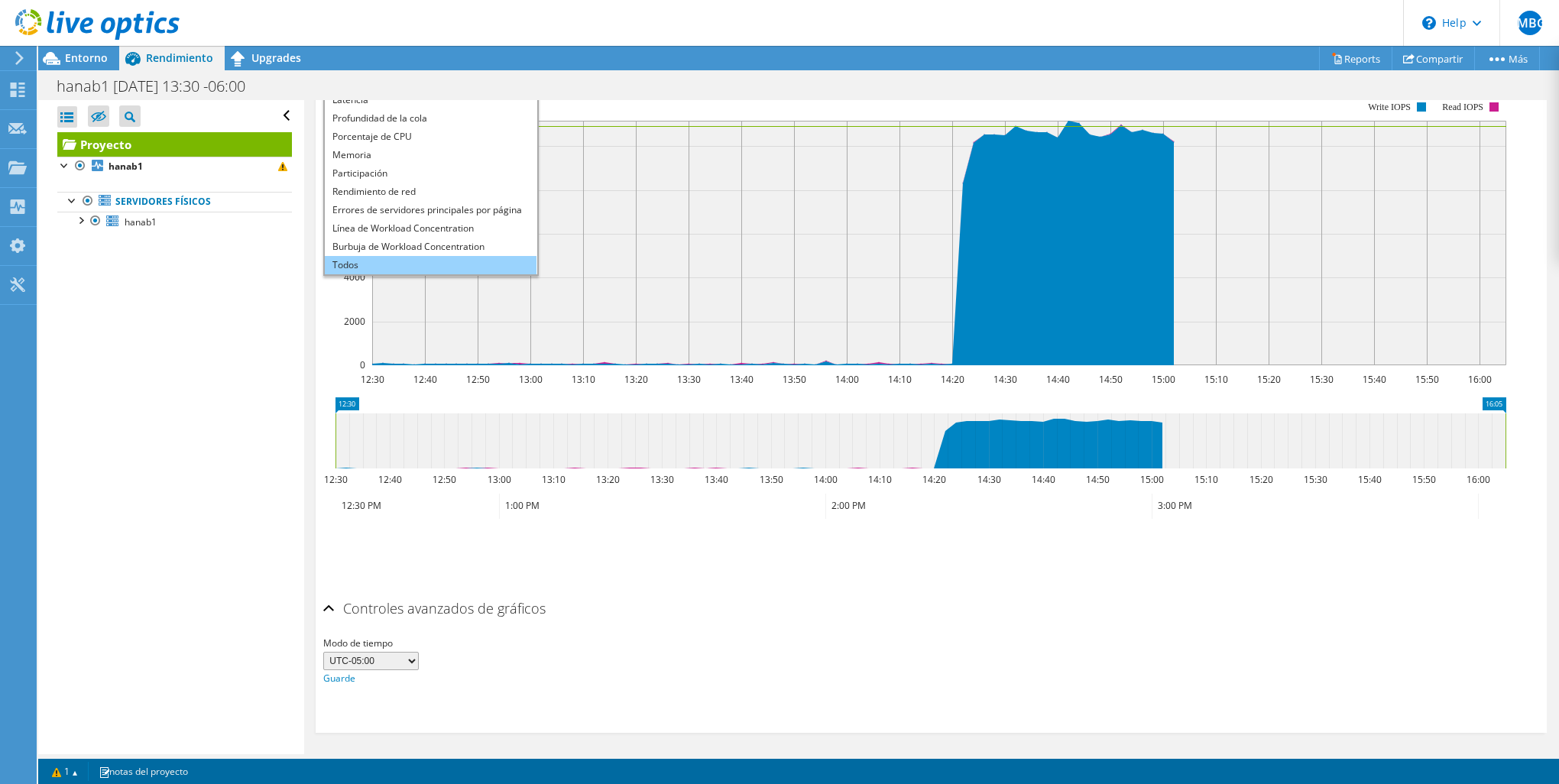
click at [381, 263] on li "Todos" at bounding box center [431, 265] width 212 height 18
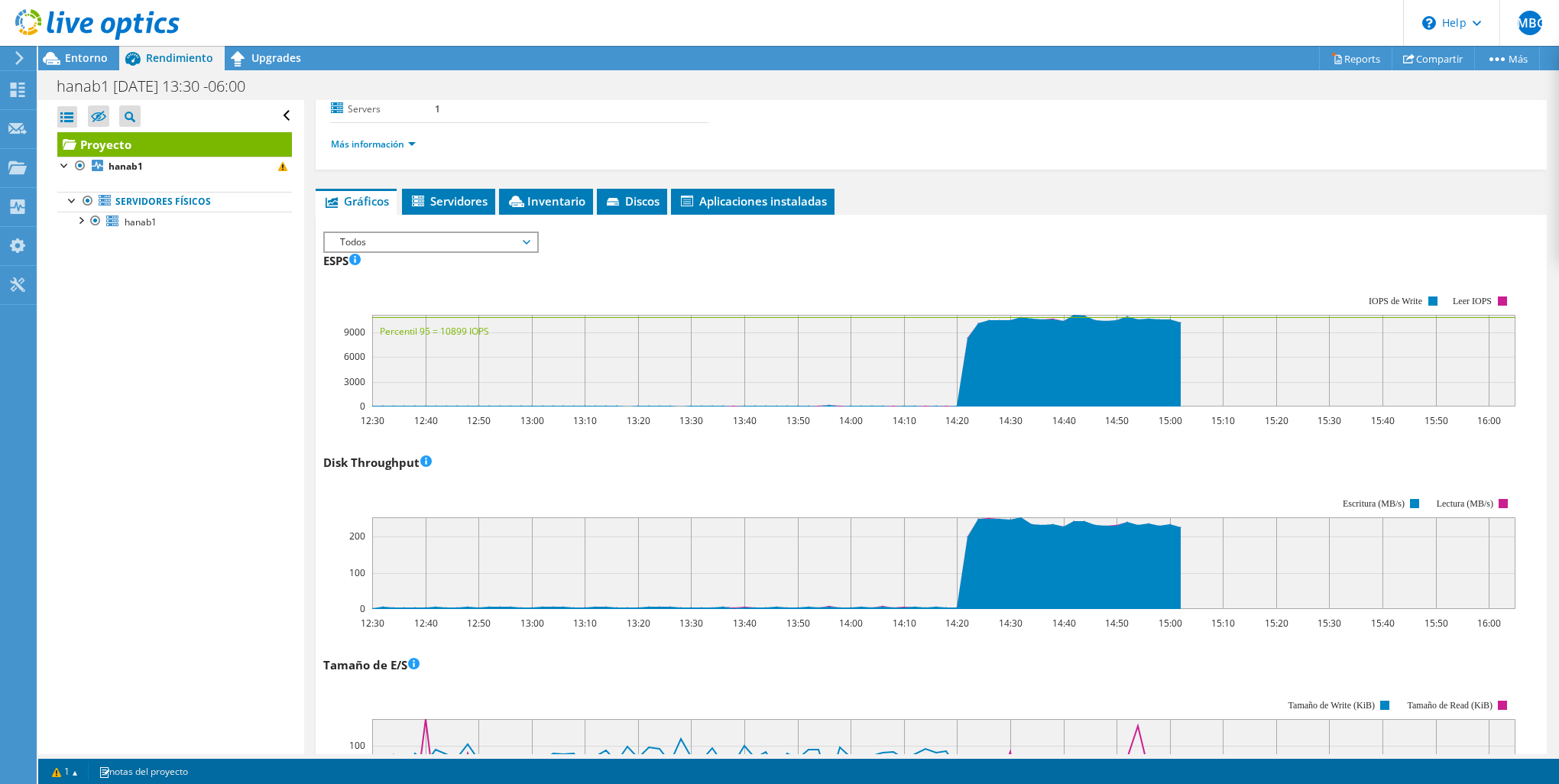
scroll to position [192, 0]
